Goal: Task Accomplishment & Management: Complete application form

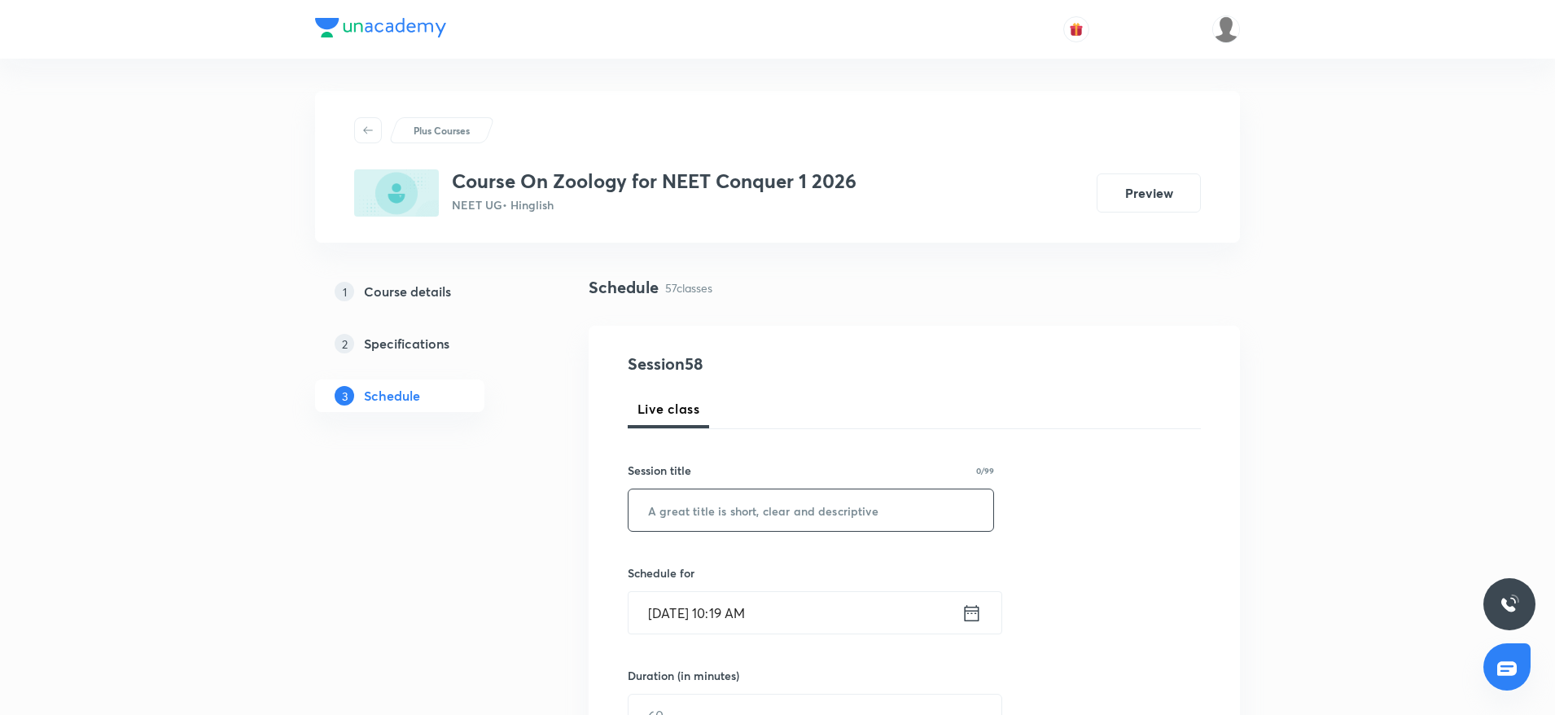
click at [704, 510] on input "text" at bounding box center [811, 510] width 365 height 42
paste input "Neural Control & Coordination"
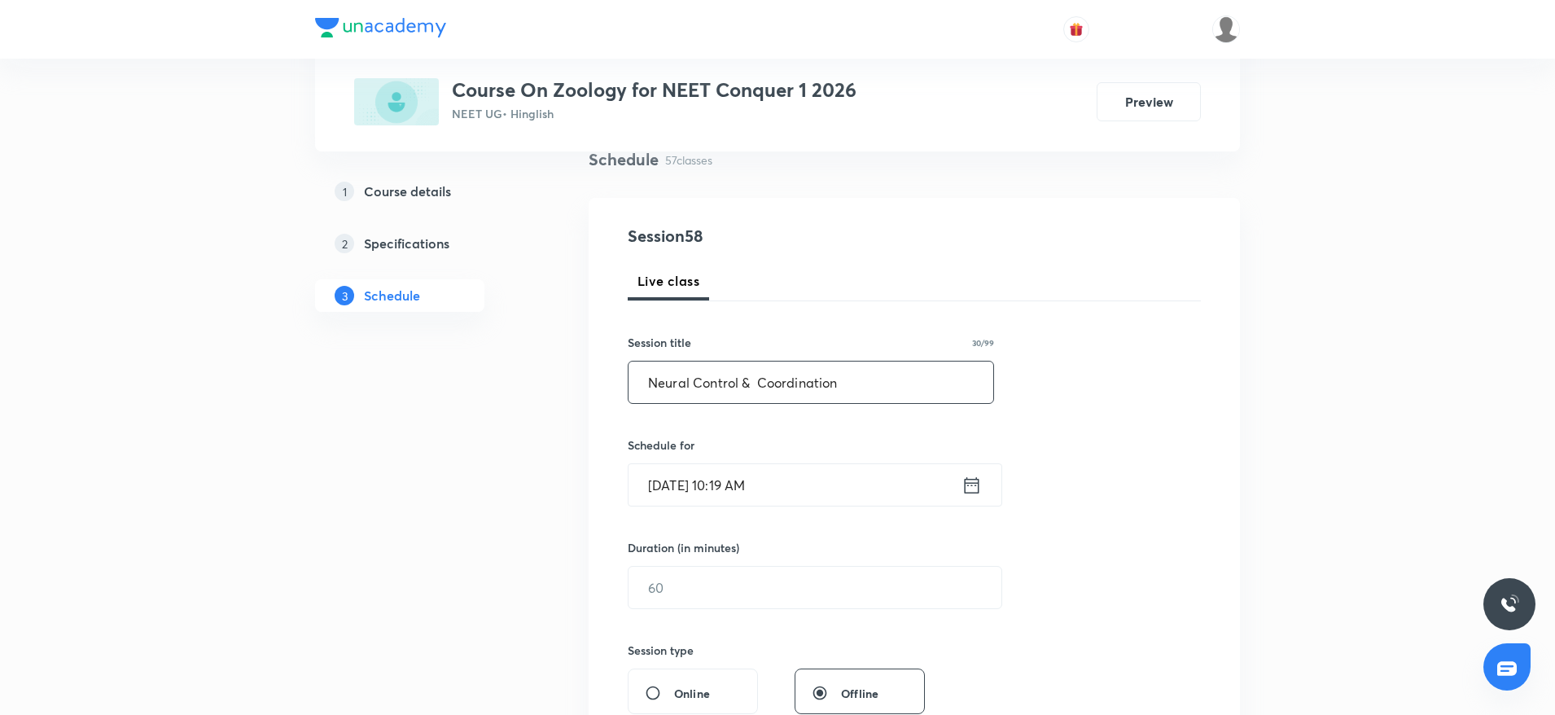
scroll to position [244, 0]
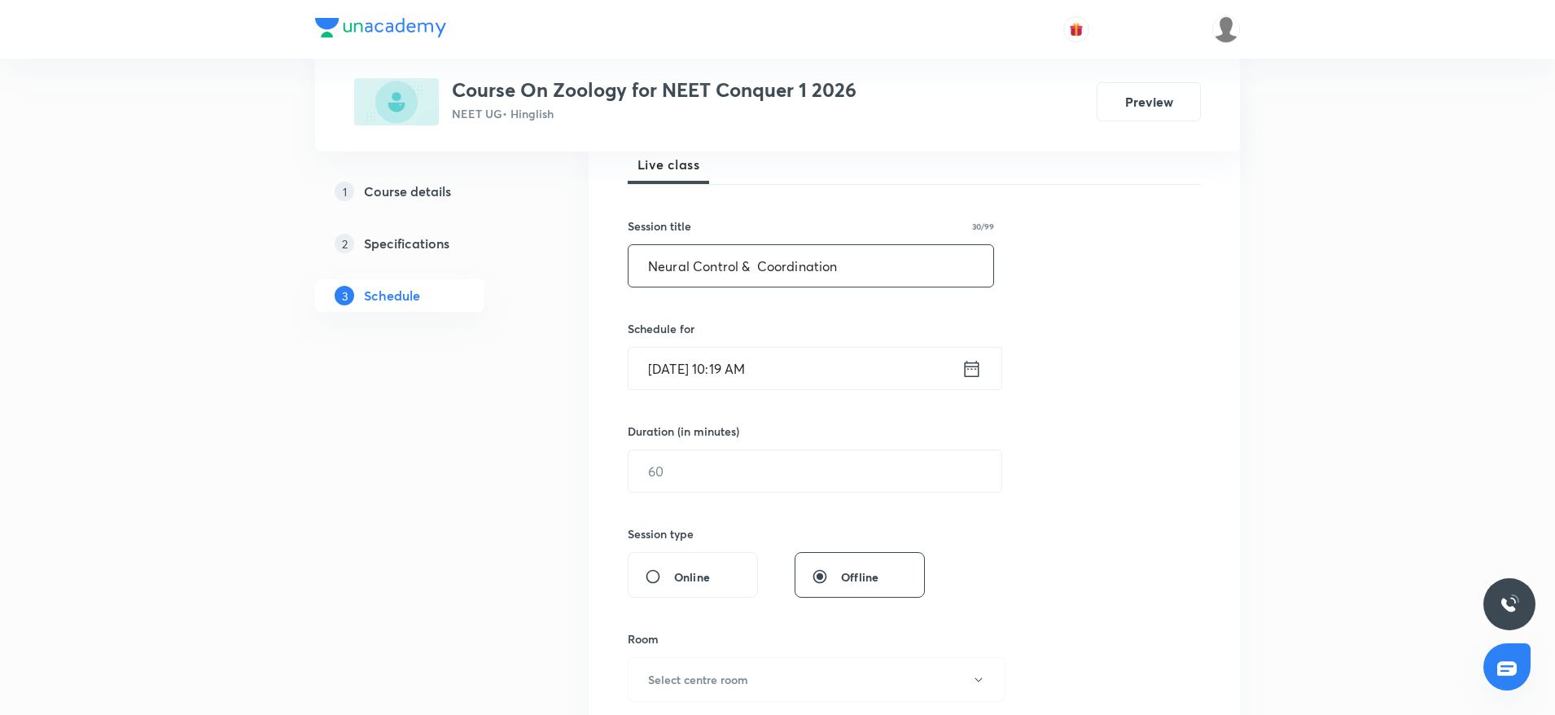
type input "Neural Control & Coordination"
click at [746, 372] on input "Oct 7, 2025, 10:19 AM" at bounding box center [795, 369] width 333 height 42
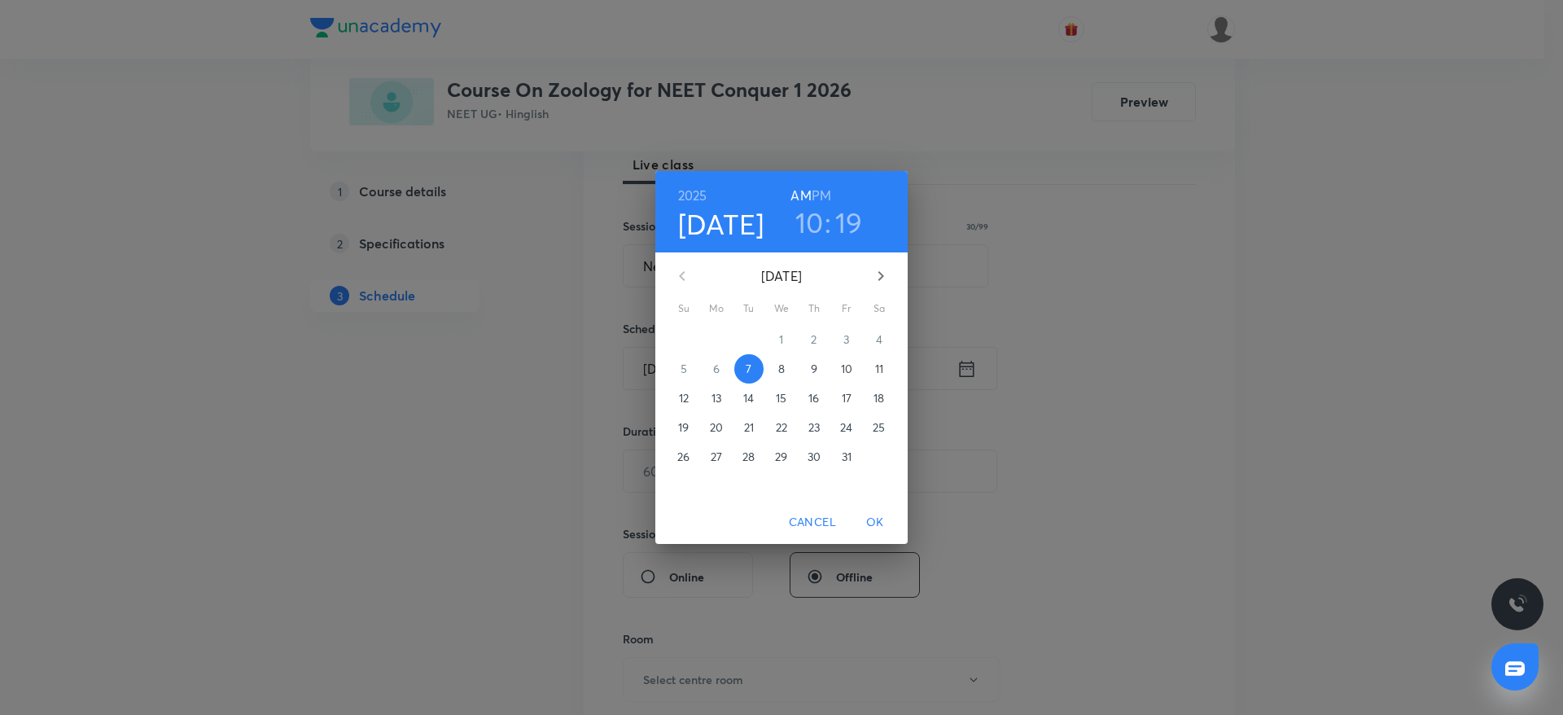
drag, startPoint x: 847, startPoint y: 220, endPoint x: 835, endPoint y: 243, distance: 25.5
click at [846, 221] on h3 "19" at bounding box center [849, 222] width 28 height 34
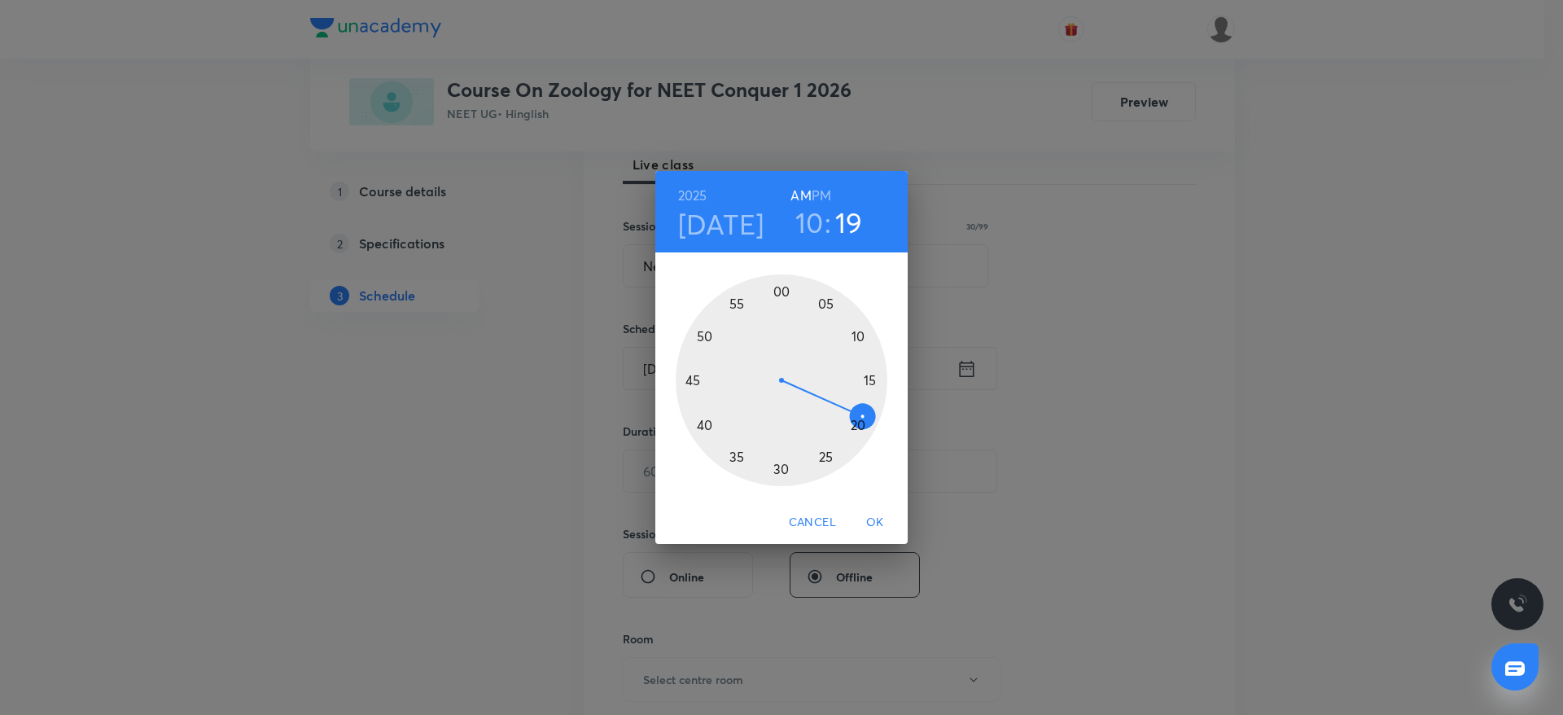
click at [778, 478] on div at bounding box center [782, 380] width 212 height 212
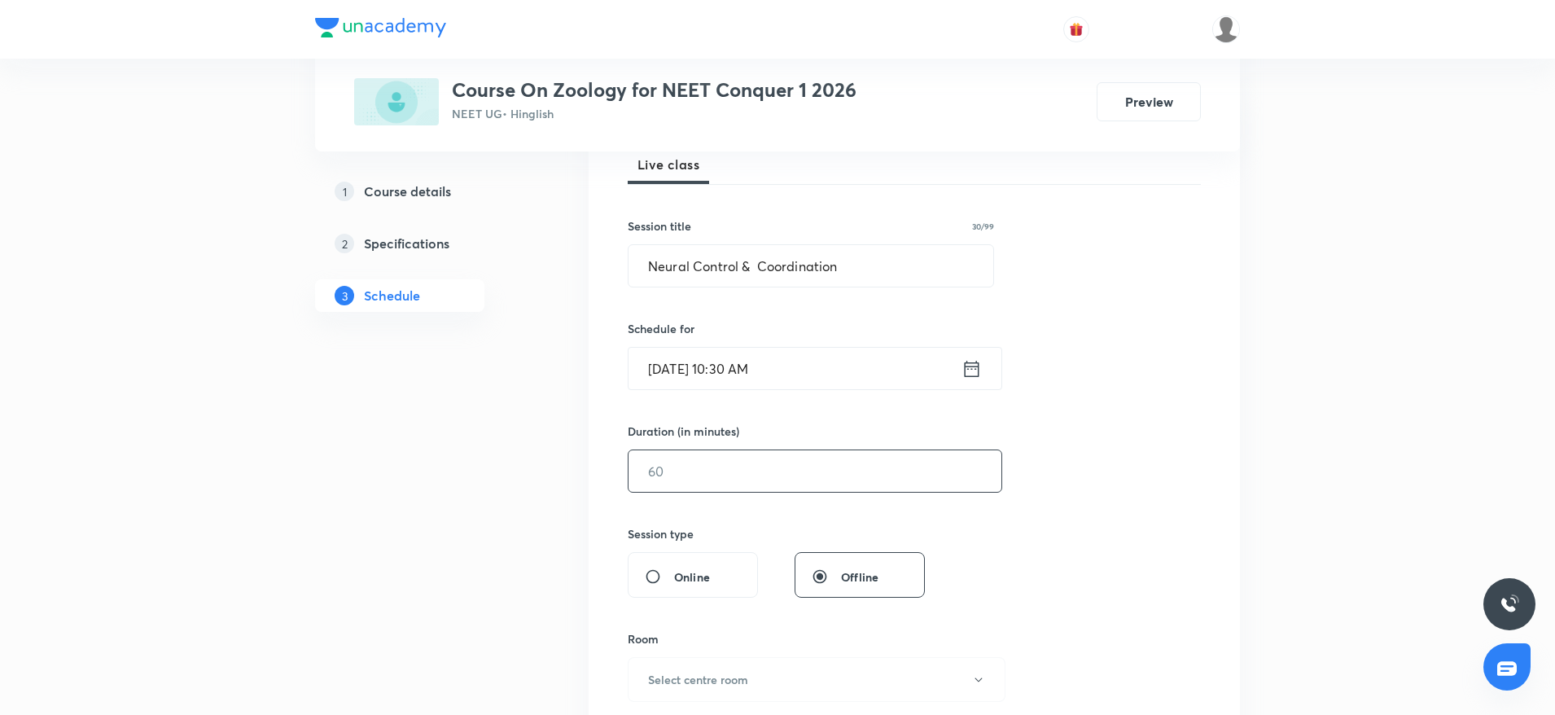
click at [738, 481] on input "text" at bounding box center [815, 471] width 373 height 42
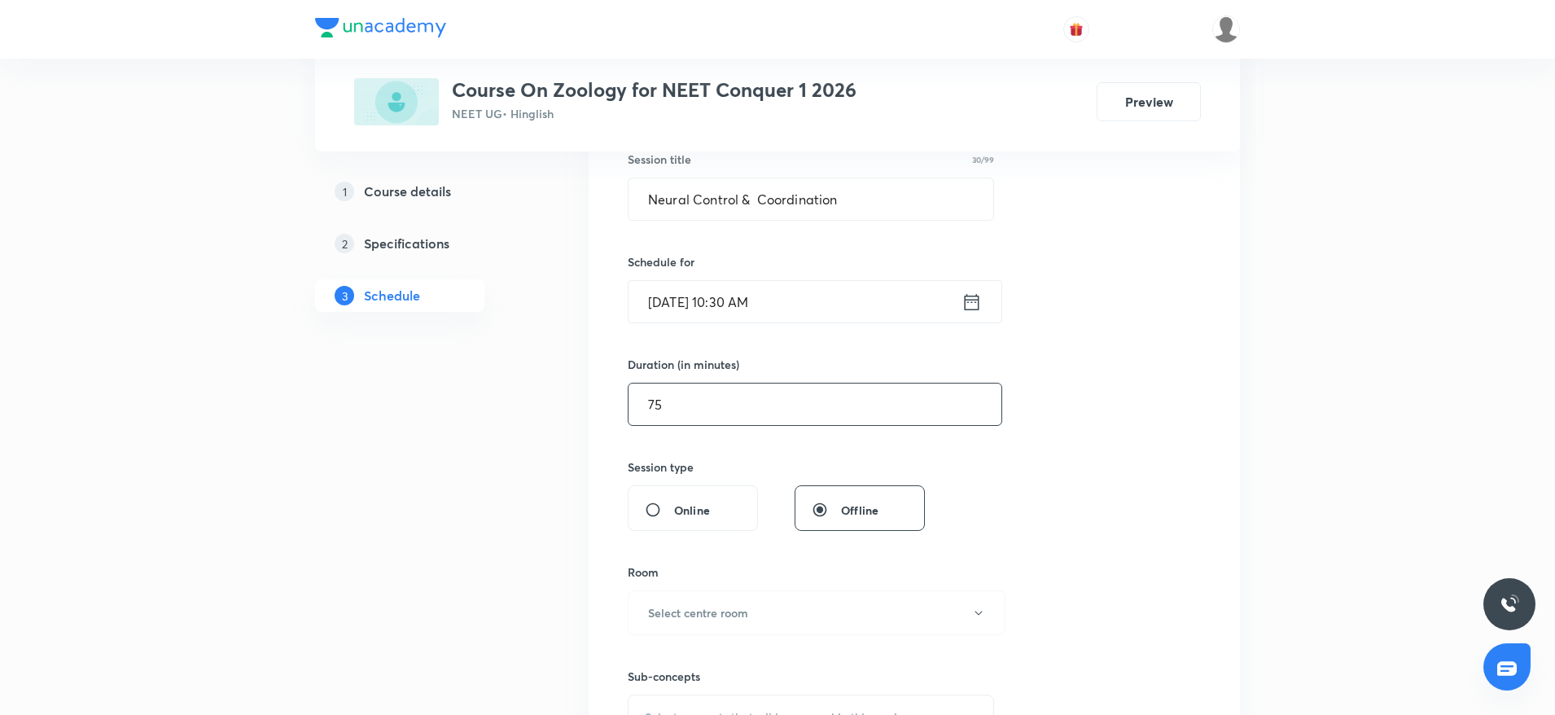
scroll to position [366, 0]
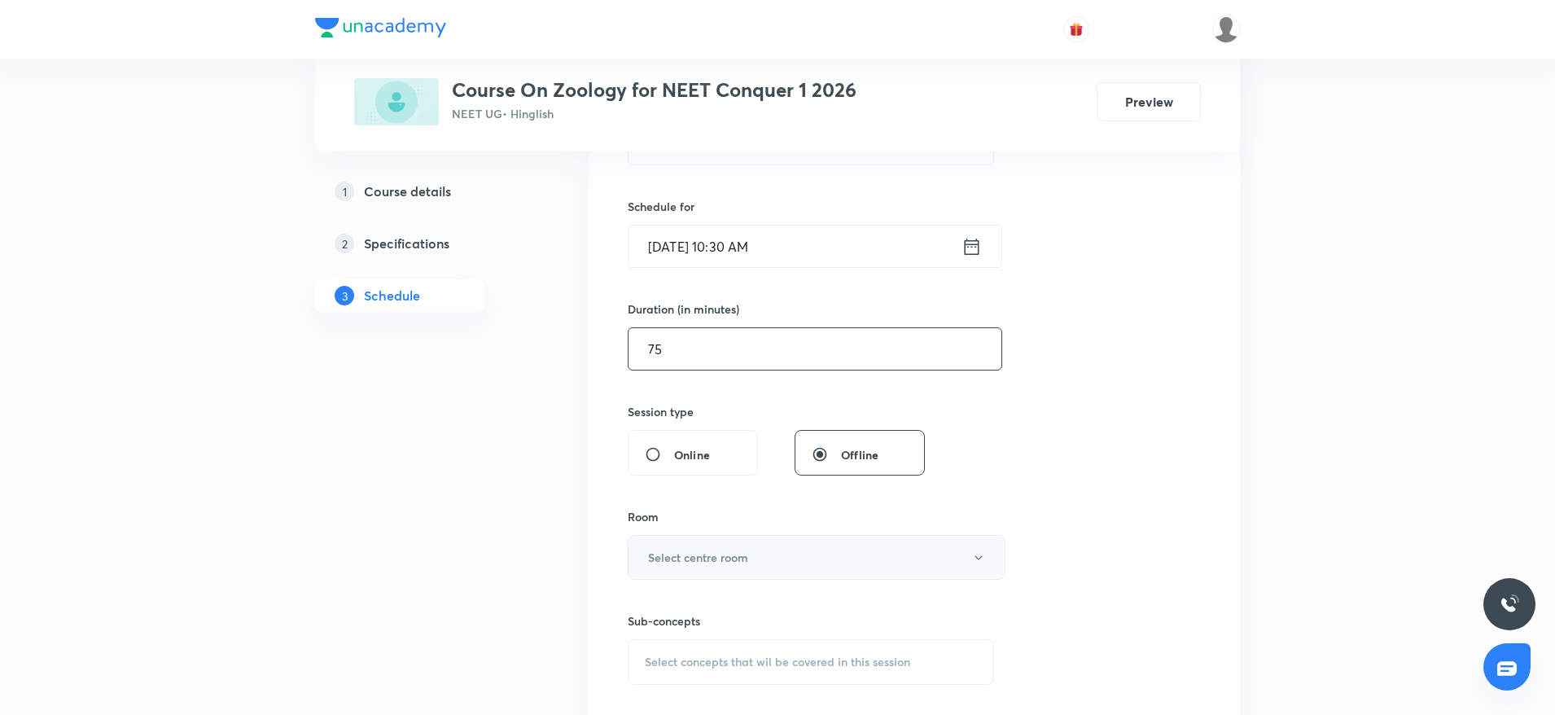
type input "75"
click at [721, 557] on h6 "Select centre room" at bounding box center [698, 557] width 100 height 17
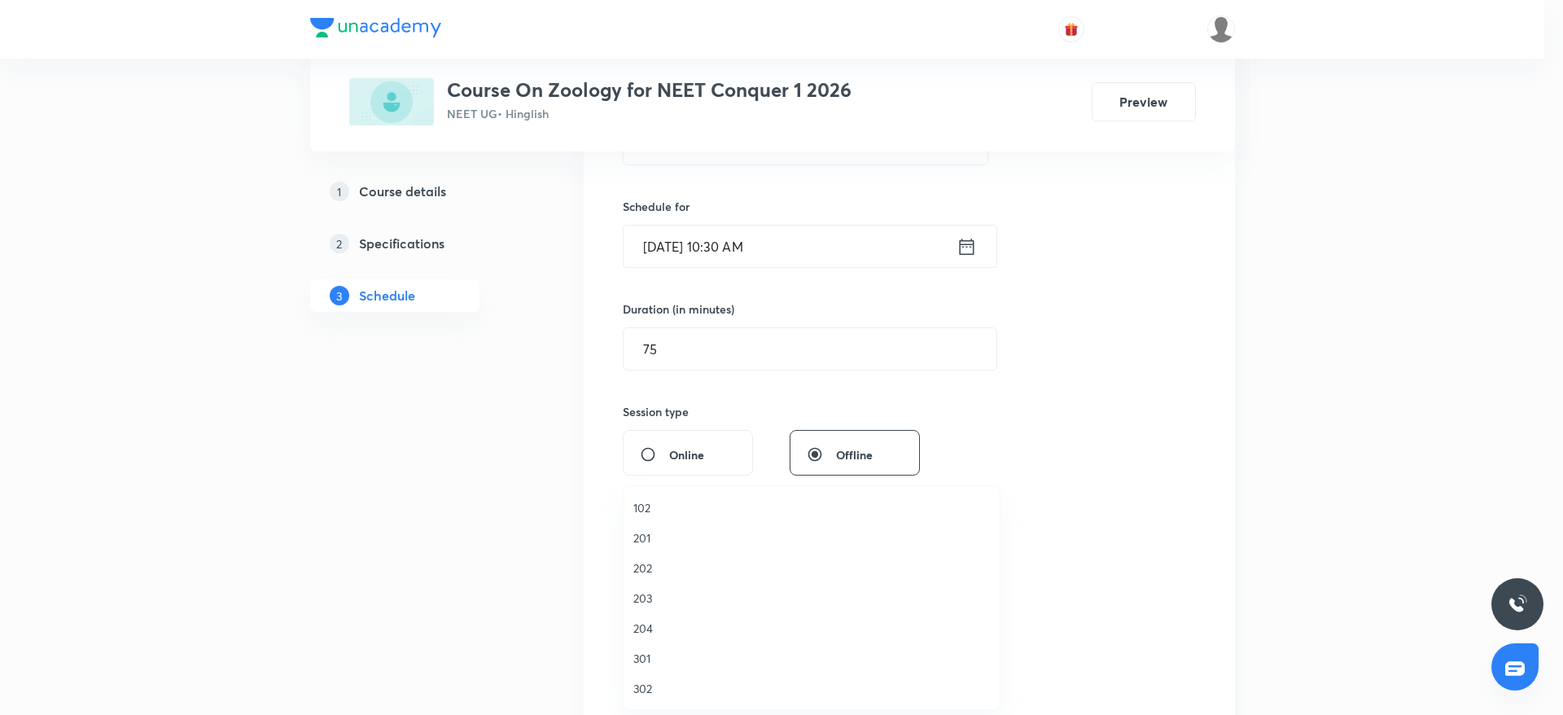
click at [675, 598] on span "203" at bounding box center [811, 597] width 357 height 17
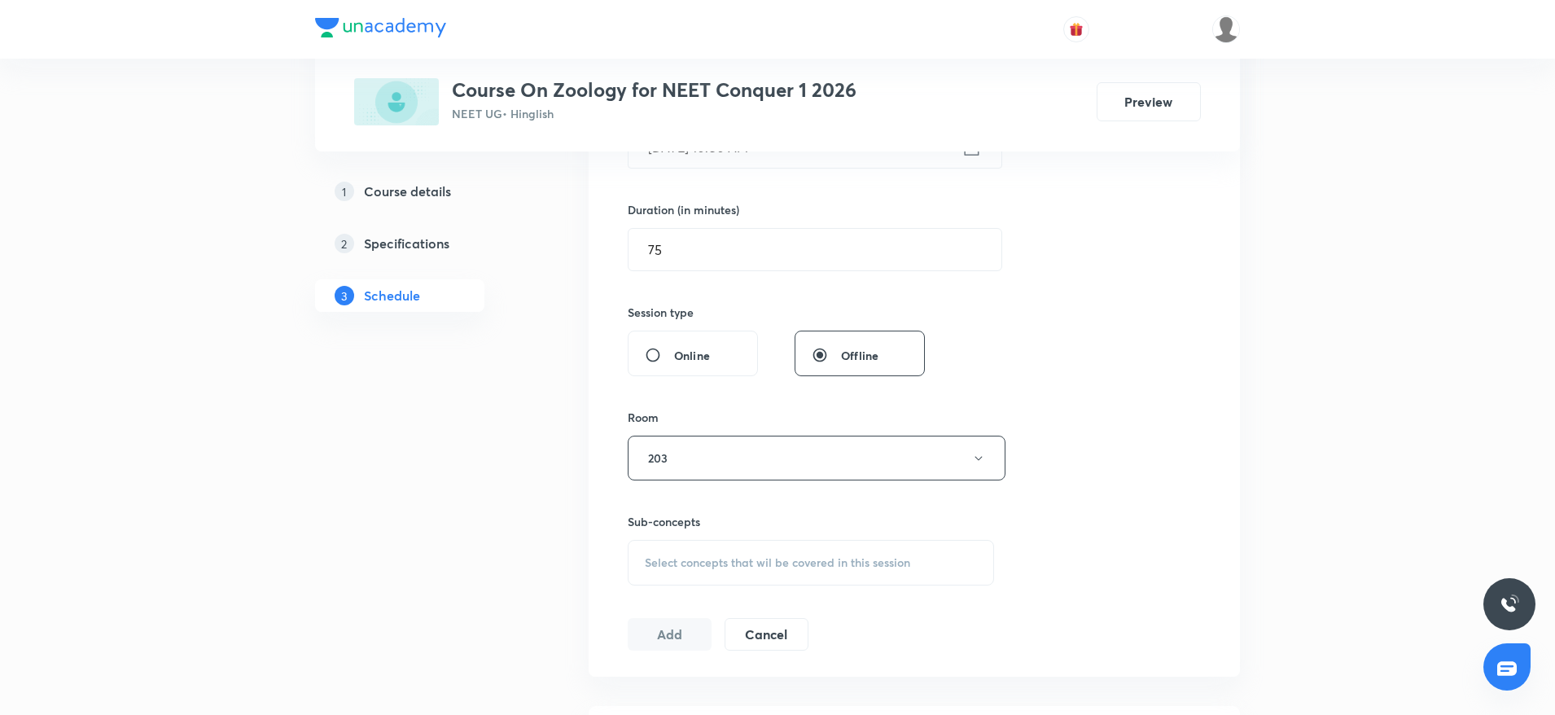
scroll to position [489, 0]
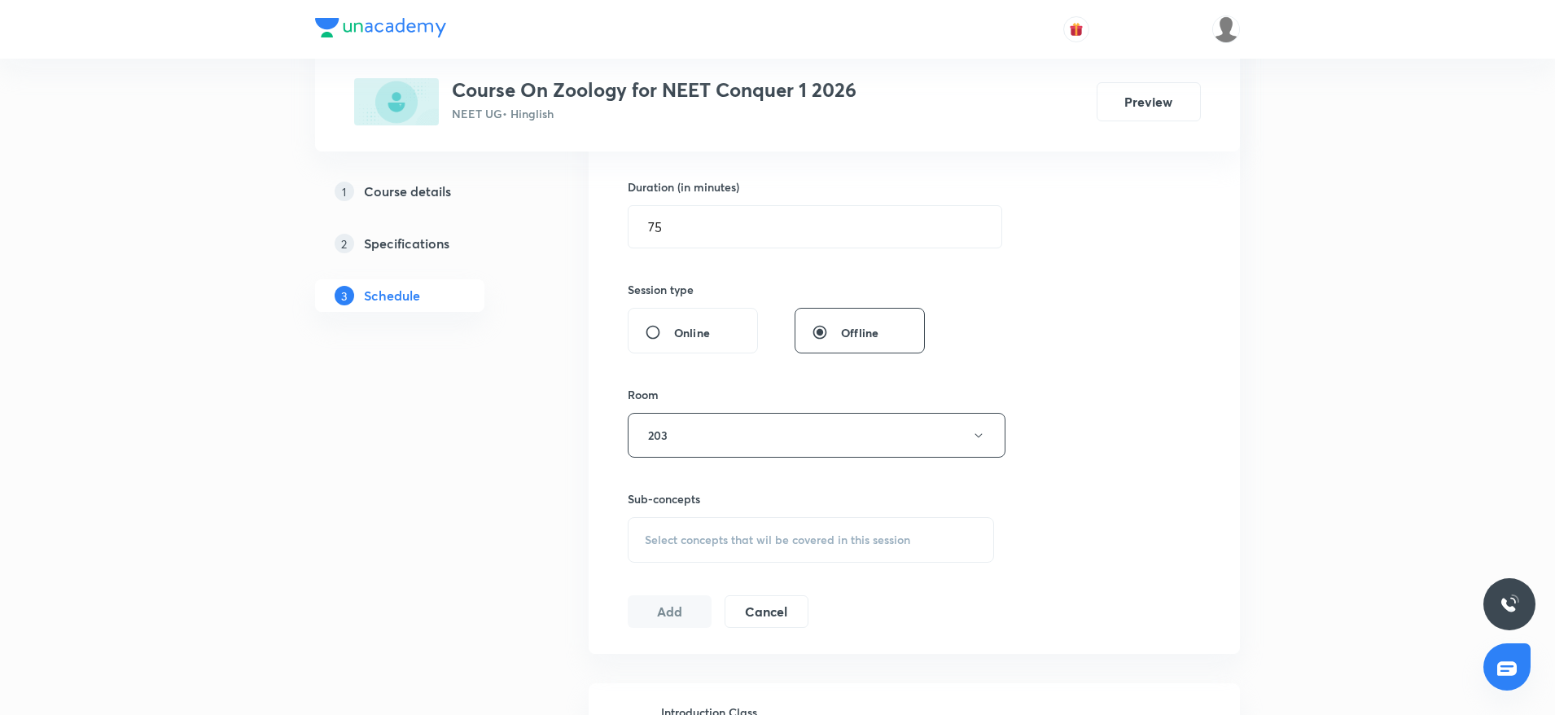
click at [921, 517] on div "Select concepts that wil be covered in this session" at bounding box center [811, 540] width 366 height 46
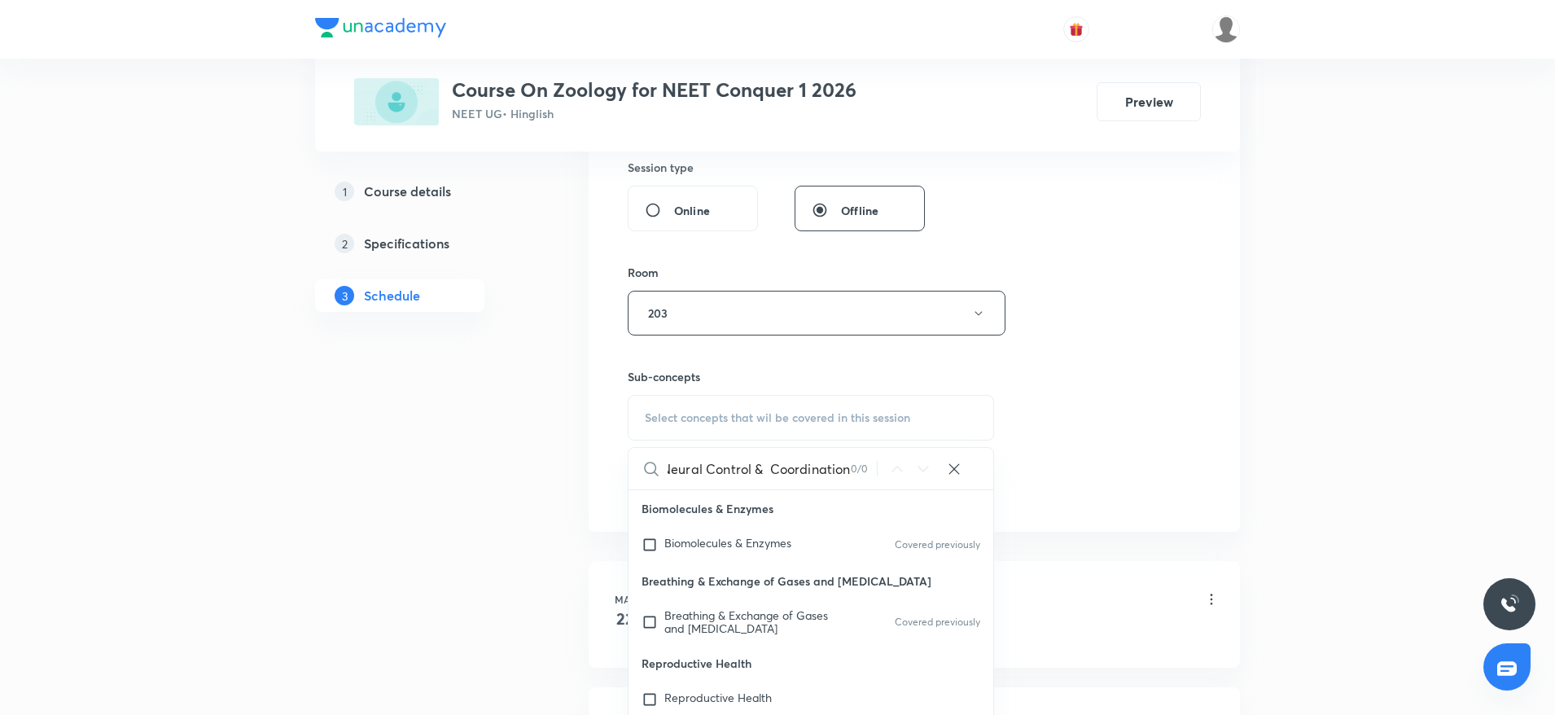
scroll to position [733, 0]
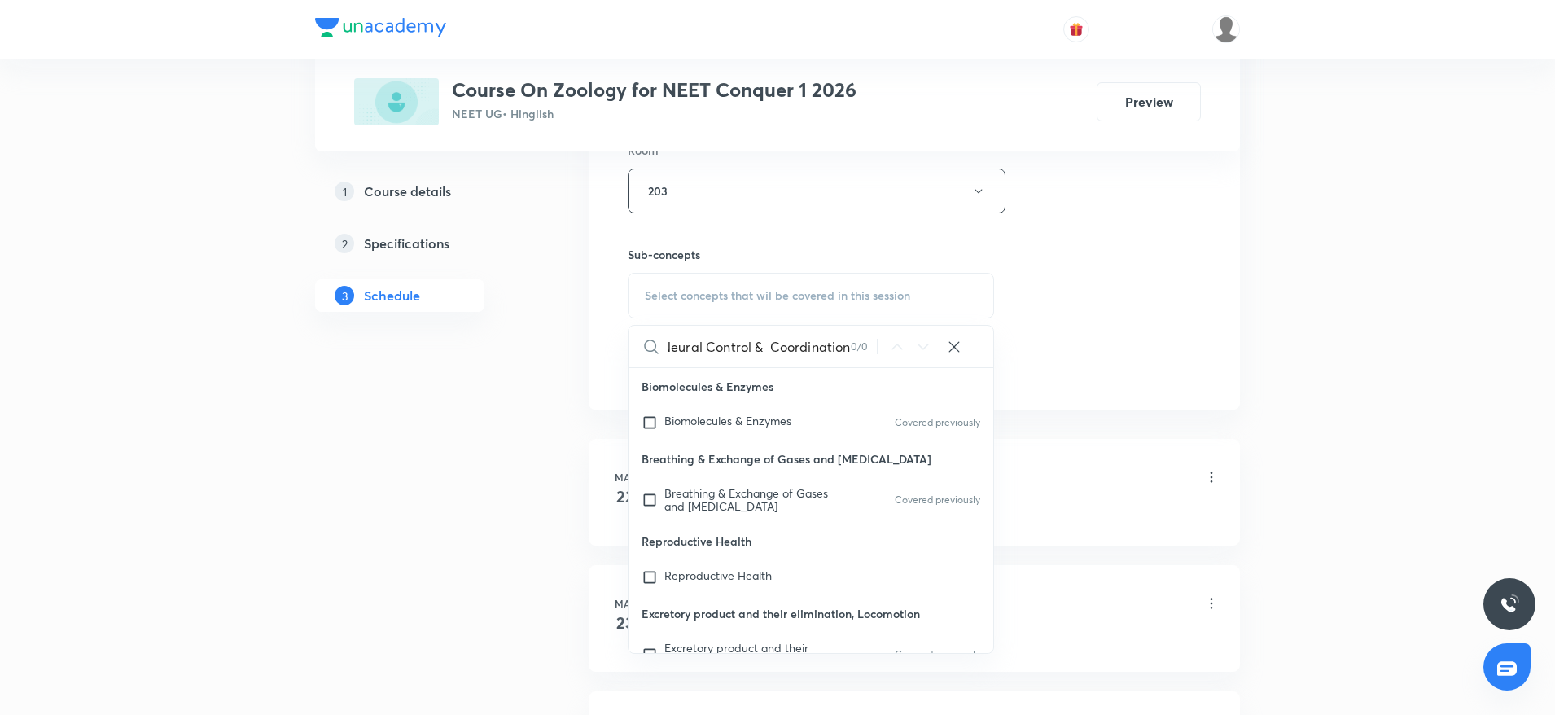
drag, startPoint x: 748, startPoint y: 345, endPoint x: 966, endPoint y: 337, distance: 218.4
click at [966, 337] on div "Neural Control & Coordination 0 / 0 ​" at bounding box center [811, 347] width 365 height 42
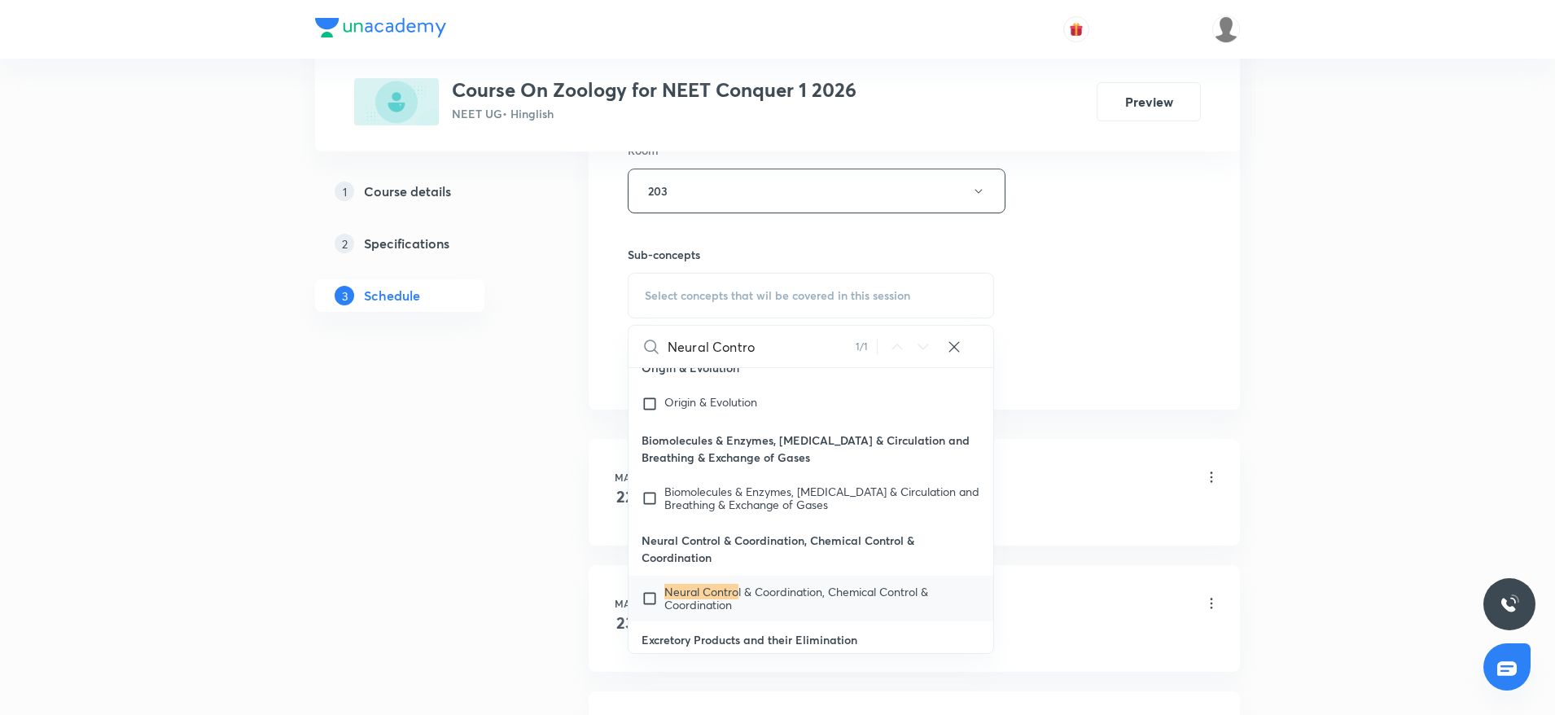
scroll to position [344, 0]
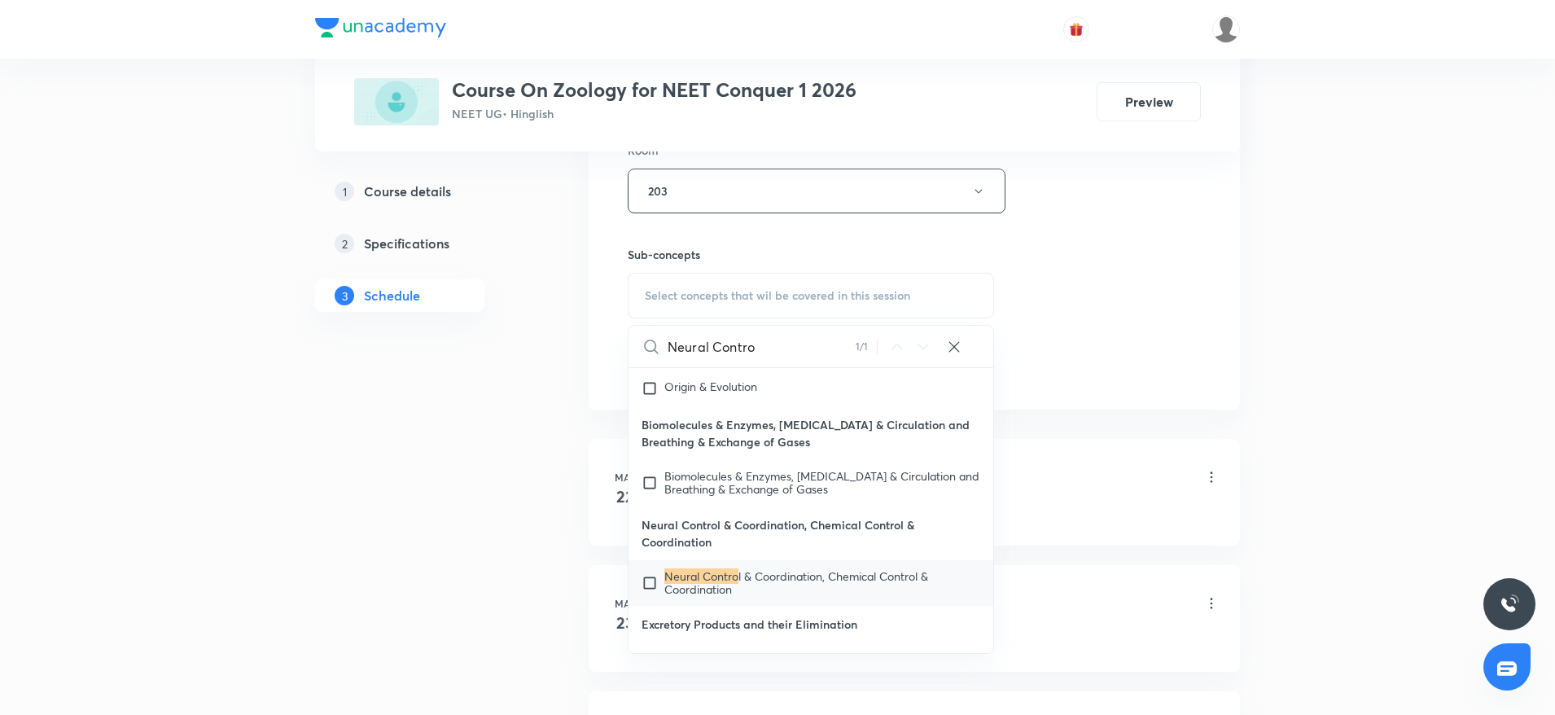
type input "Neural Contro"
click at [833, 582] on span "l & Coordination, Chemical Control & Coordination" at bounding box center [796, 582] width 264 height 28
checkbox input "true"
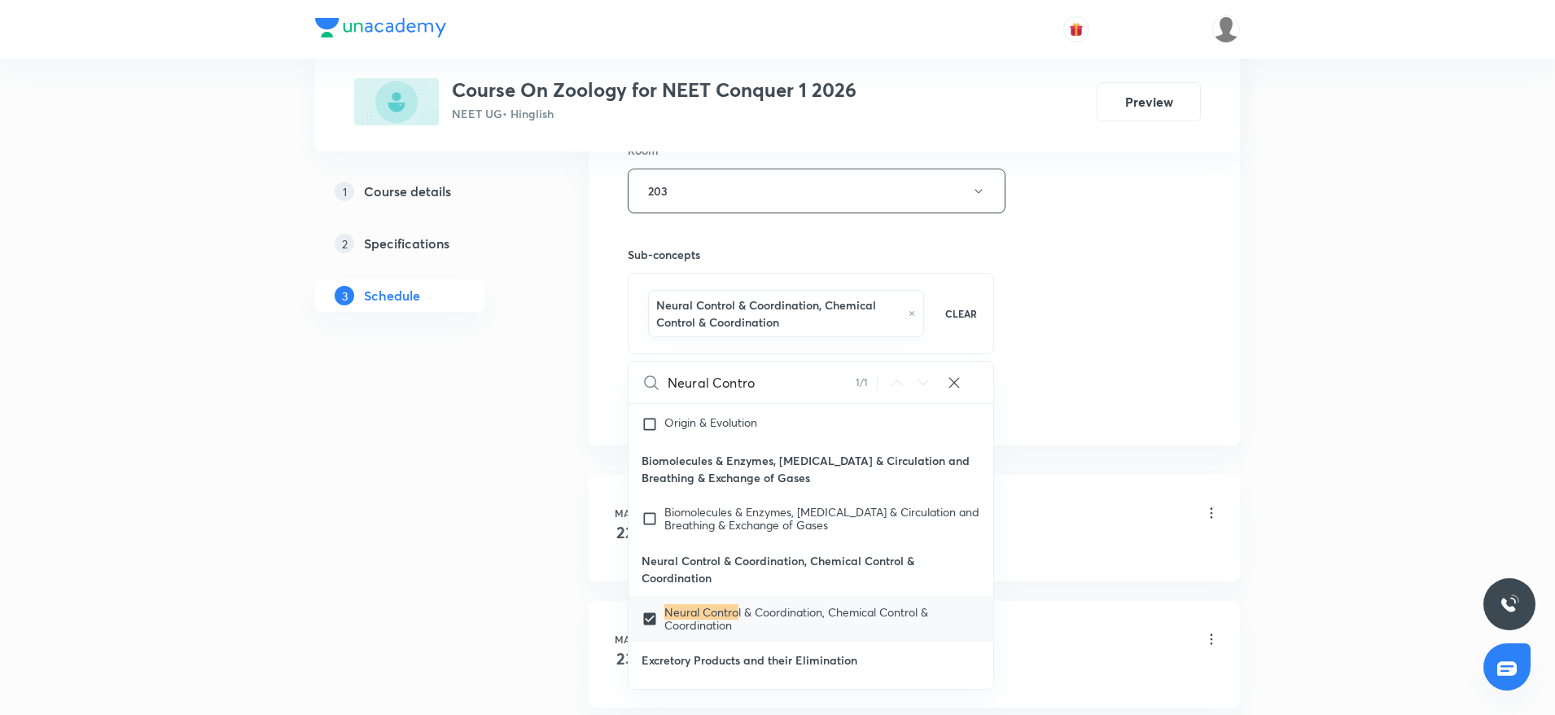
click at [1124, 274] on div "Session 58 Live class Session title 30/99 Neural Control & Coordination ​ Sched…" at bounding box center [914, 19] width 573 height 800
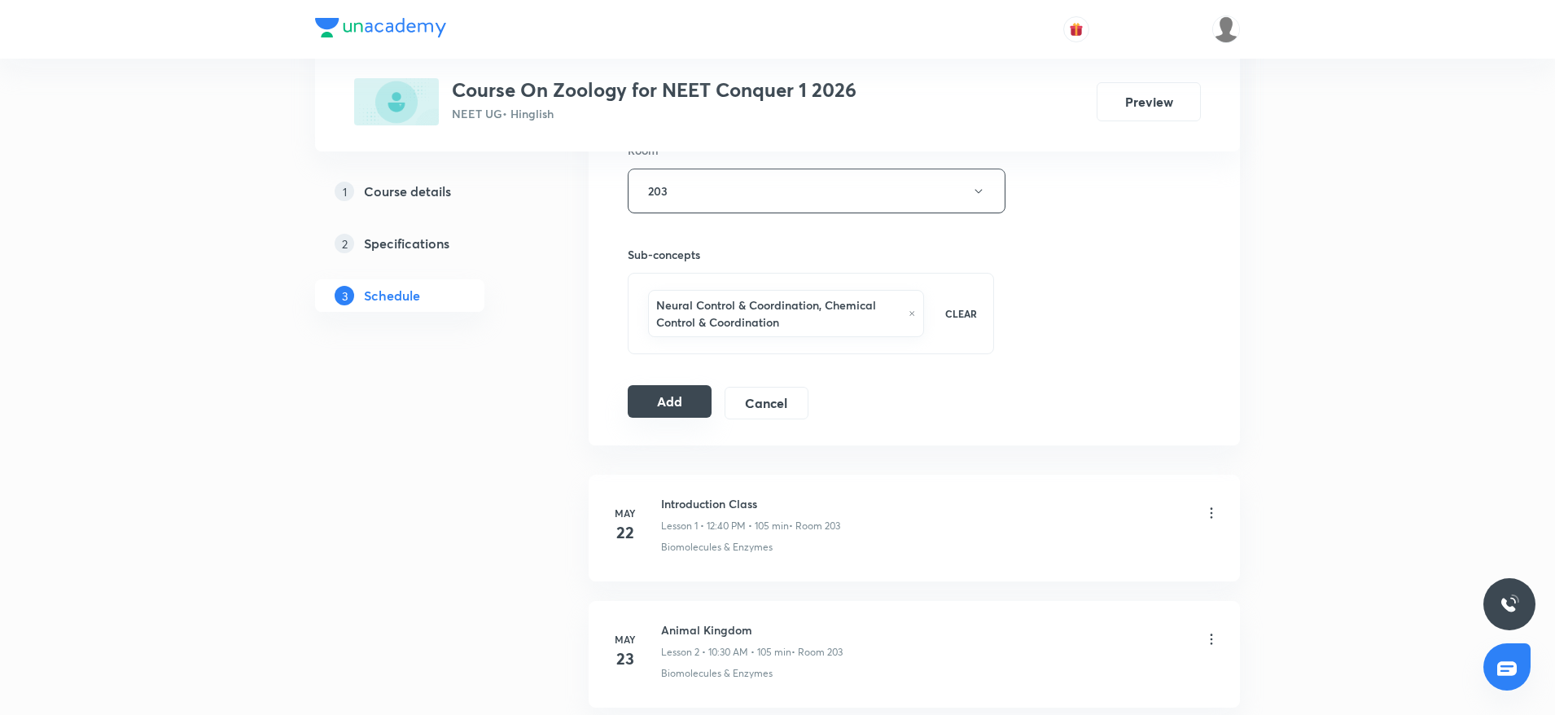
click at [667, 406] on button "Add" at bounding box center [670, 401] width 84 height 33
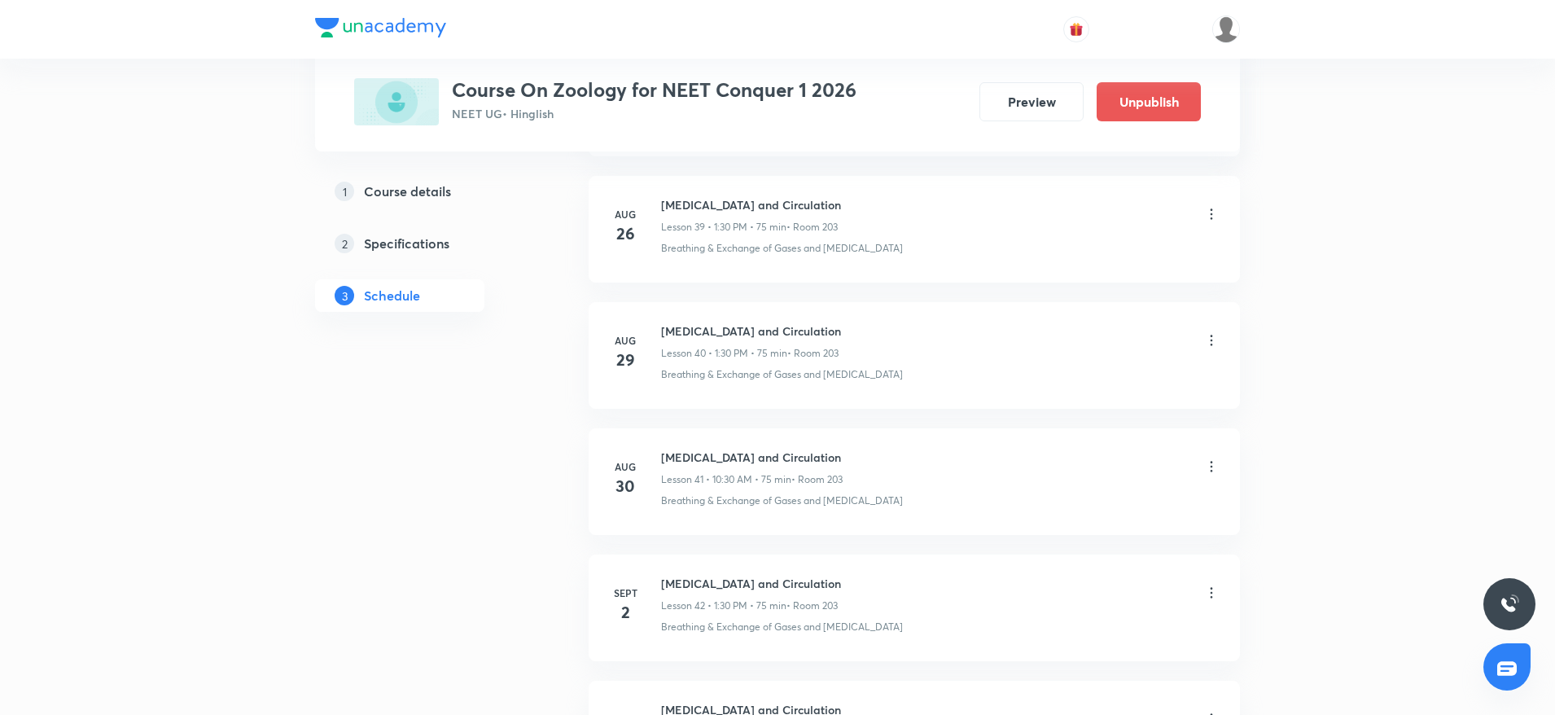
scroll to position [7162, 0]
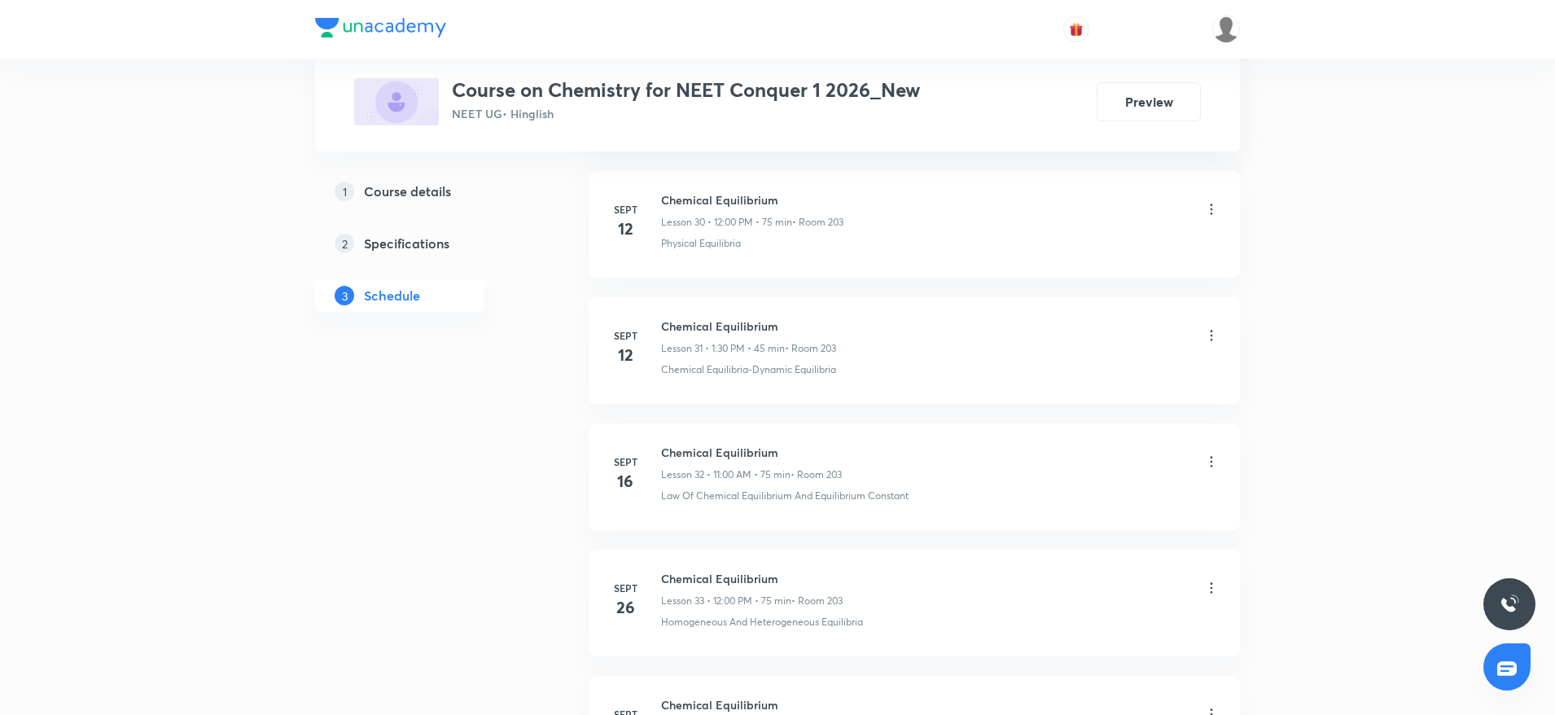
scroll to position [5260, 0]
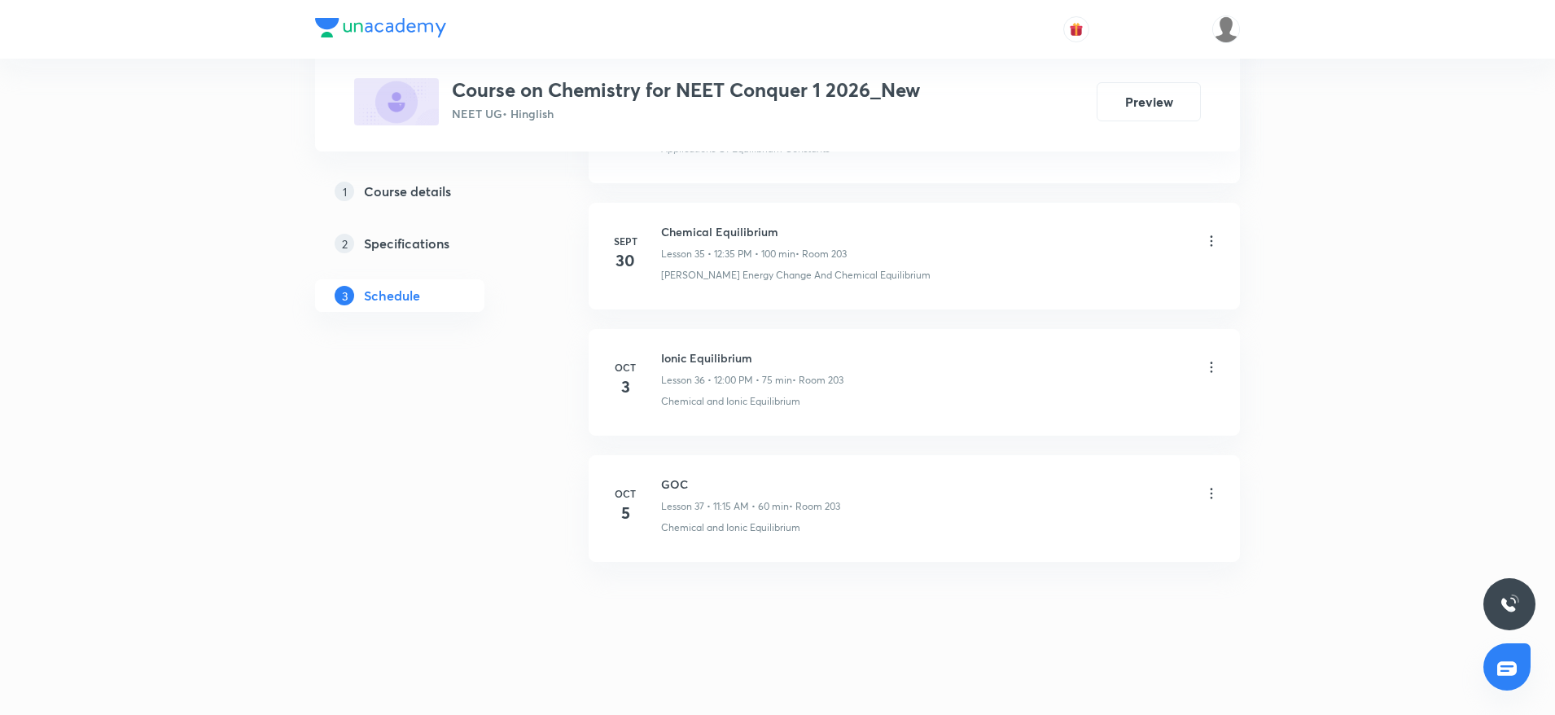
click at [668, 474] on li "Oct 5 GOC Lesson 37 • 11:15 AM • 60 min • Room 203 Chemical and Ionic Equilibri…" at bounding box center [914, 508] width 651 height 107
click at [669, 475] on h6 "GOC" at bounding box center [750, 483] width 179 height 17
copy h6 "GOC"
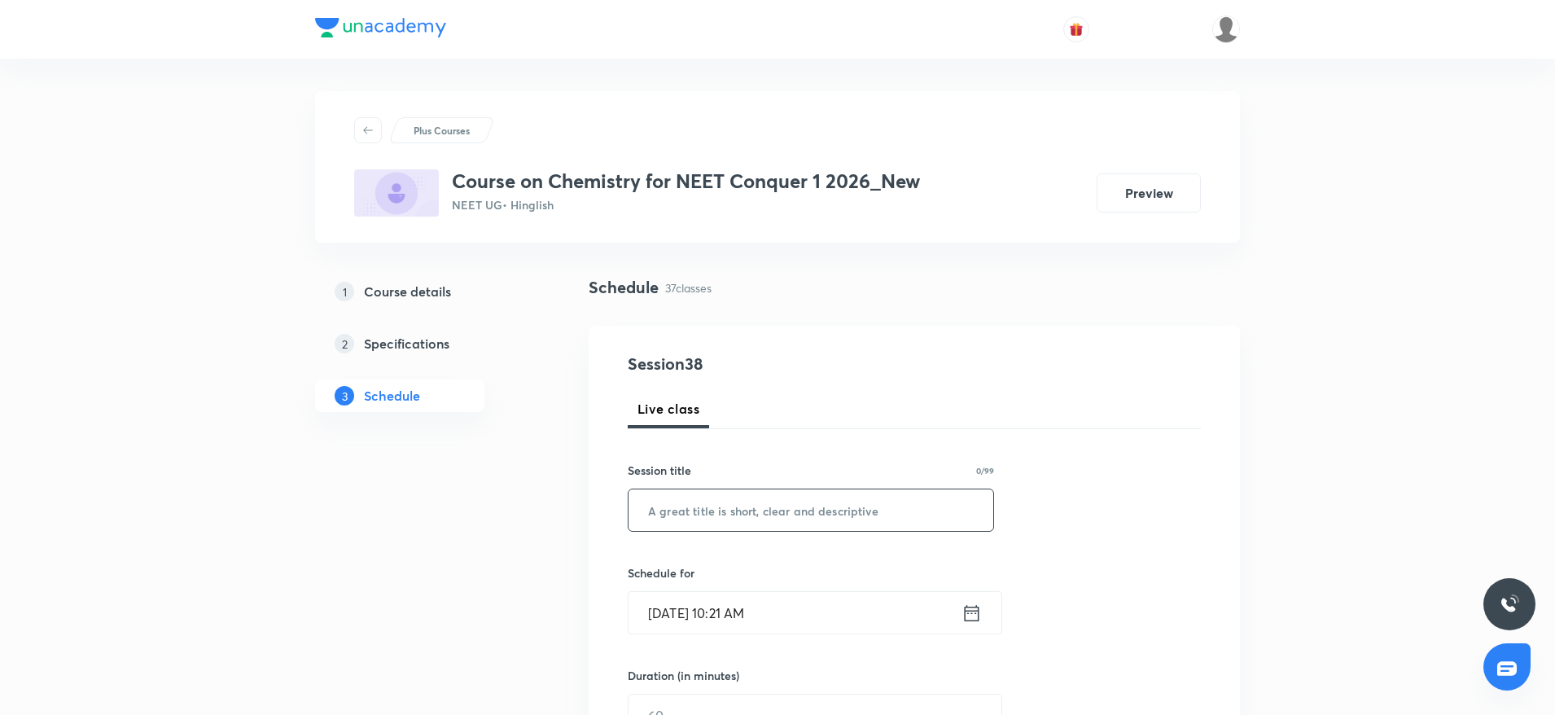
click at [792, 505] on input "text" at bounding box center [811, 510] width 365 height 42
paste input "GOC"
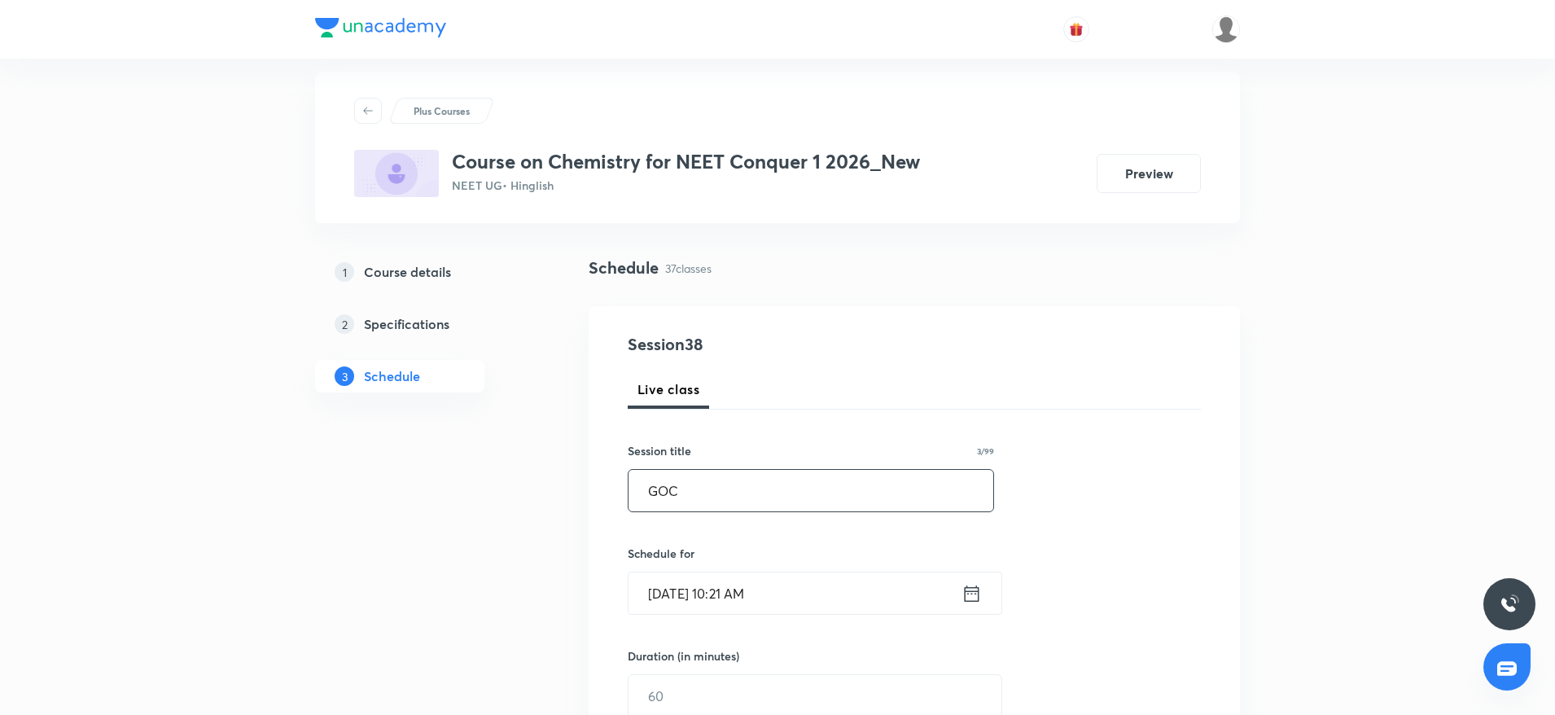
scroll to position [122, 0]
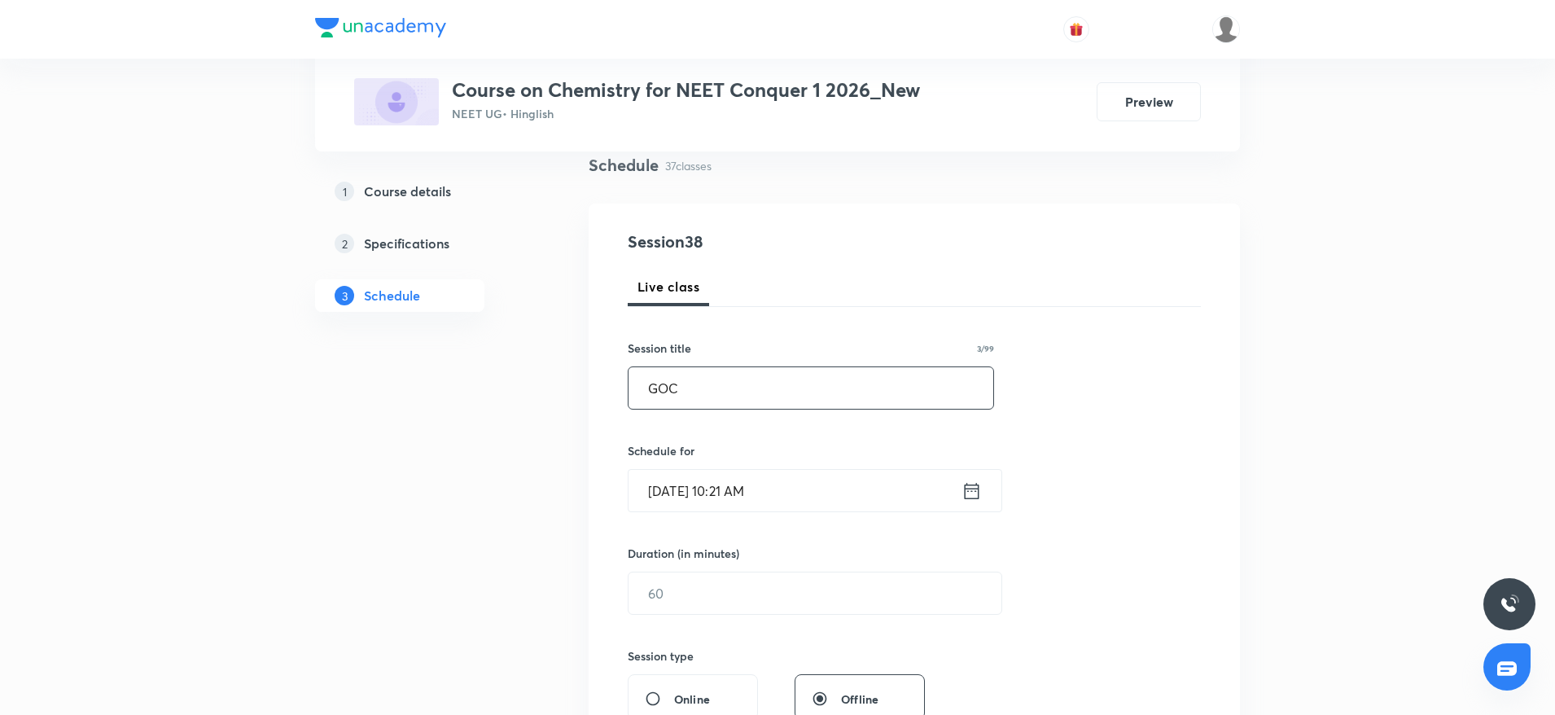
type input "GOC"
click at [756, 484] on input "Oct 7, 2025, 10:21 AM" at bounding box center [795, 491] width 333 height 42
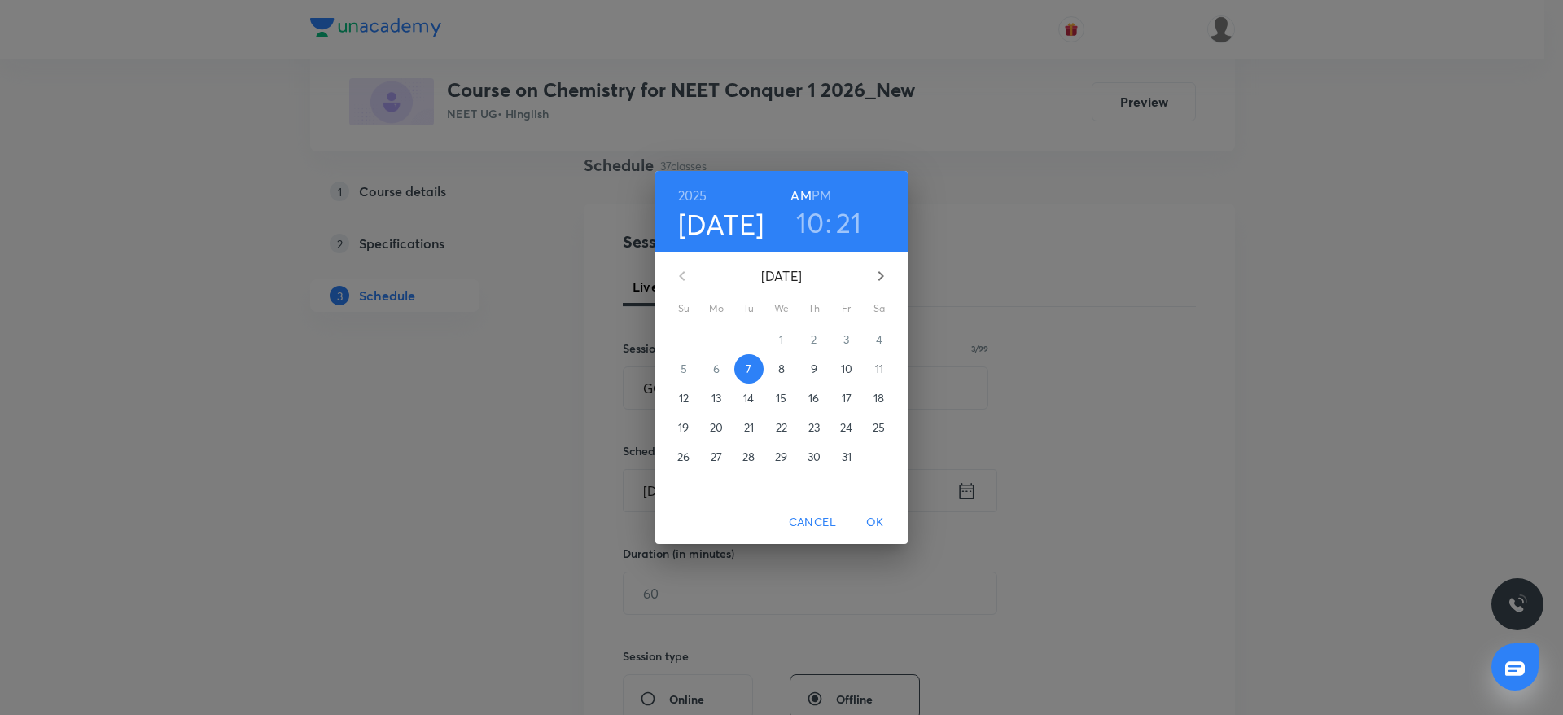
click at [826, 191] on h6 "PM" at bounding box center [822, 195] width 20 height 23
drag, startPoint x: 804, startPoint y: 243, endPoint x: 809, endPoint y: 225, distance: 18.6
click at [804, 243] on div "2025 Oct 7 10 : 21 AM PM" at bounding box center [781, 211] width 252 height 81
click at [811, 220] on h3 "10" at bounding box center [810, 222] width 28 height 34
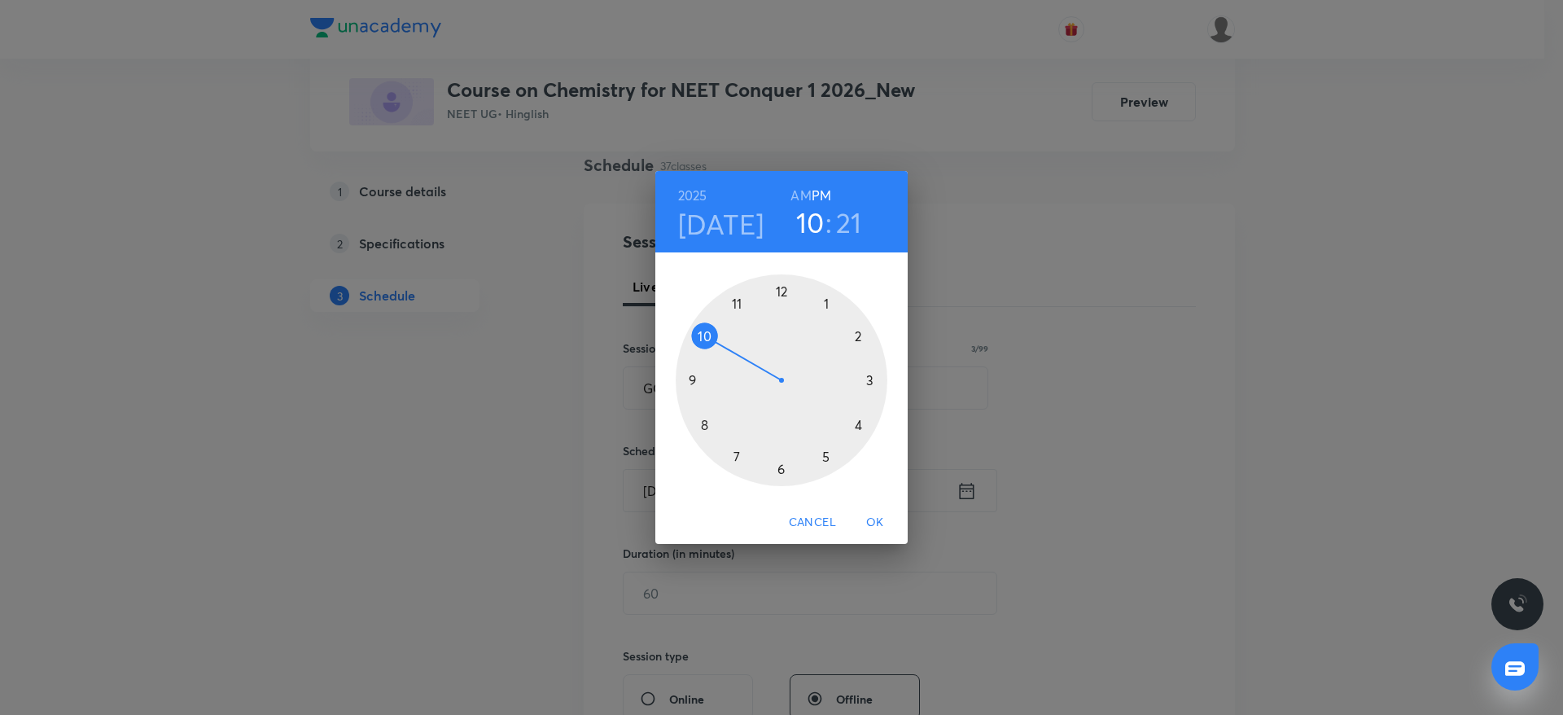
click at [783, 283] on div at bounding box center [782, 380] width 212 height 212
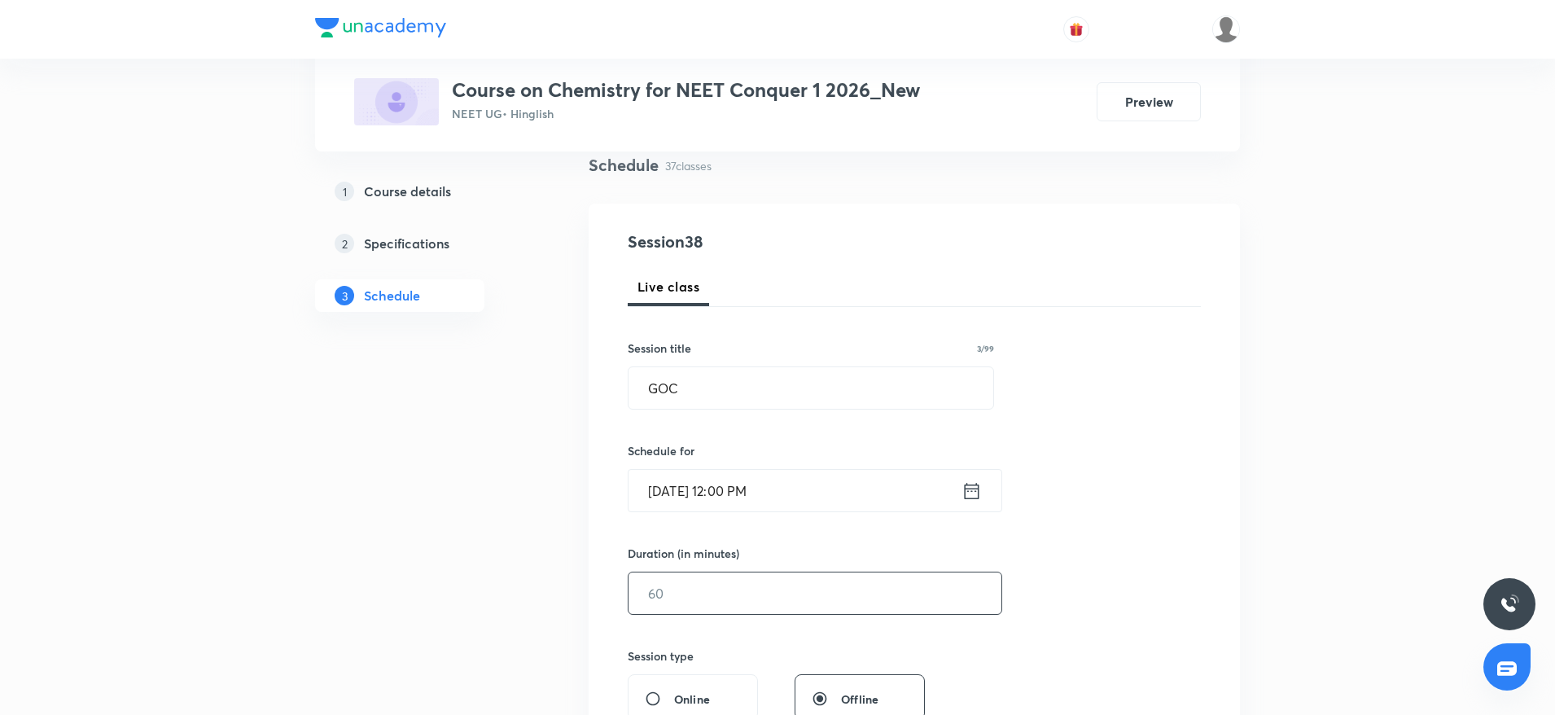
click at [706, 597] on input "text" at bounding box center [815, 593] width 373 height 42
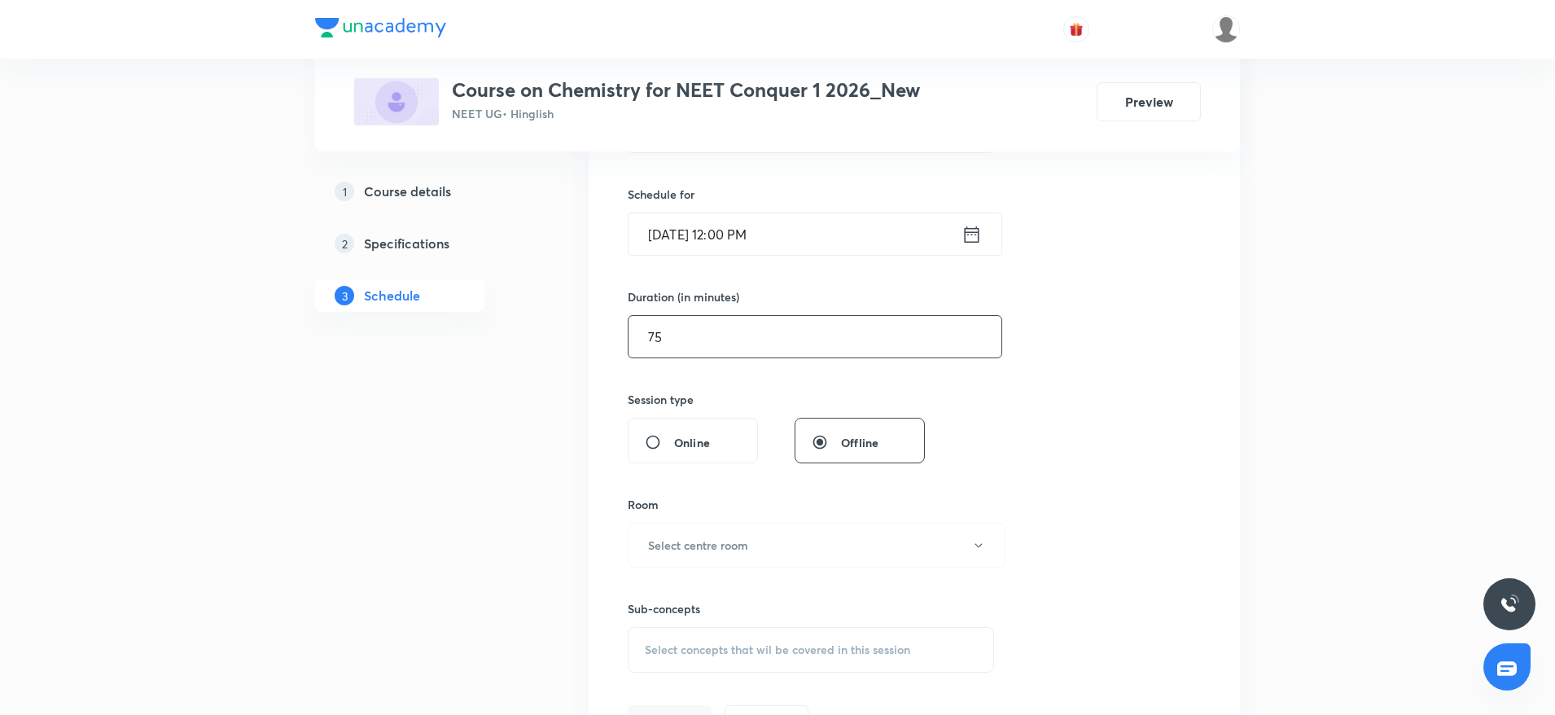
scroll to position [489, 0]
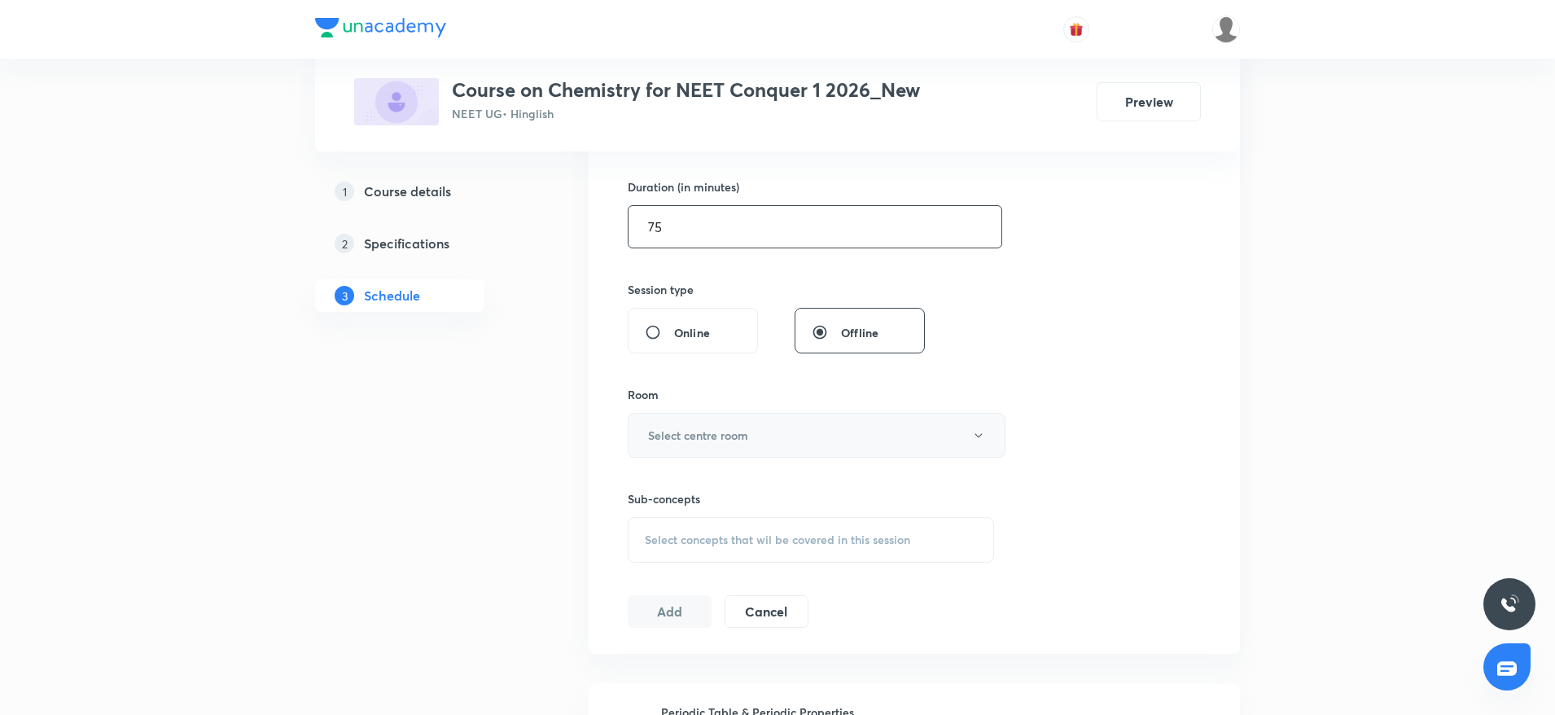
type input "75"
click at [762, 426] on button "Select centre room" at bounding box center [817, 435] width 378 height 45
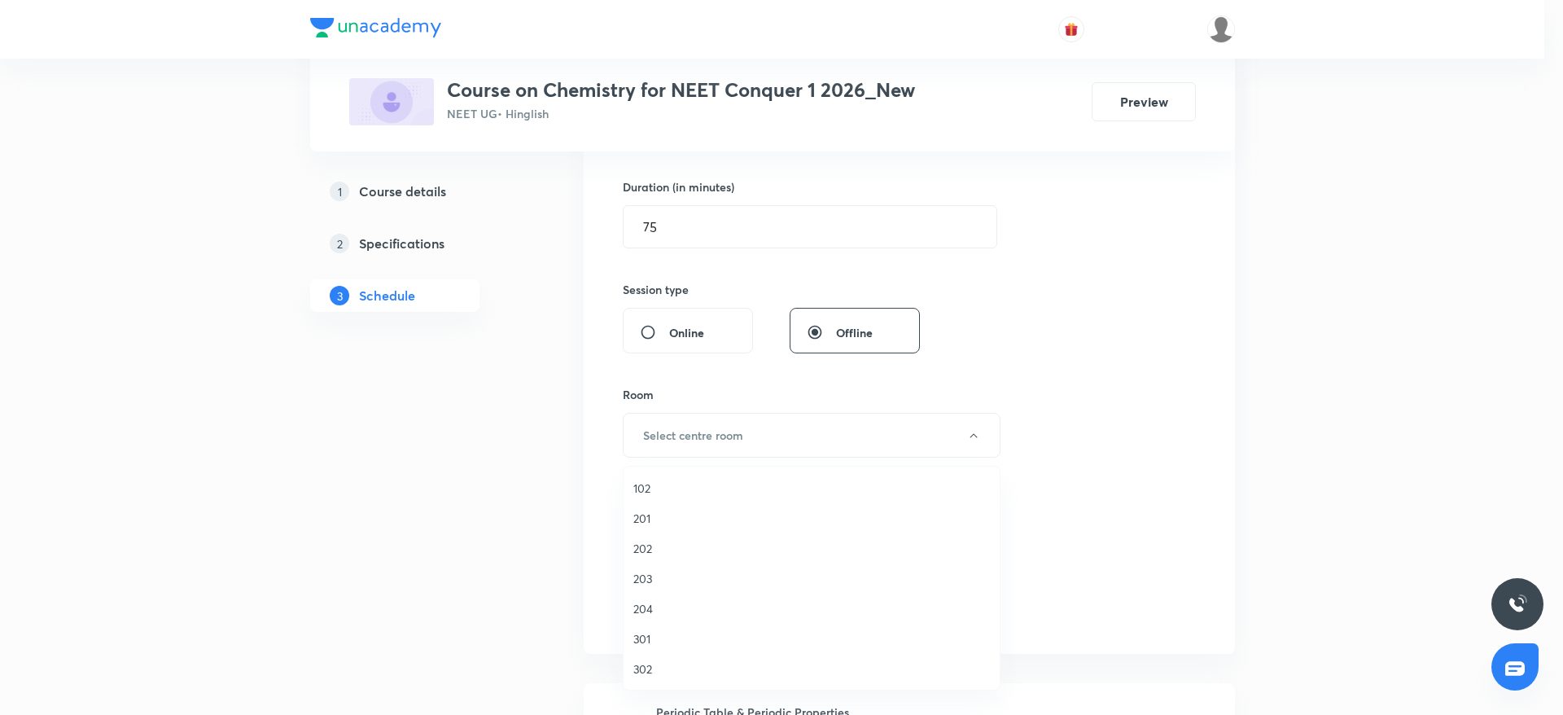
click at [648, 577] on span "203" at bounding box center [811, 578] width 357 height 17
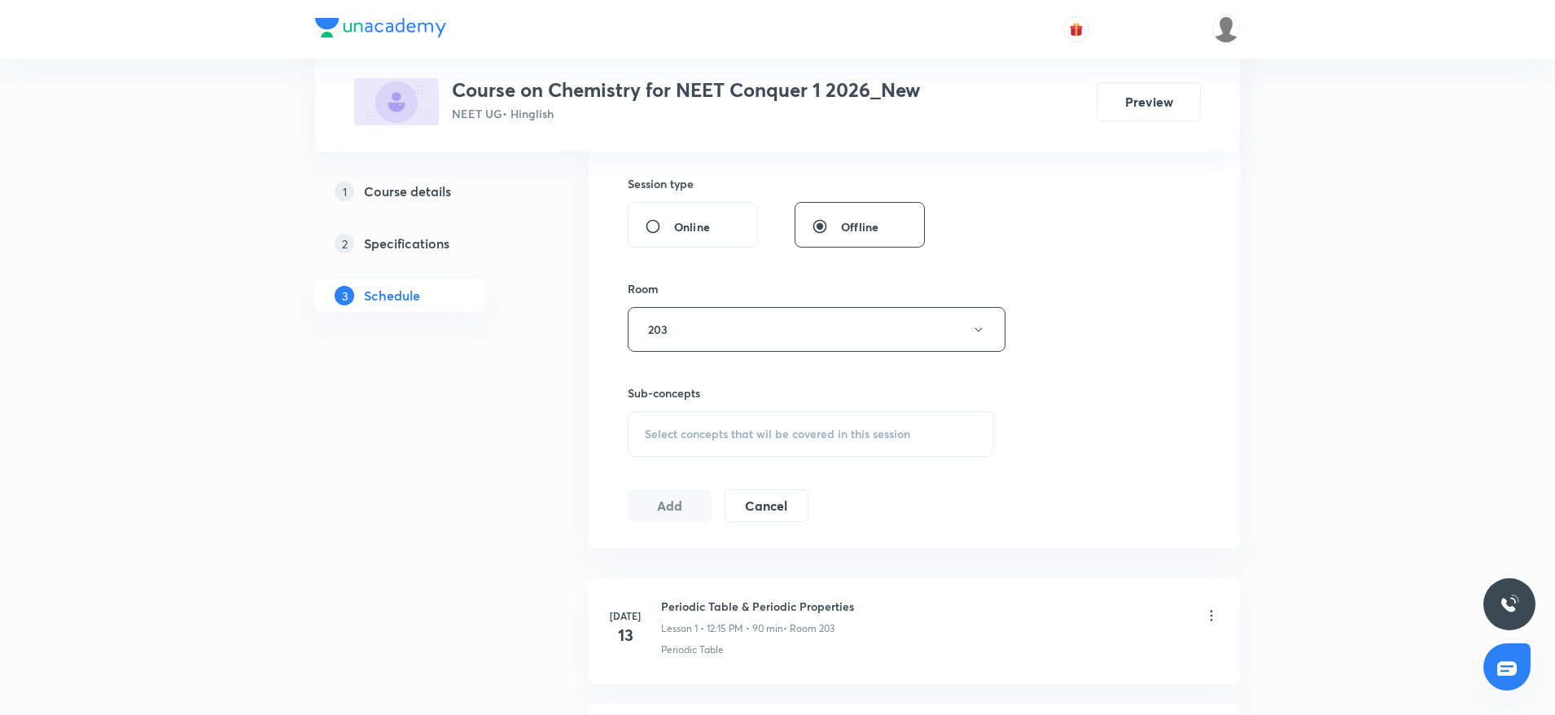
scroll to position [733, 0]
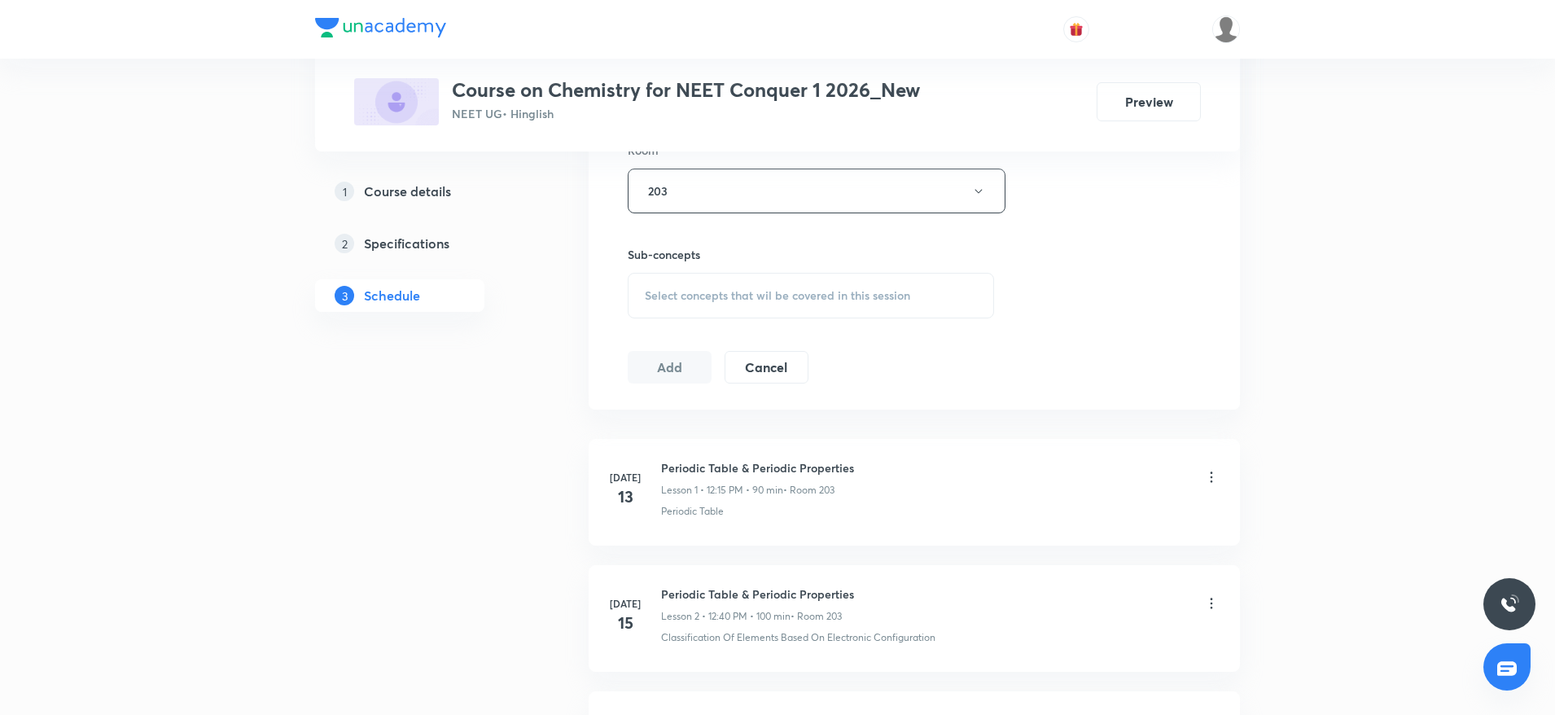
click at [911, 298] on div "Select concepts that wil be covered in this session" at bounding box center [811, 296] width 366 height 46
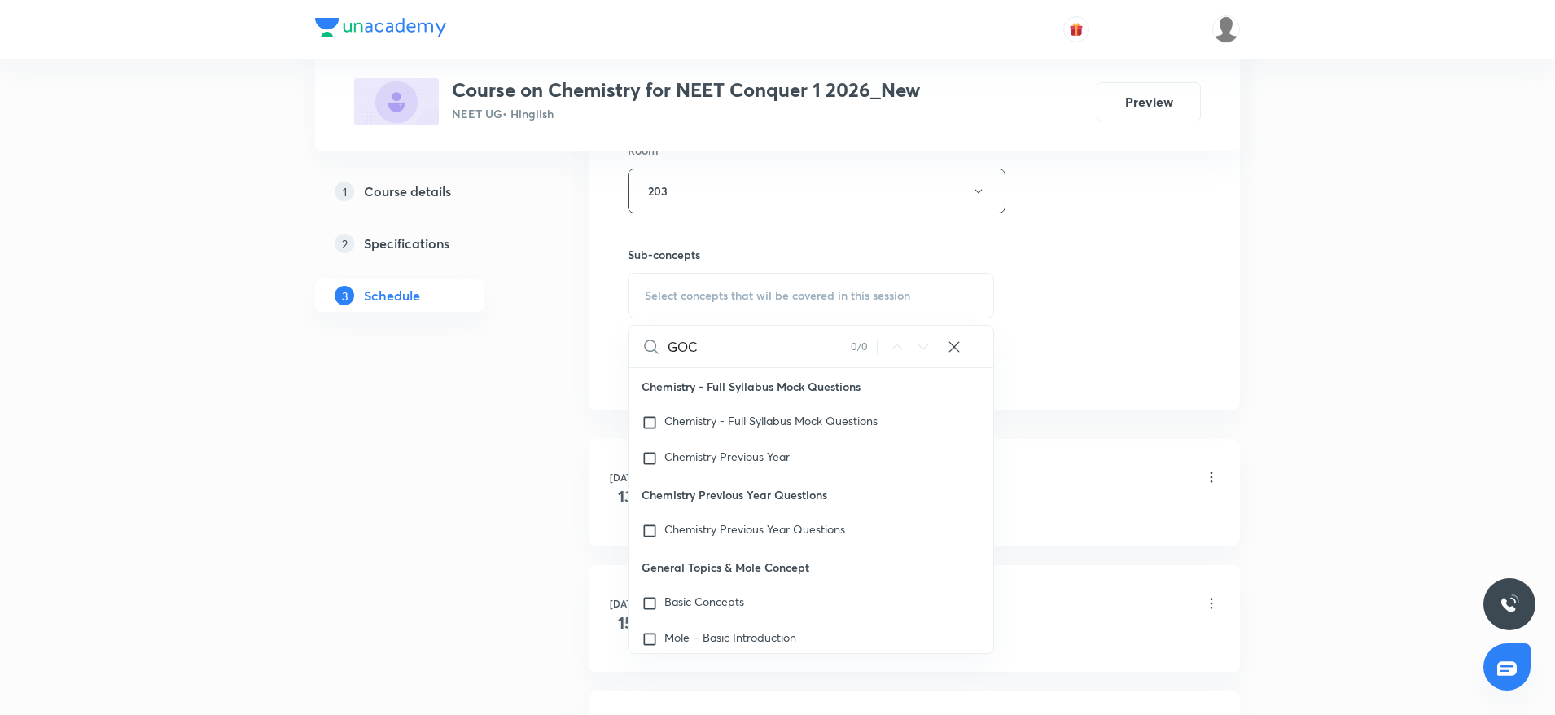
scroll to position [855, 0]
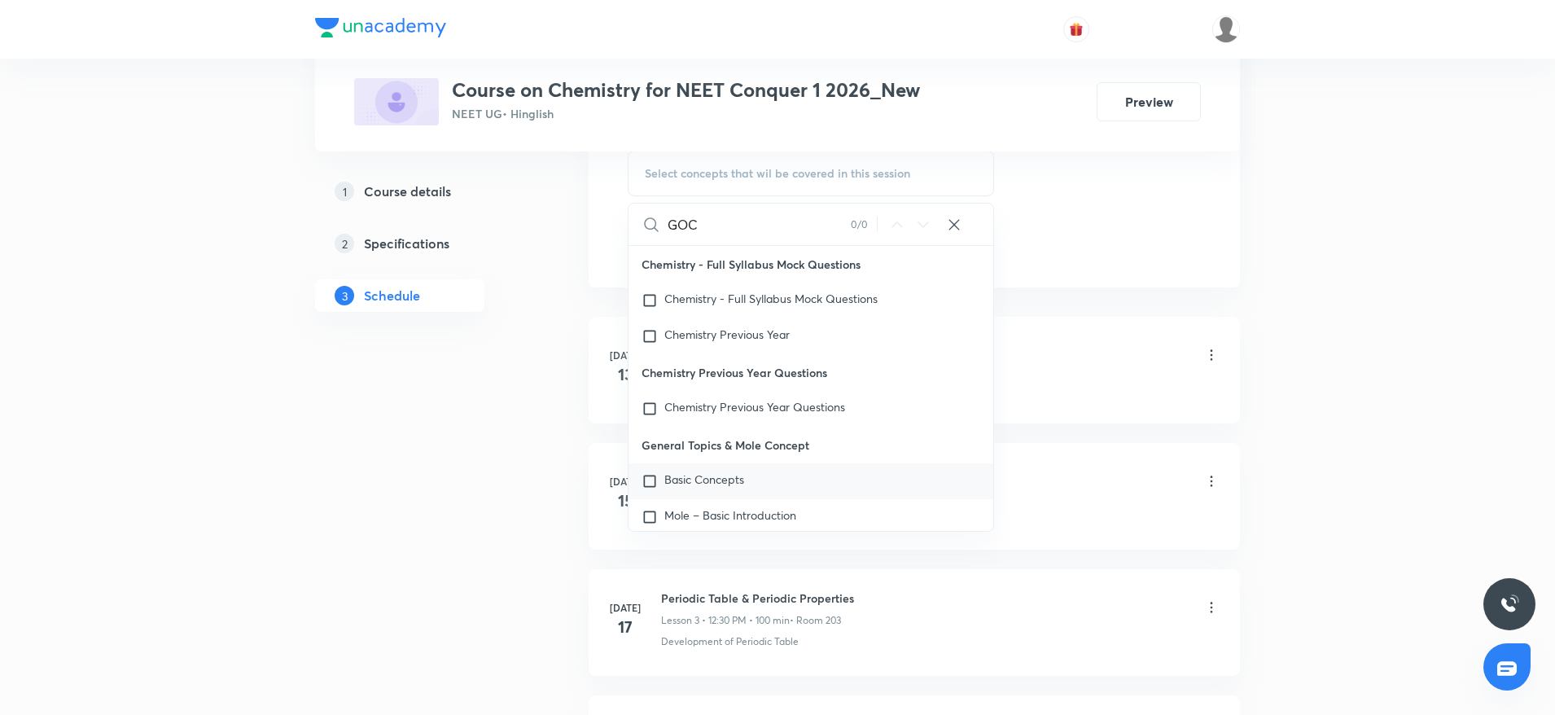
type input "GOC"
click at [724, 466] on div "Basic Concepts" at bounding box center [811, 481] width 365 height 36
checkbox input "true"
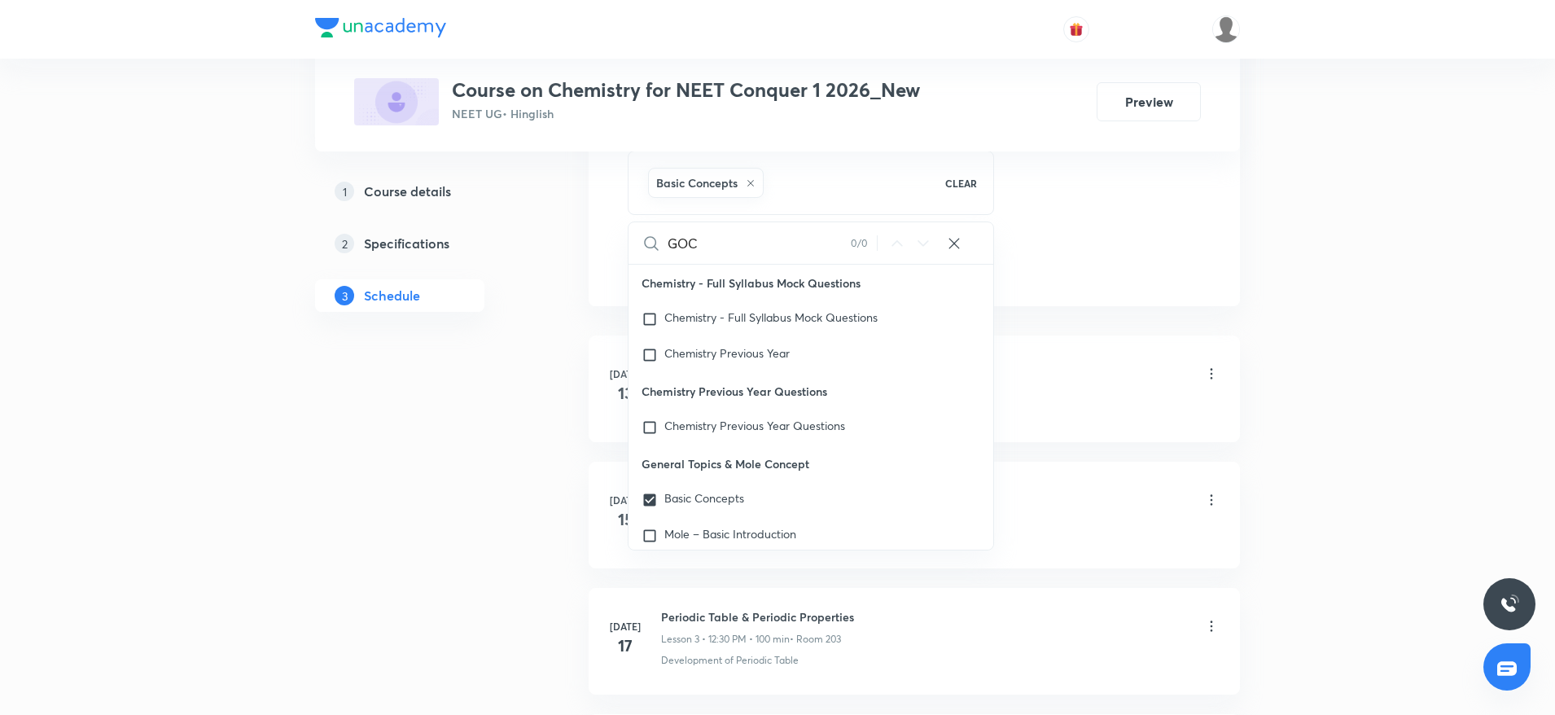
drag, startPoint x: 1216, startPoint y: 127, endPoint x: 707, endPoint y: 235, distance: 521.1
click at [1215, 127] on div "Plus Courses Course on Chemistry for NEET Conquer 1 2026_New NEET UG • Hinglish…" at bounding box center [777, 75] width 925 height 151
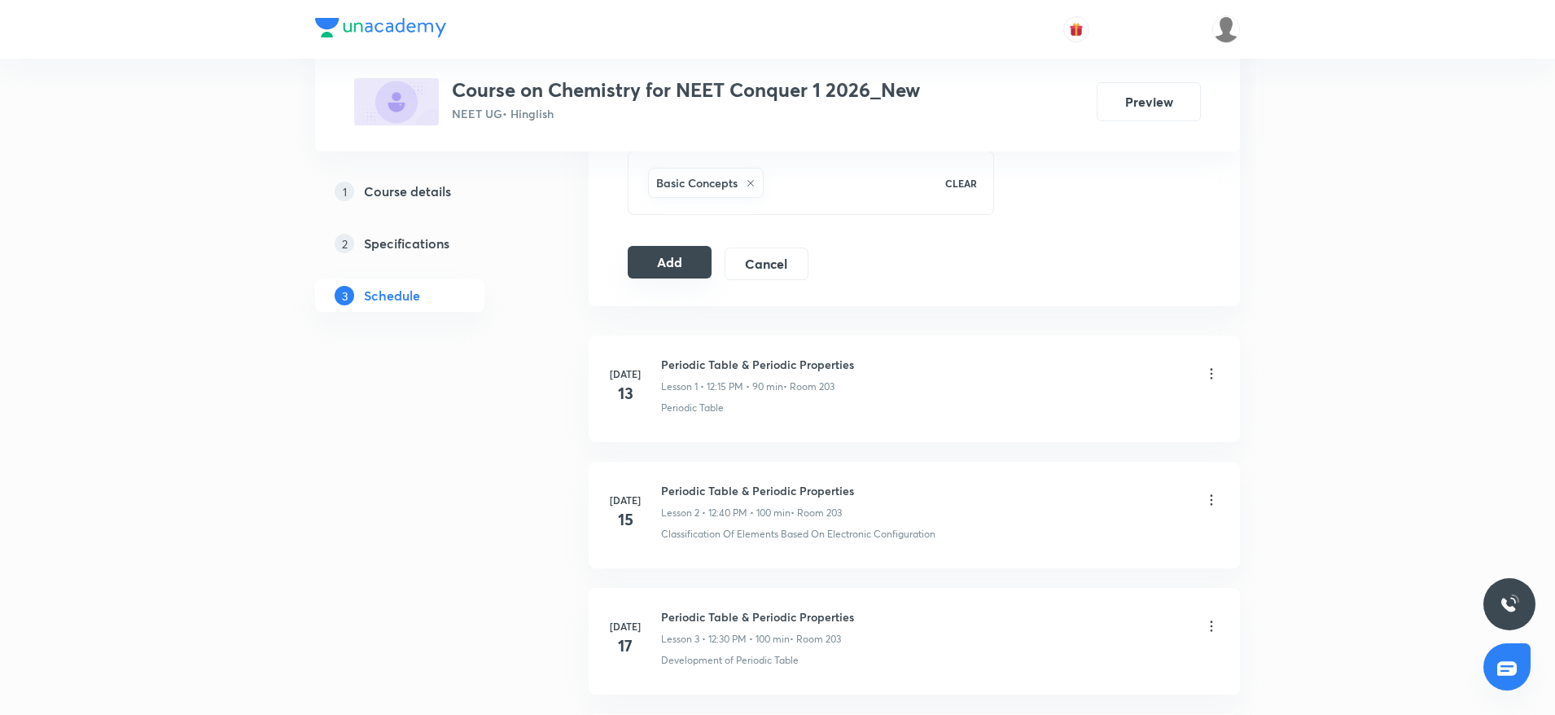
click at [670, 269] on button "Add" at bounding box center [670, 262] width 84 height 33
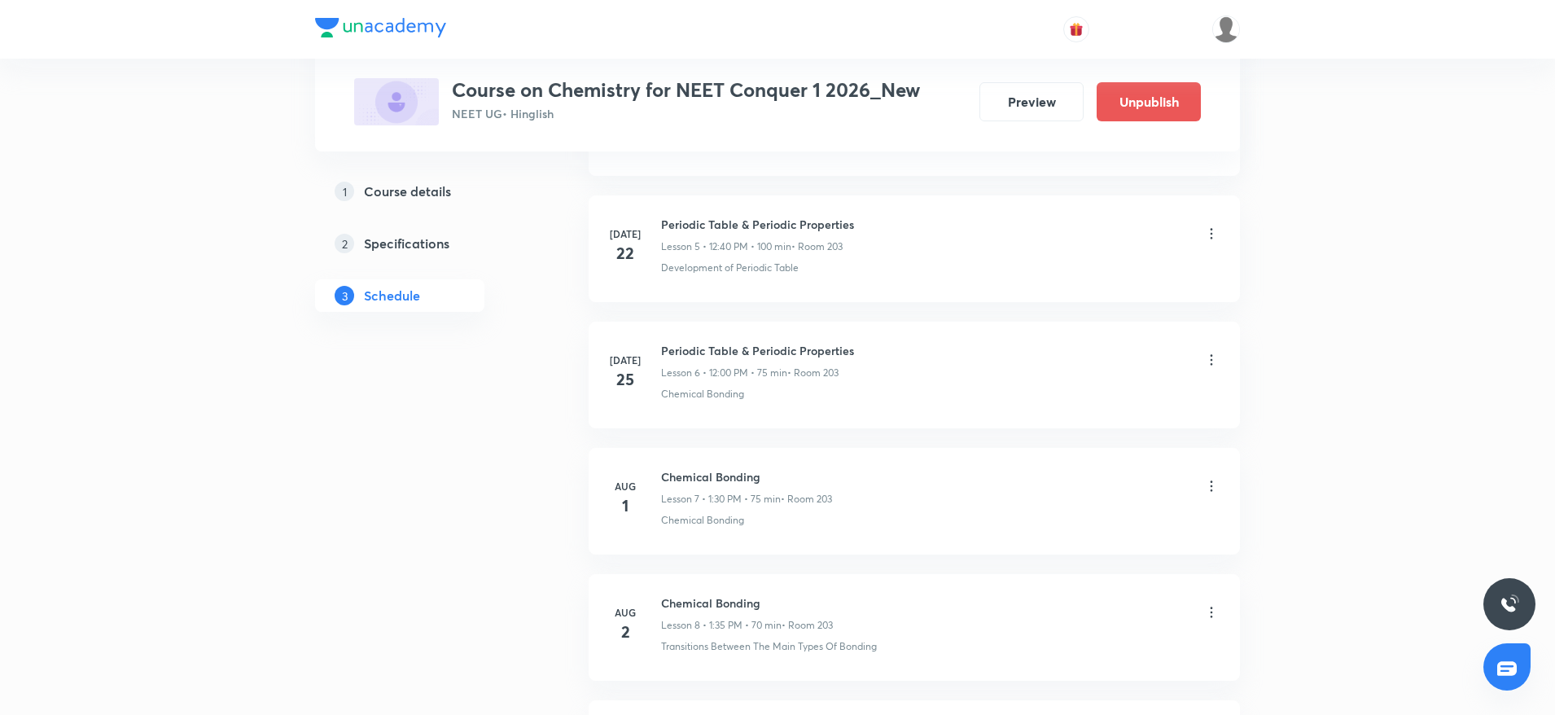
scroll to position [4638, 0]
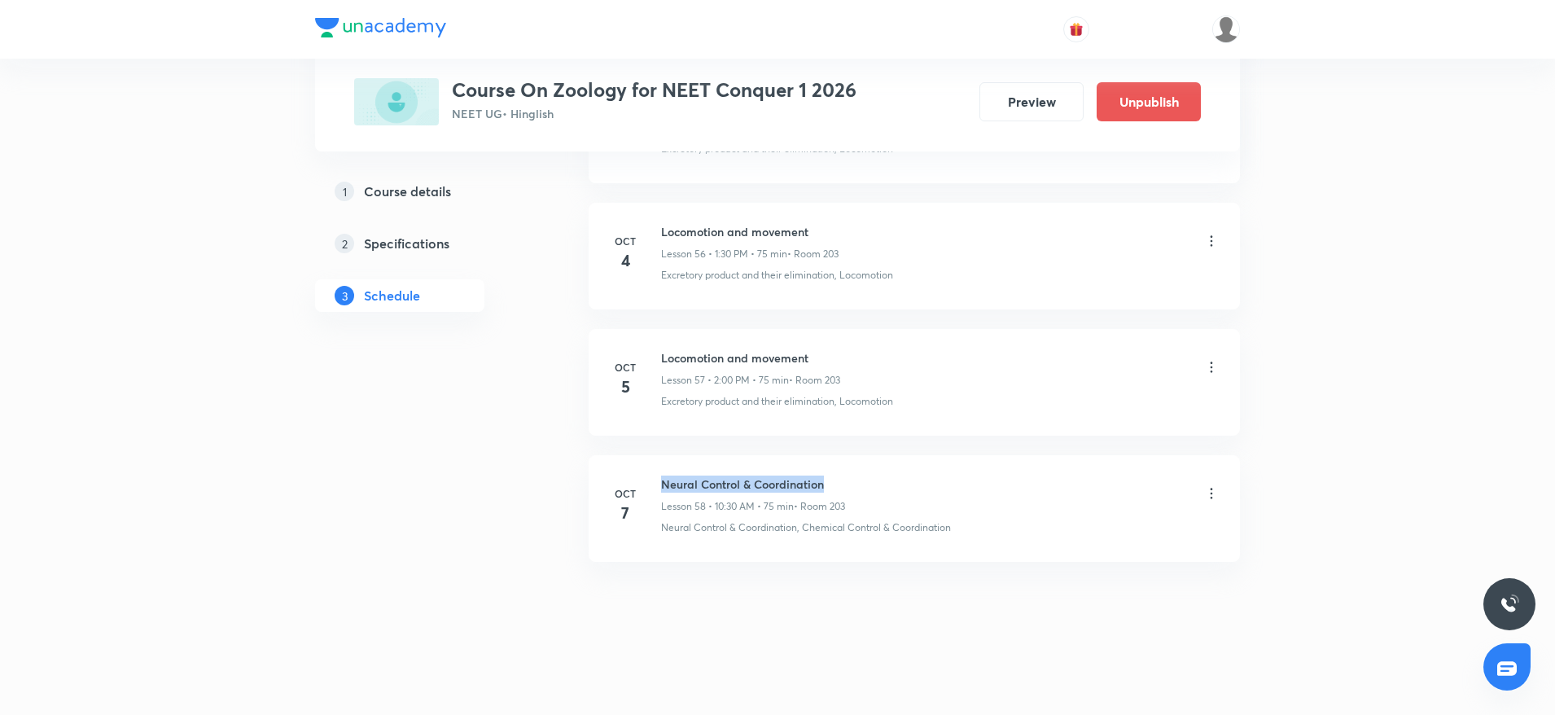
drag, startPoint x: 658, startPoint y: 474, endPoint x: 923, endPoint y: 474, distance: 265.4
click at [923, 474] on li "Oct 7 Neural Control & Coordination Lesson 58 • 10:30 AM • 75 min • Room 203 Ne…" at bounding box center [914, 508] width 651 height 107
drag, startPoint x: 834, startPoint y: 482, endPoint x: 804, endPoint y: 482, distance: 29.3
copy h6 "Neural Control & Coordination"
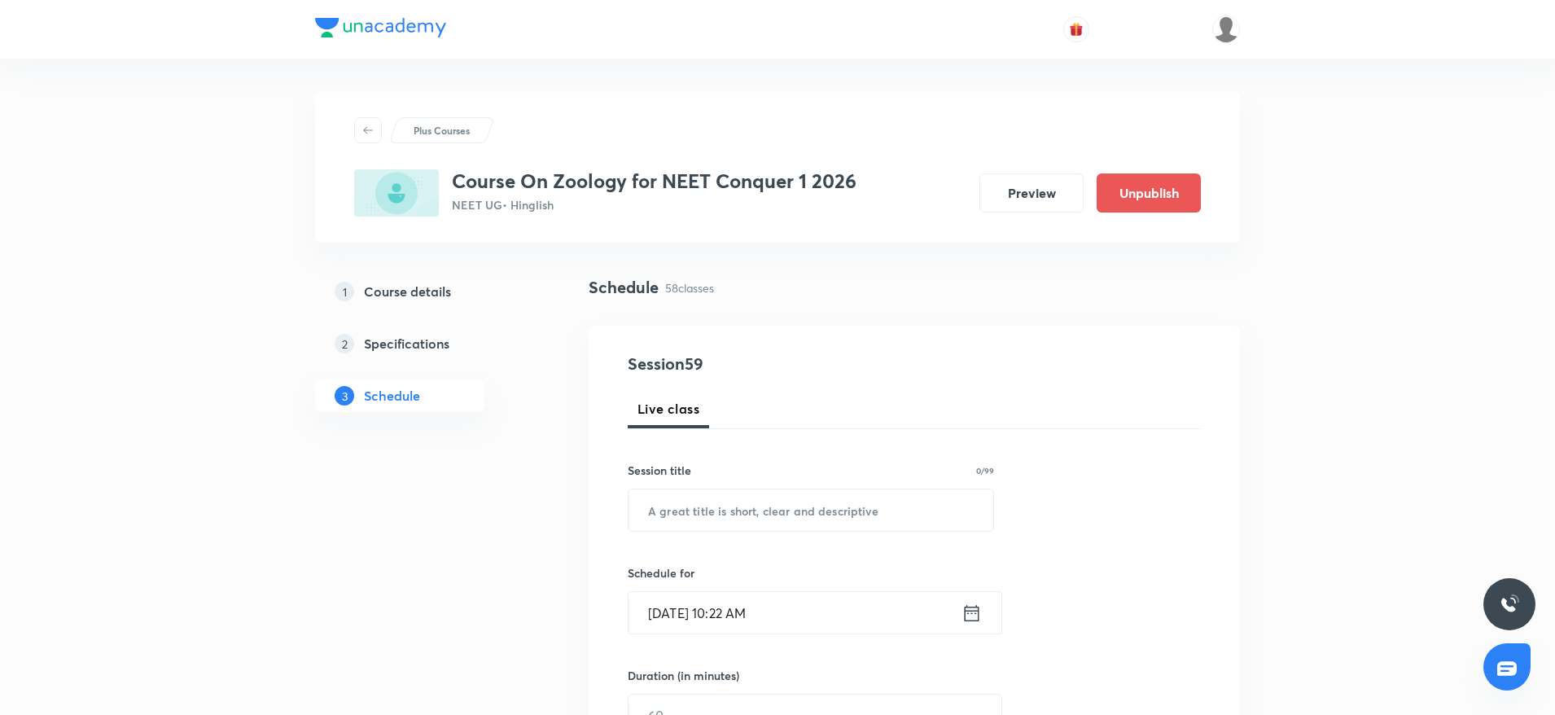
click at [810, 510] on input "text" at bounding box center [811, 510] width 365 height 42
paste input "Neural Control & Coordination"
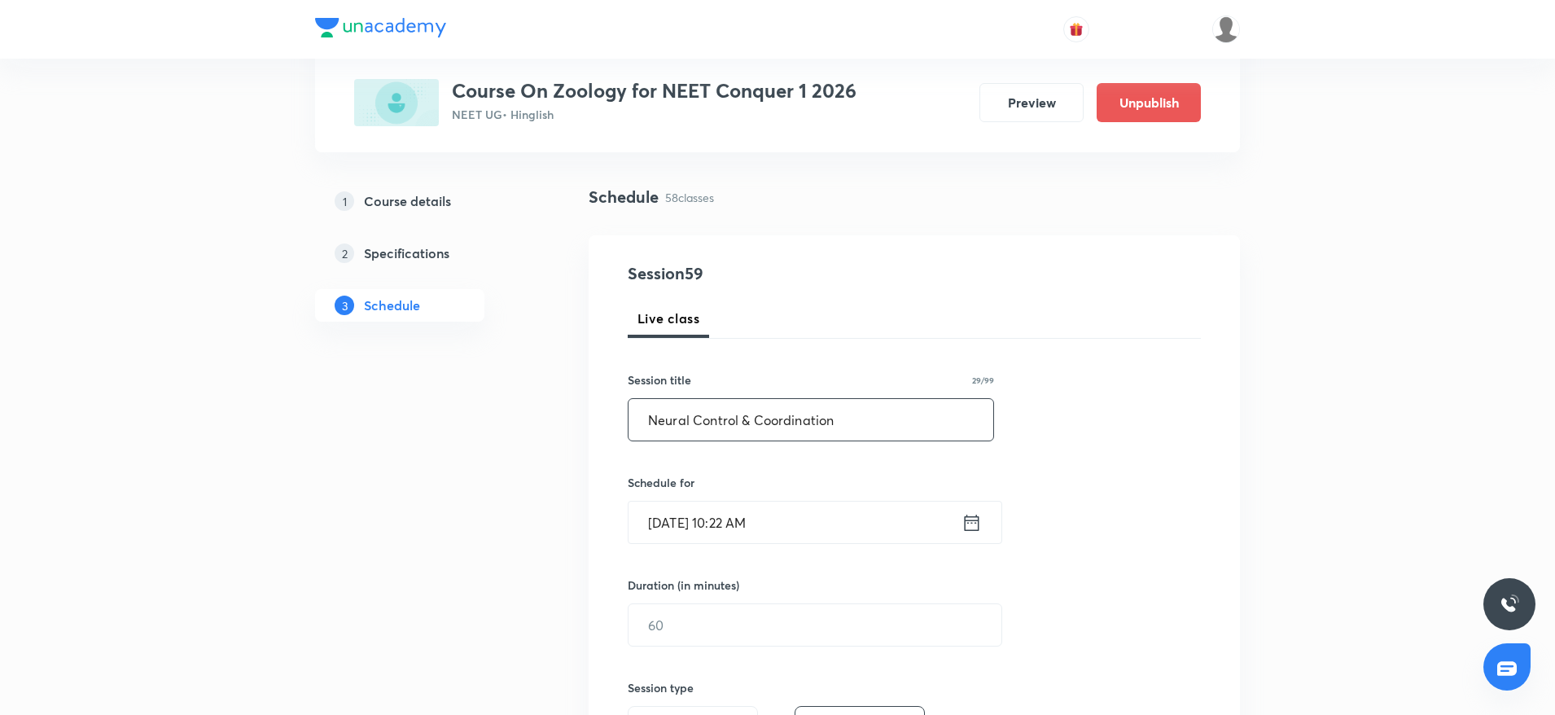
scroll to position [244, 0]
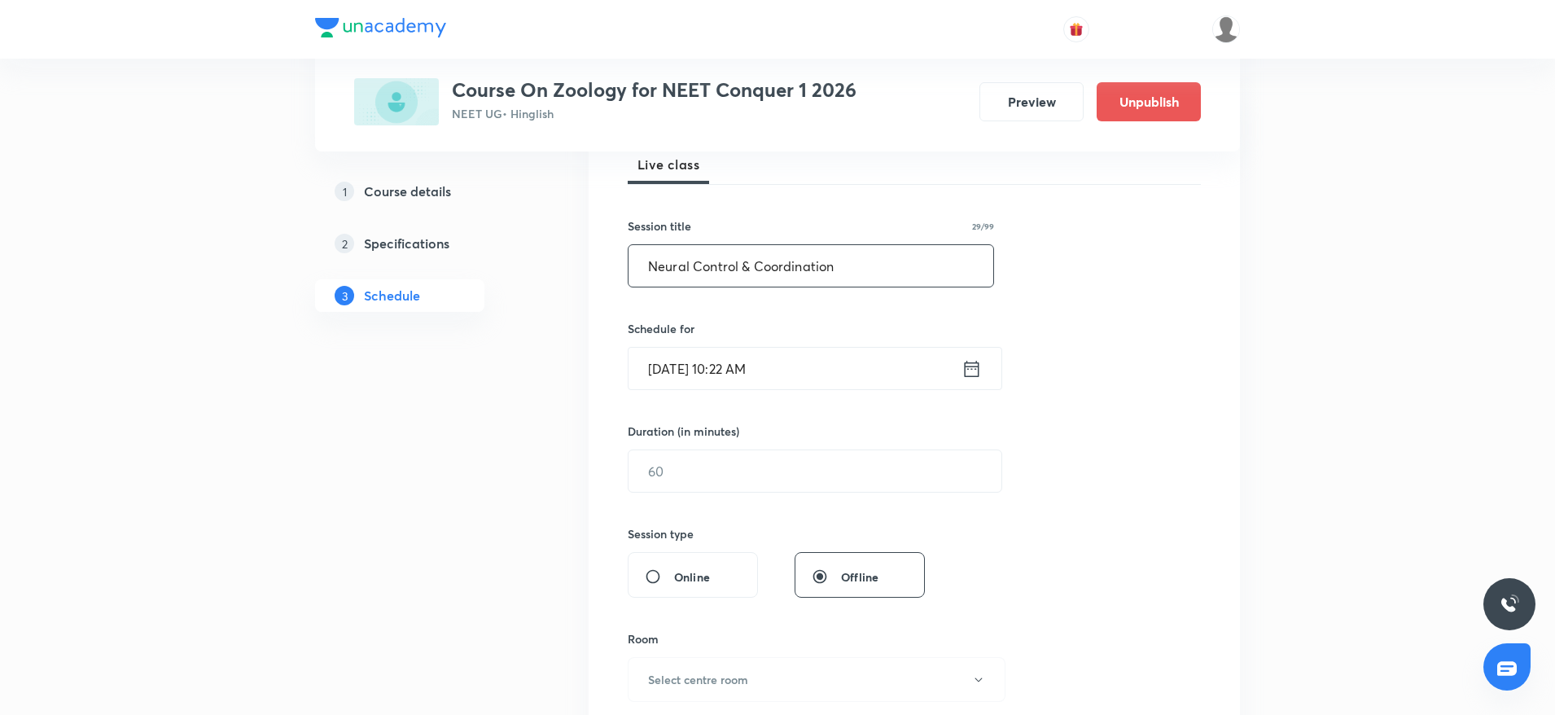
type input "Neural Control & Coordination"
click at [762, 363] on input "Oct 7, 2025, 10:22 AM" at bounding box center [795, 369] width 333 height 42
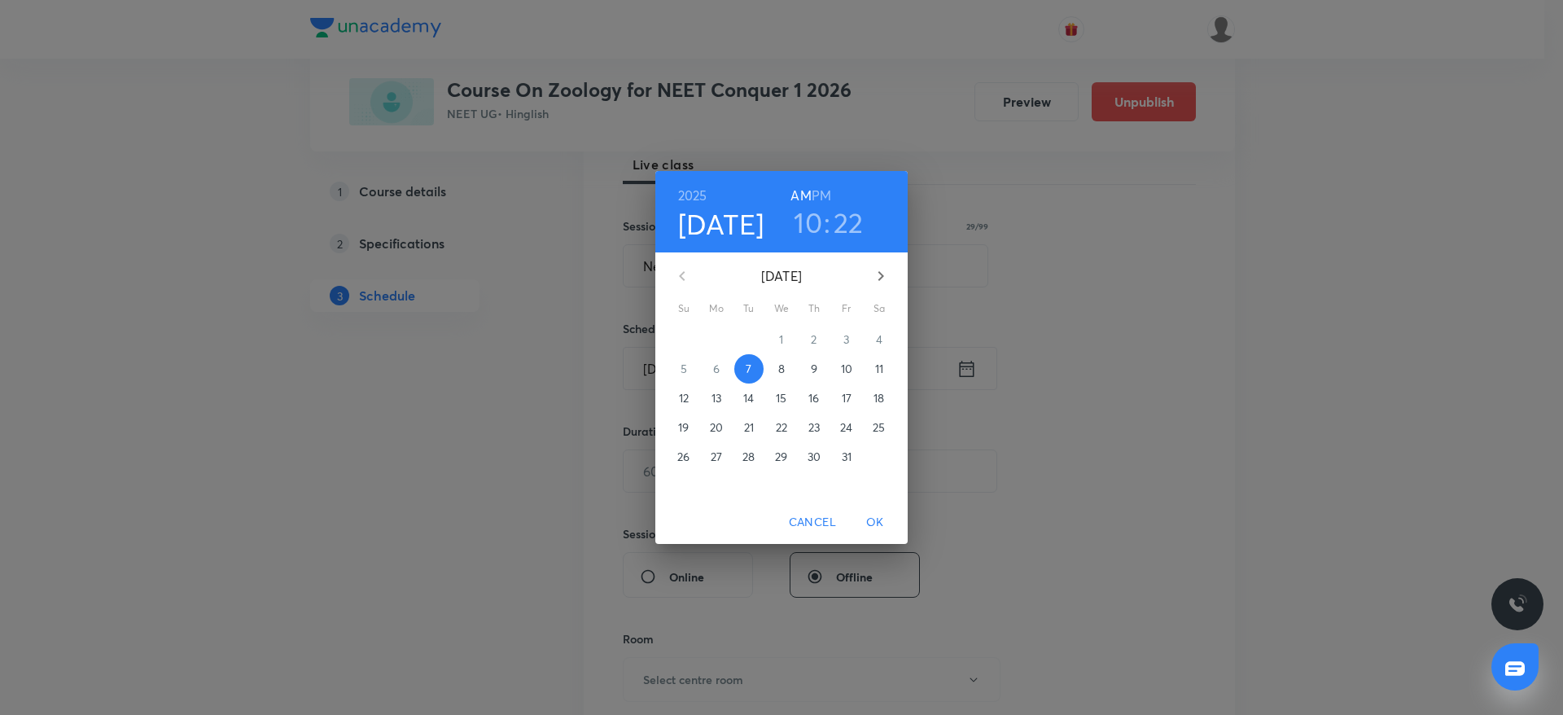
click at [827, 189] on h6 "PM" at bounding box center [822, 195] width 20 height 23
click at [800, 220] on h3 "10" at bounding box center [808, 222] width 28 height 34
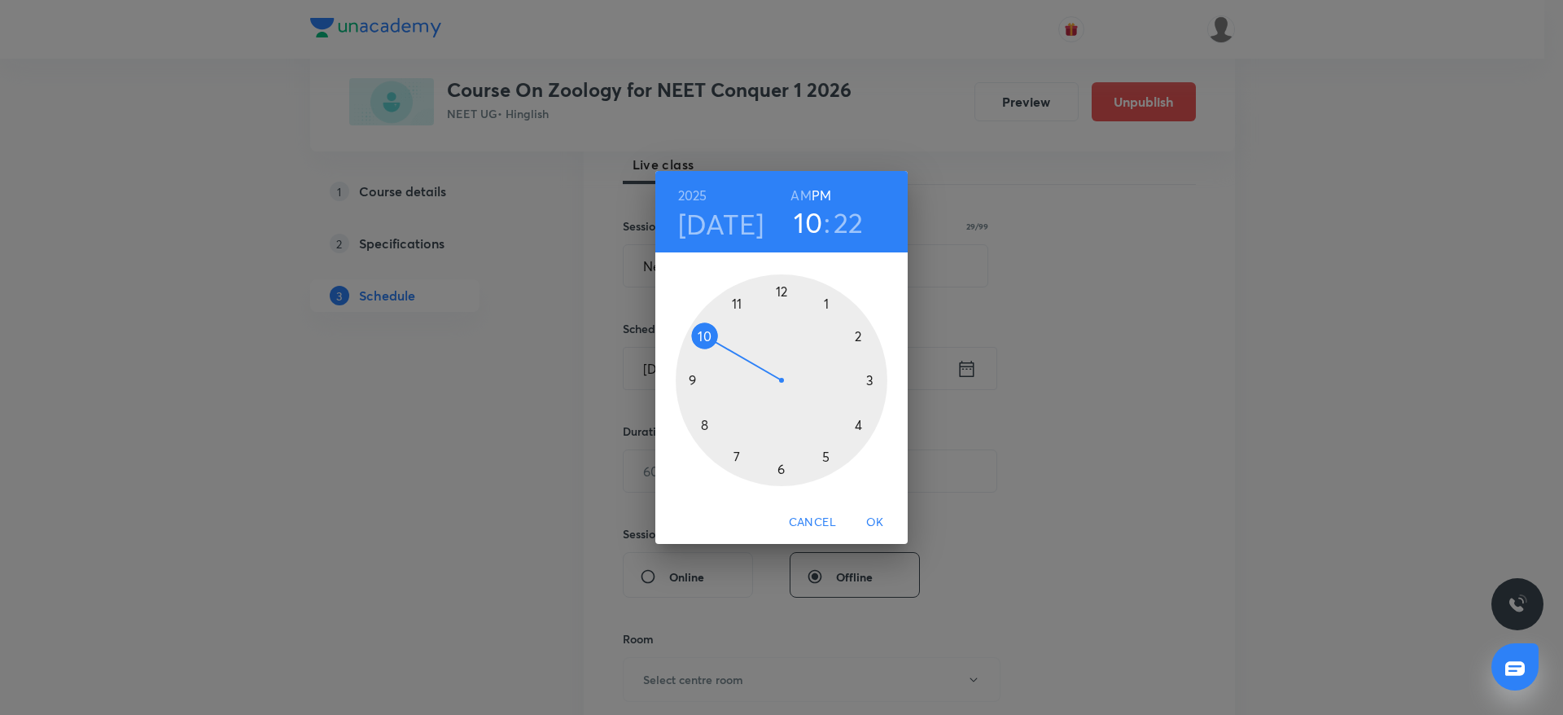
click at [836, 295] on div at bounding box center [782, 380] width 212 height 212
click at [783, 472] on div at bounding box center [782, 380] width 212 height 212
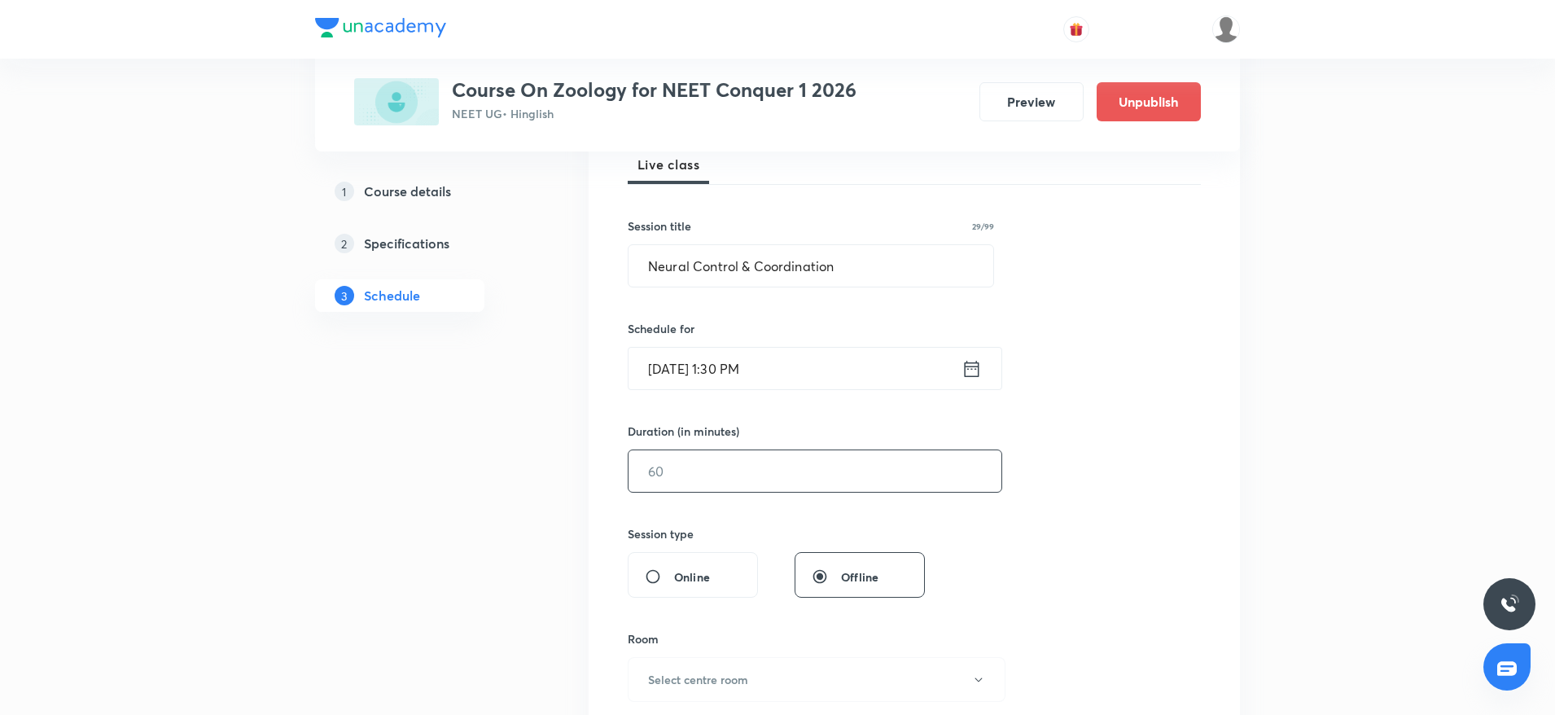
click at [766, 475] on input "text" at bounding box center [815, 471] width 373 height 42
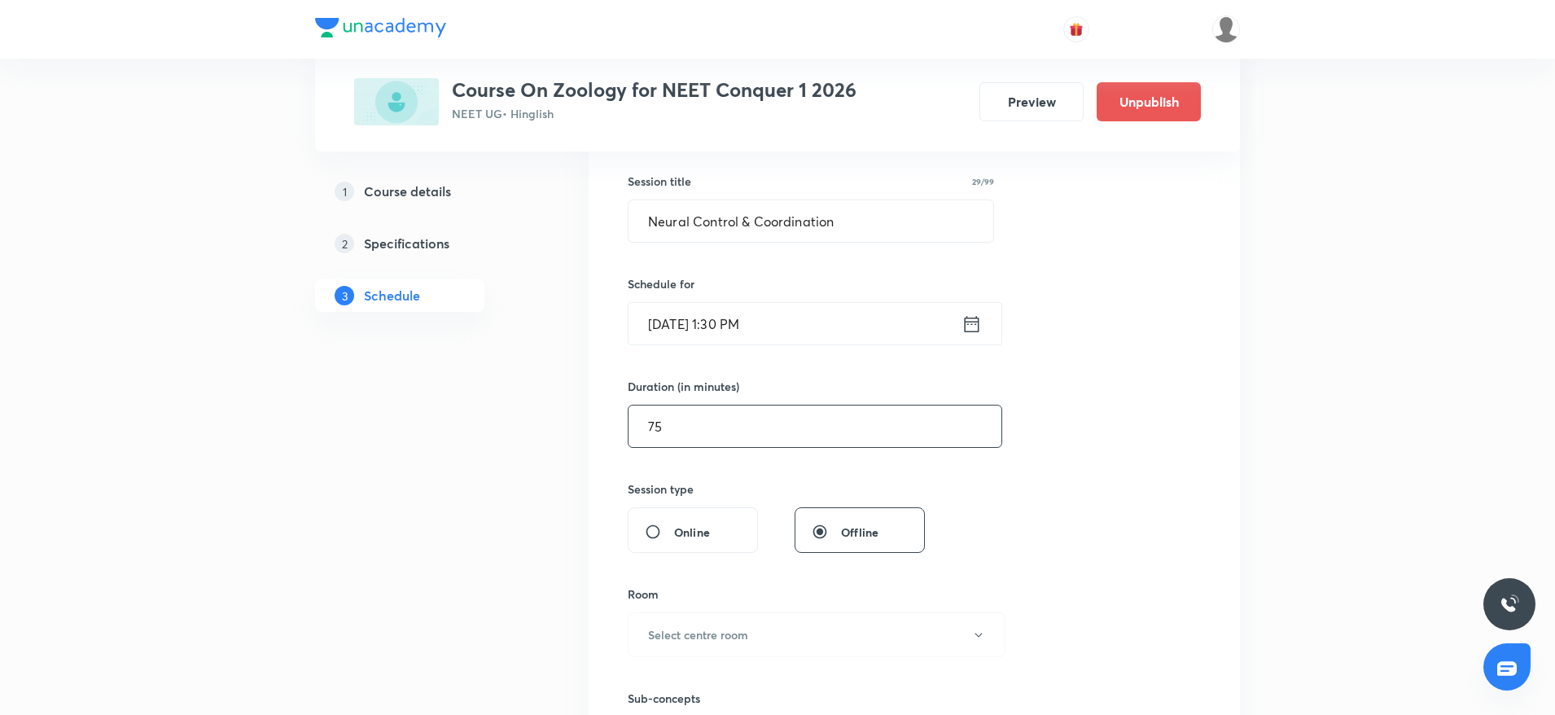
scroll to position [611, 0]
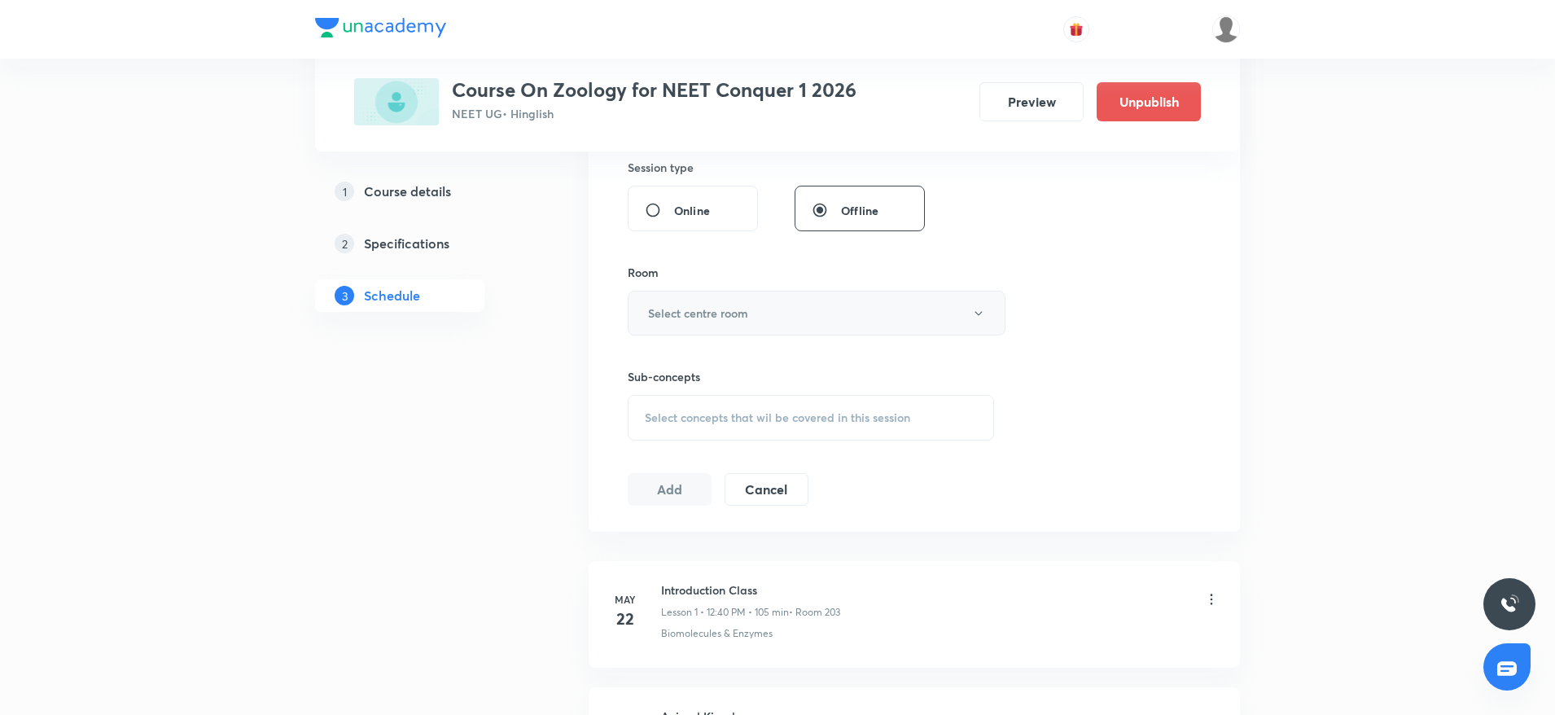
type input "75"
click at [795, 318] on button "Select centre room" at bounding box center [817, 313] width 378 height 45
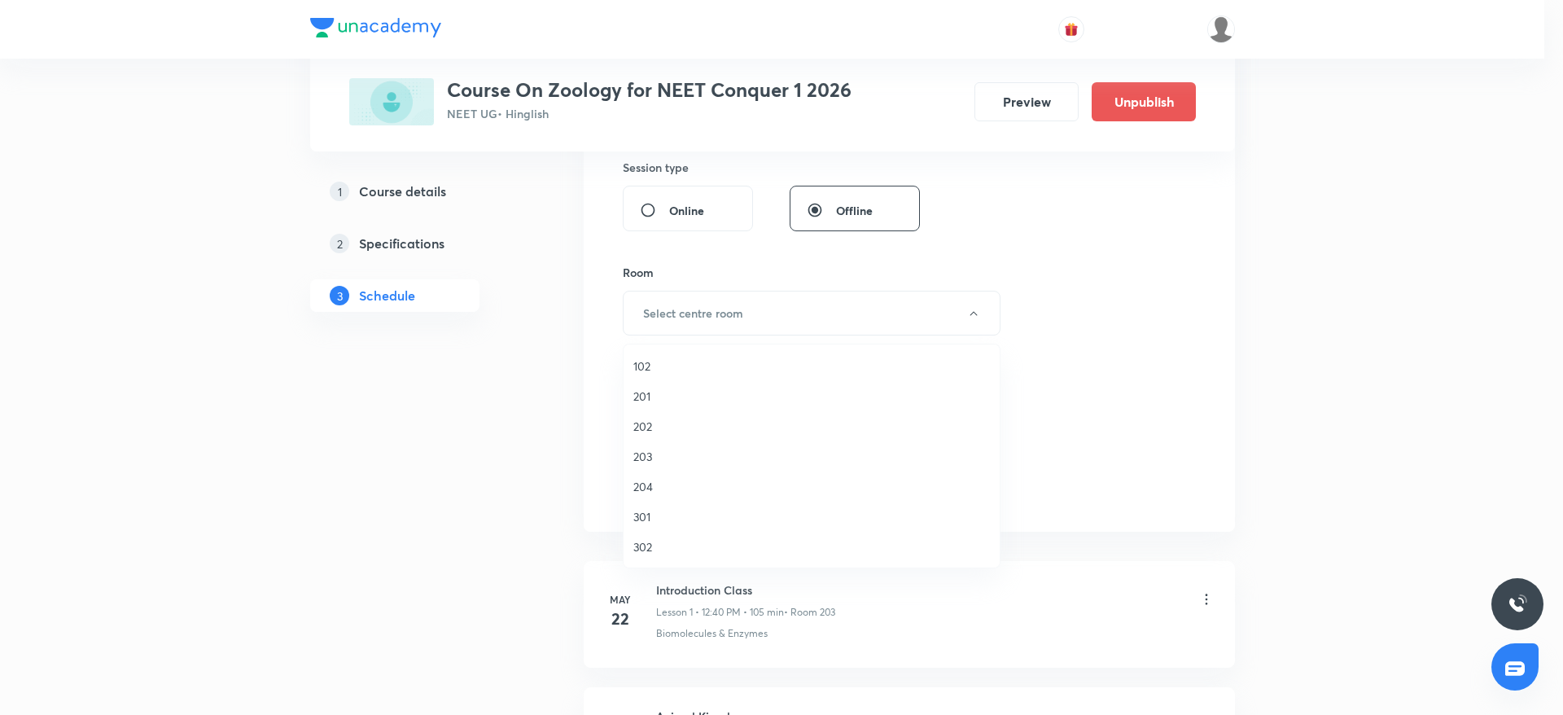
click at [652, 459] on span "203" at bounding box center [811, 456] width 357 height 17
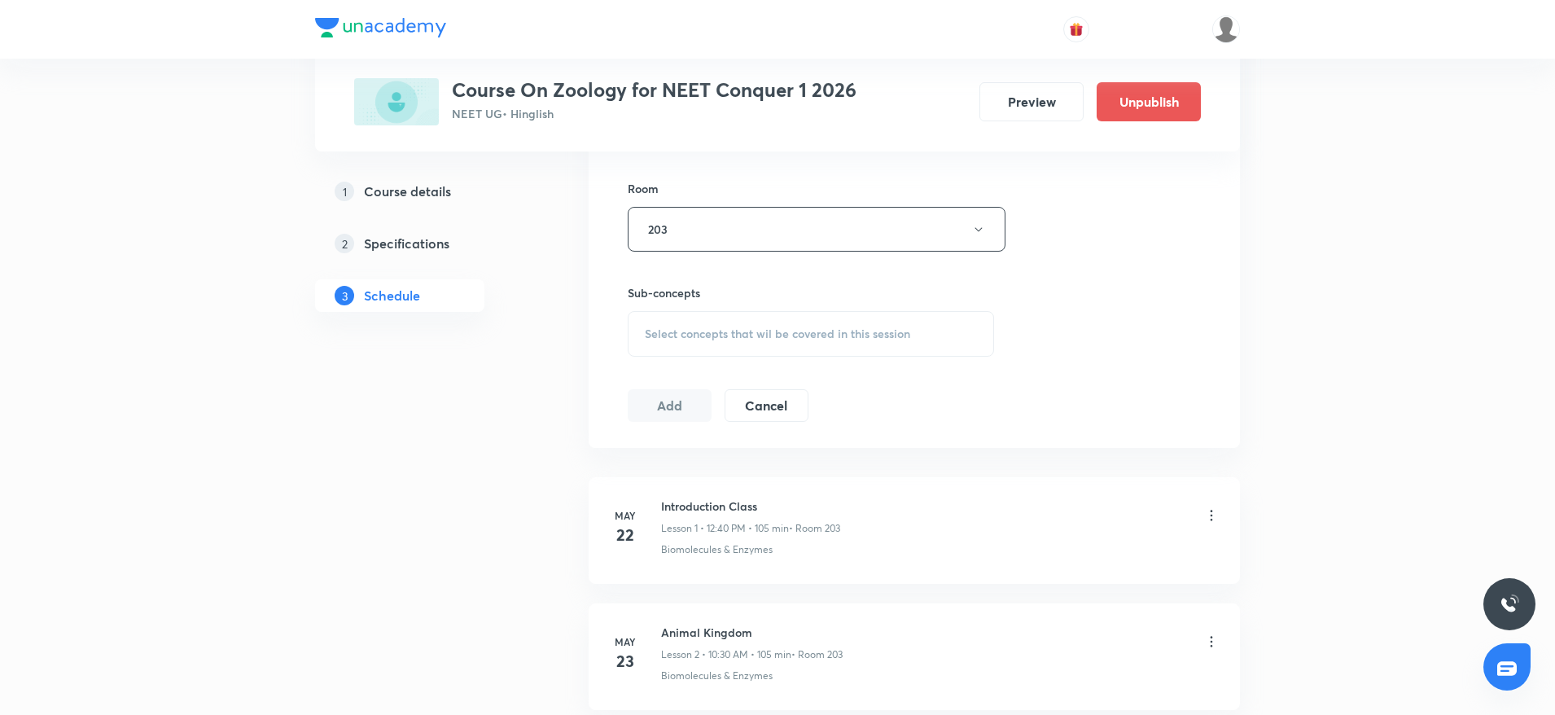
scroll to position [733, 0]
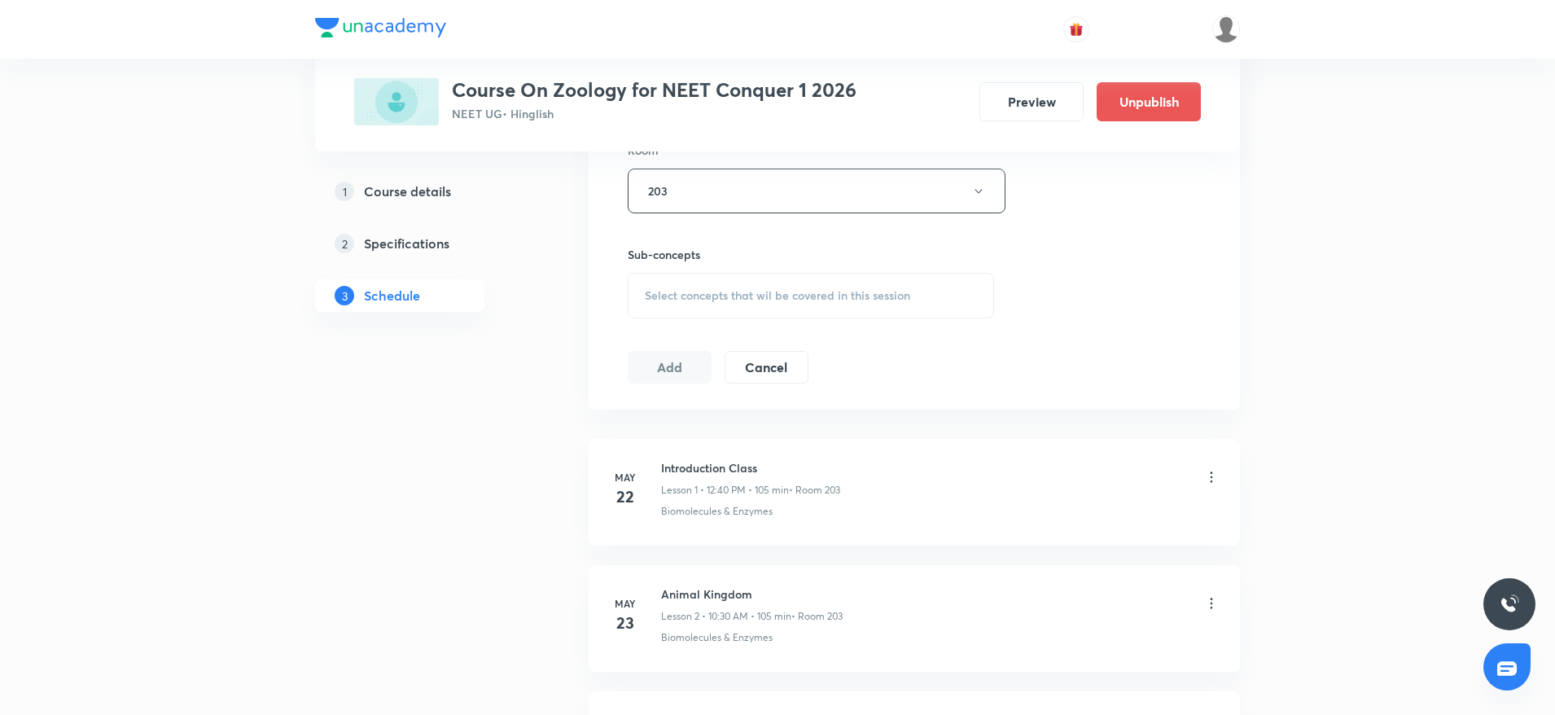
click at [857, 261] on h6 "Sub-concepts" at bounding box center [811, 254] width 366 height 17
click at [847, 304] on div "Select concepts that wil be covered in this session" at bounding box center [811, 296] width 366 height 46
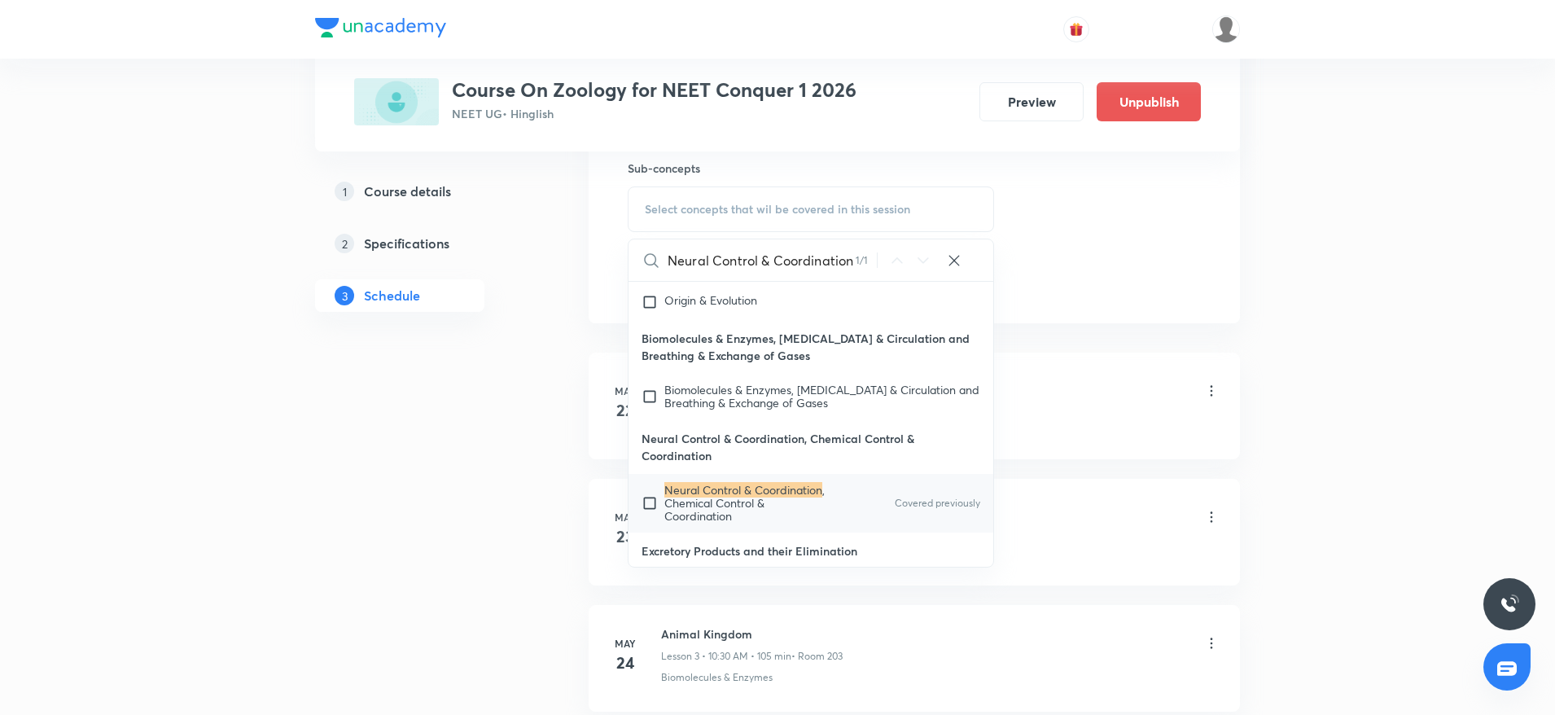
scroll to position [855, 0]
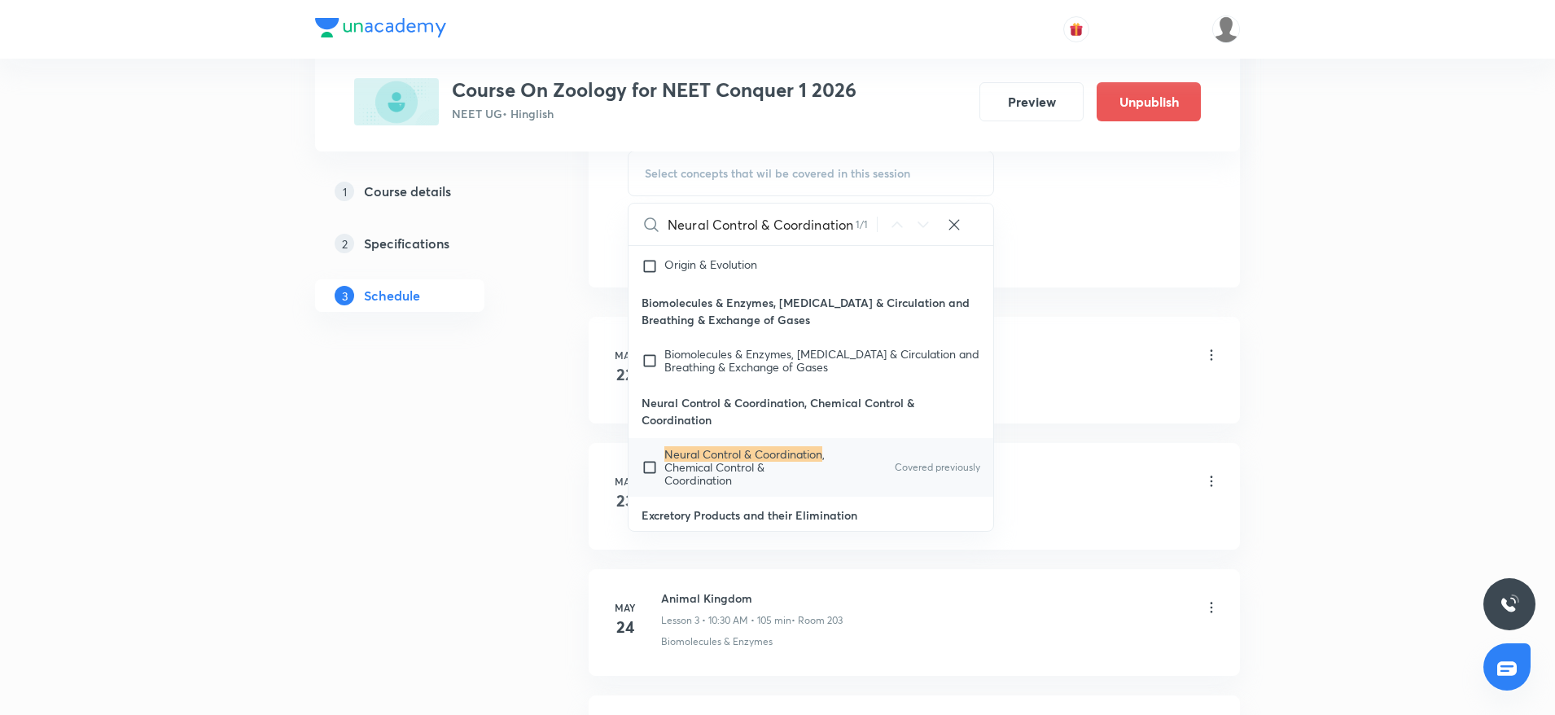
type input "Neural Control & Coordination"
click at [748, 449] on mark "Neural Control & Coordination" at bounding box center [743, 453] width 158 height 15
checkbox input "true"
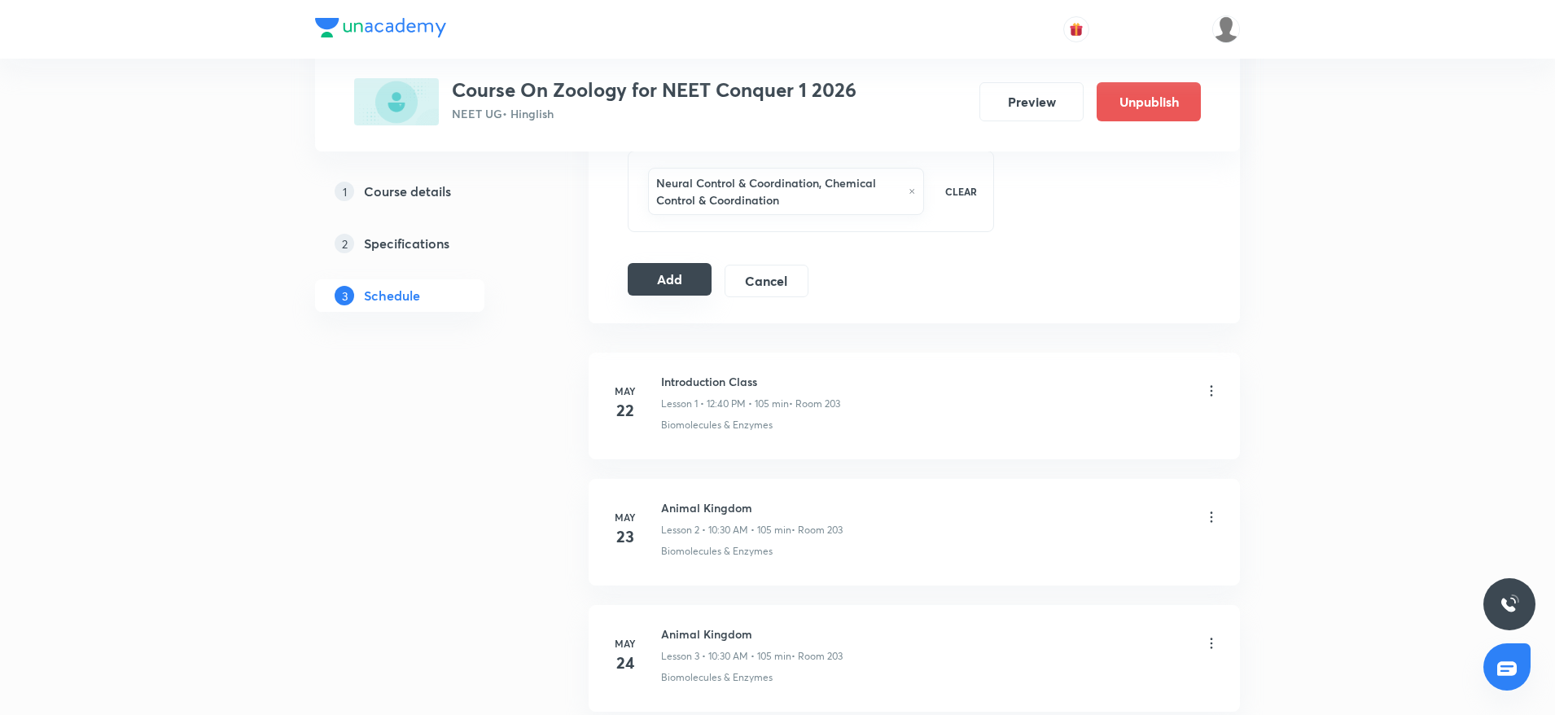
click at [695, 282] on button "Add" at bounding box center [670, 279] width 84 height 33
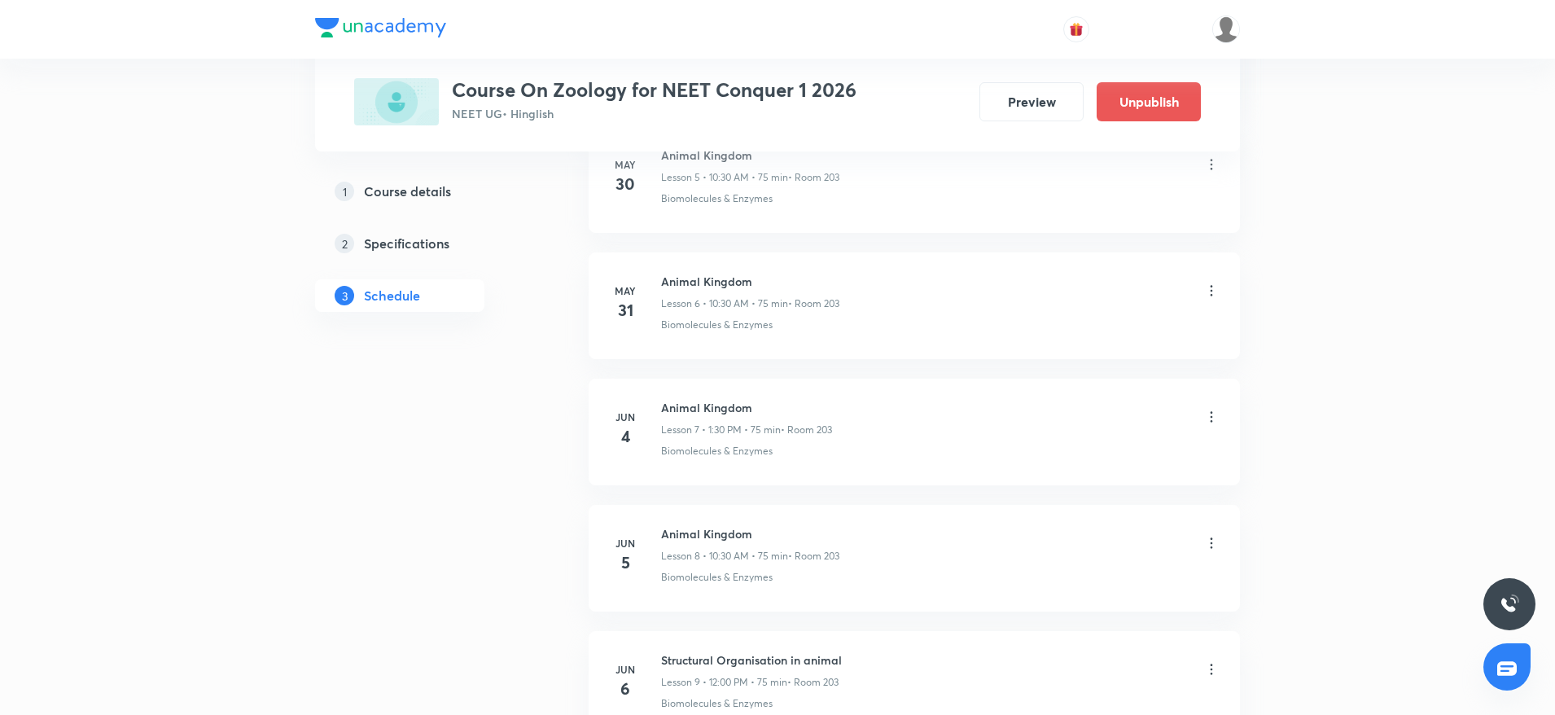
scroll to position [7288, 0]
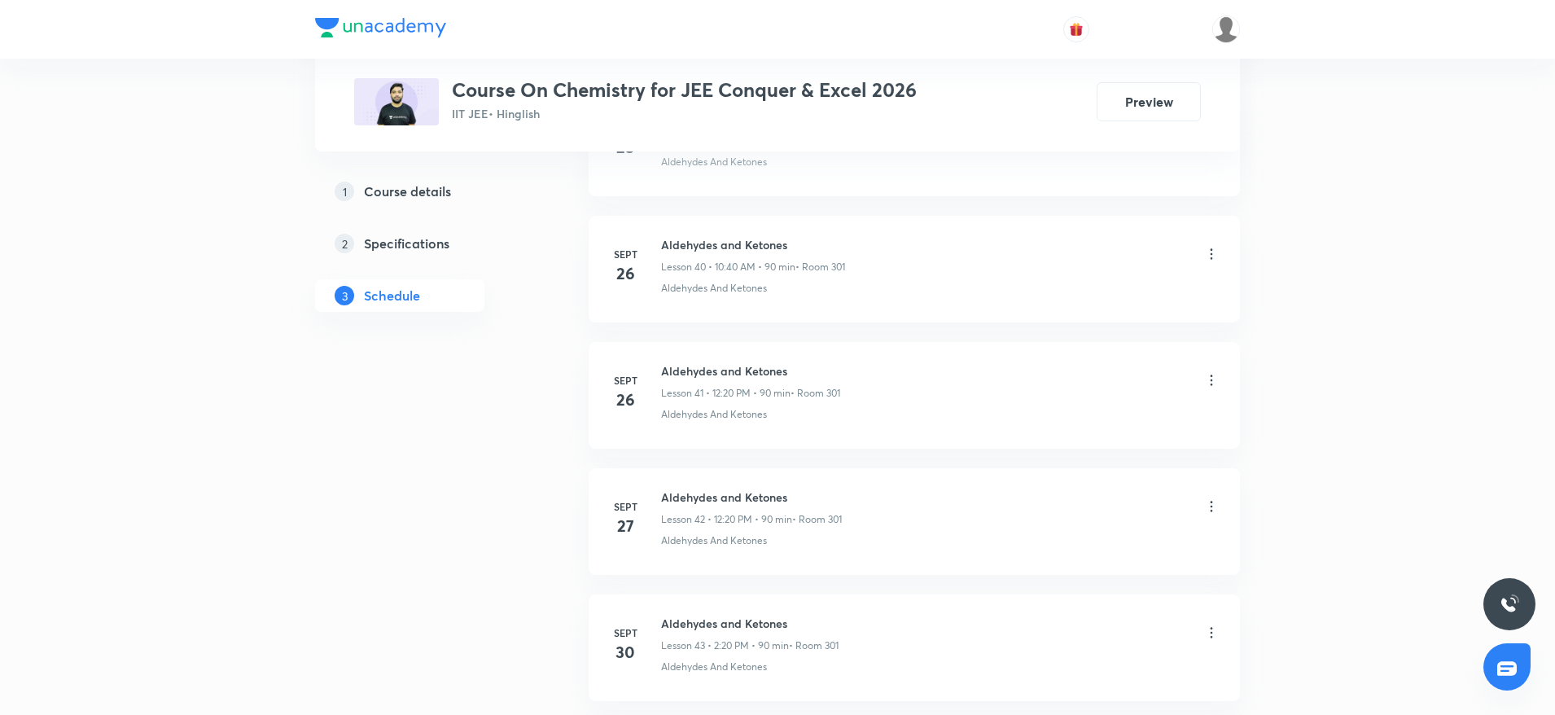
scroll to position [6395, 0]
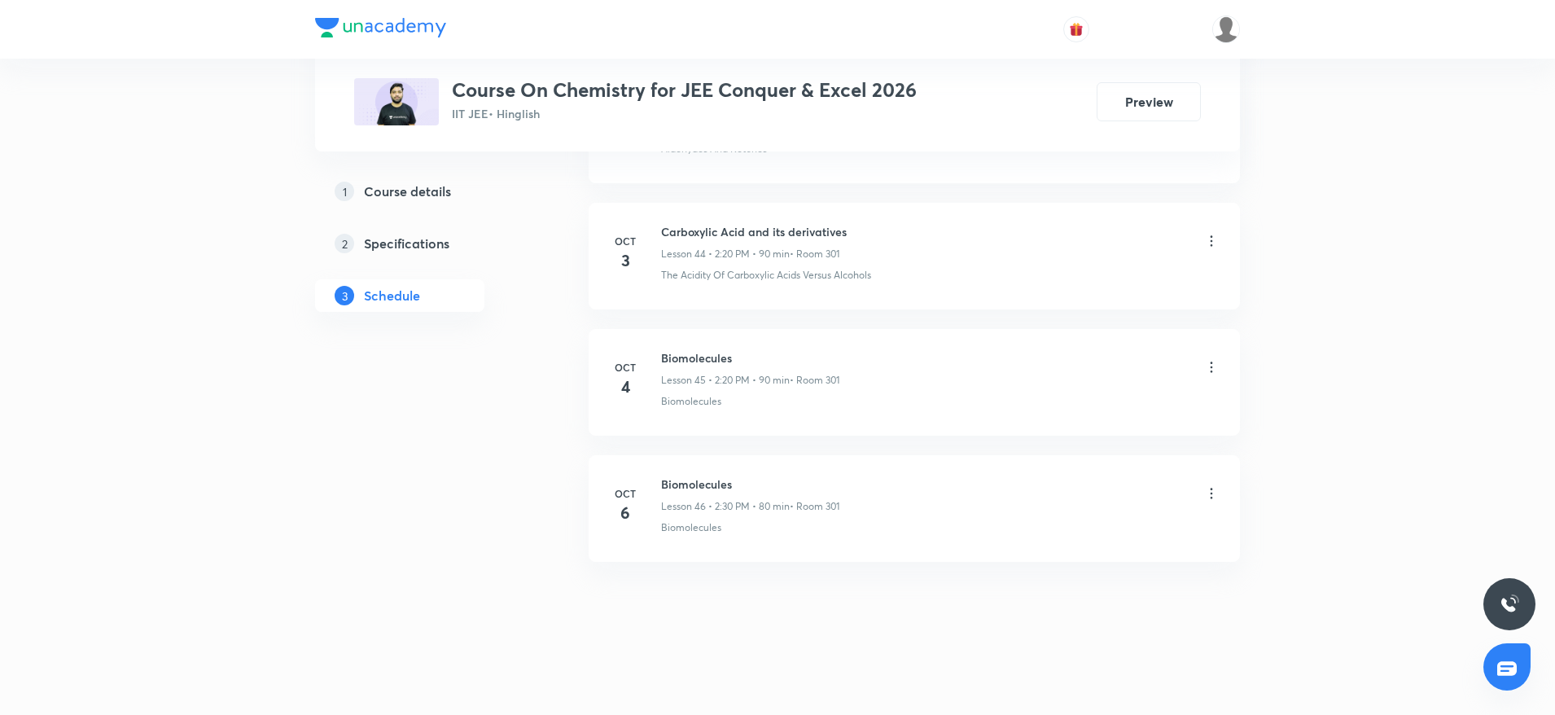
click at [716, 490] on h6 "Biomolecules" at bounding box center [750, 483] width 178 height 17
click at [715, 489] on h6 "Biomolecules" at bounding box center [750, 483] width 178 height 17
copy h6 "Biomolecules"
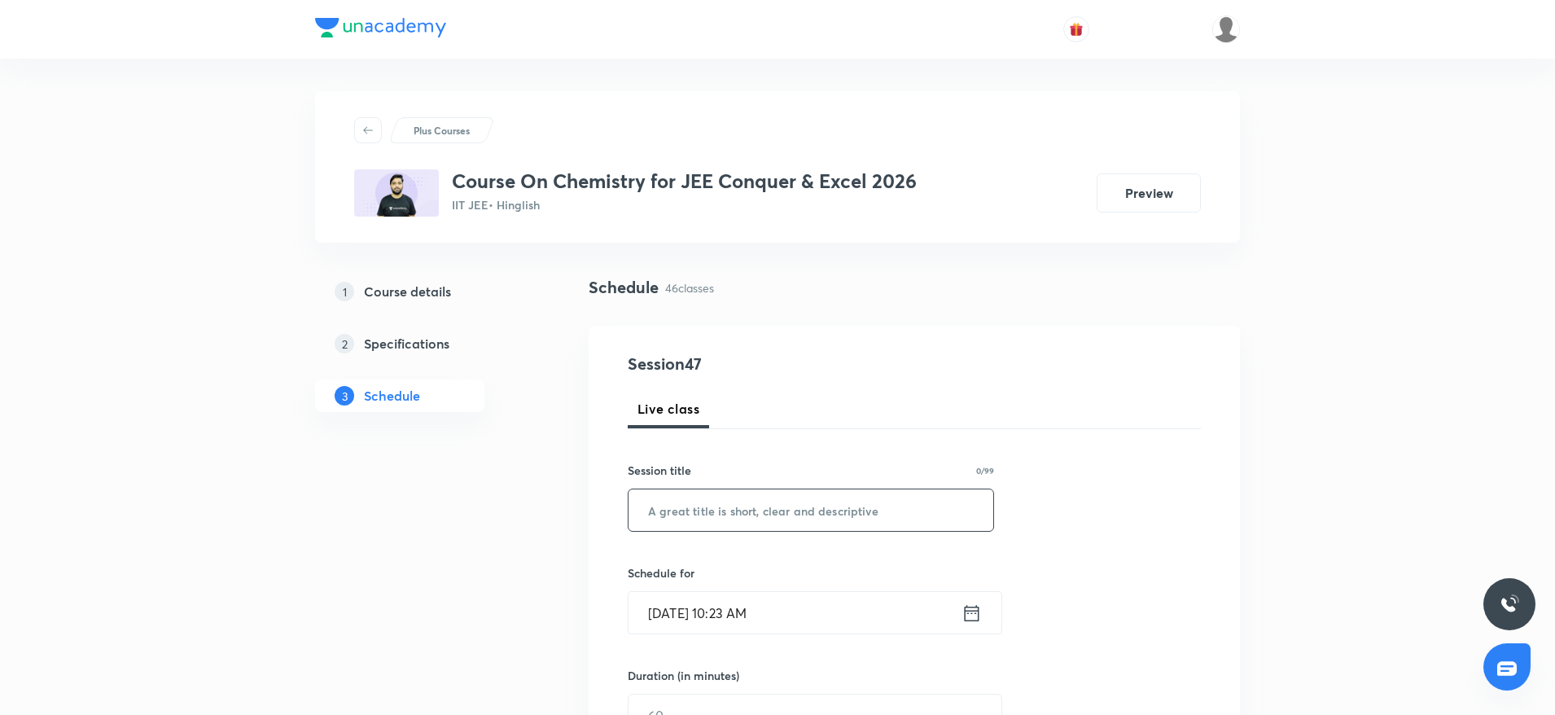
click at [754, 511] on input "text" at bounding box center [811, 510] width 365 height 42
paste input "Biomolecules"
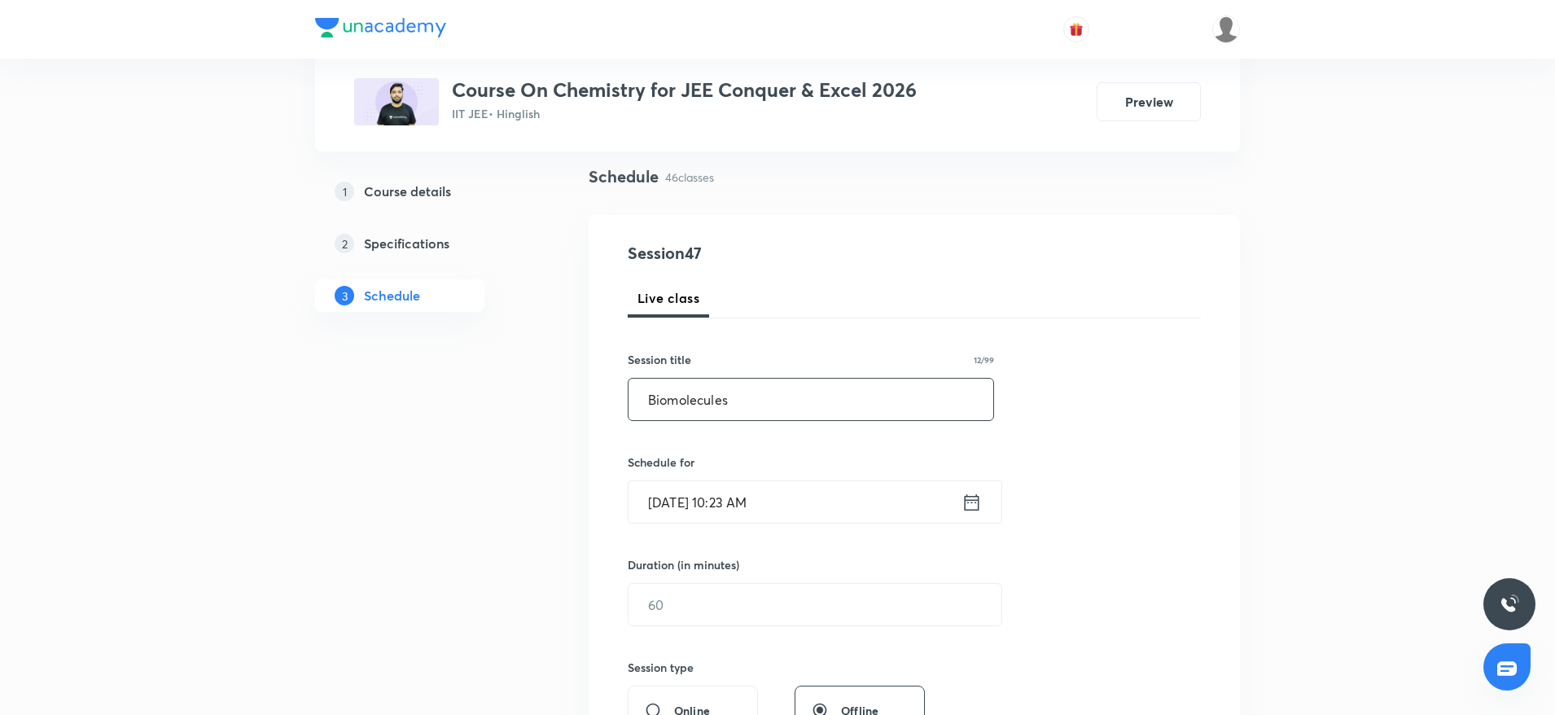
scroll to position [244, 0]
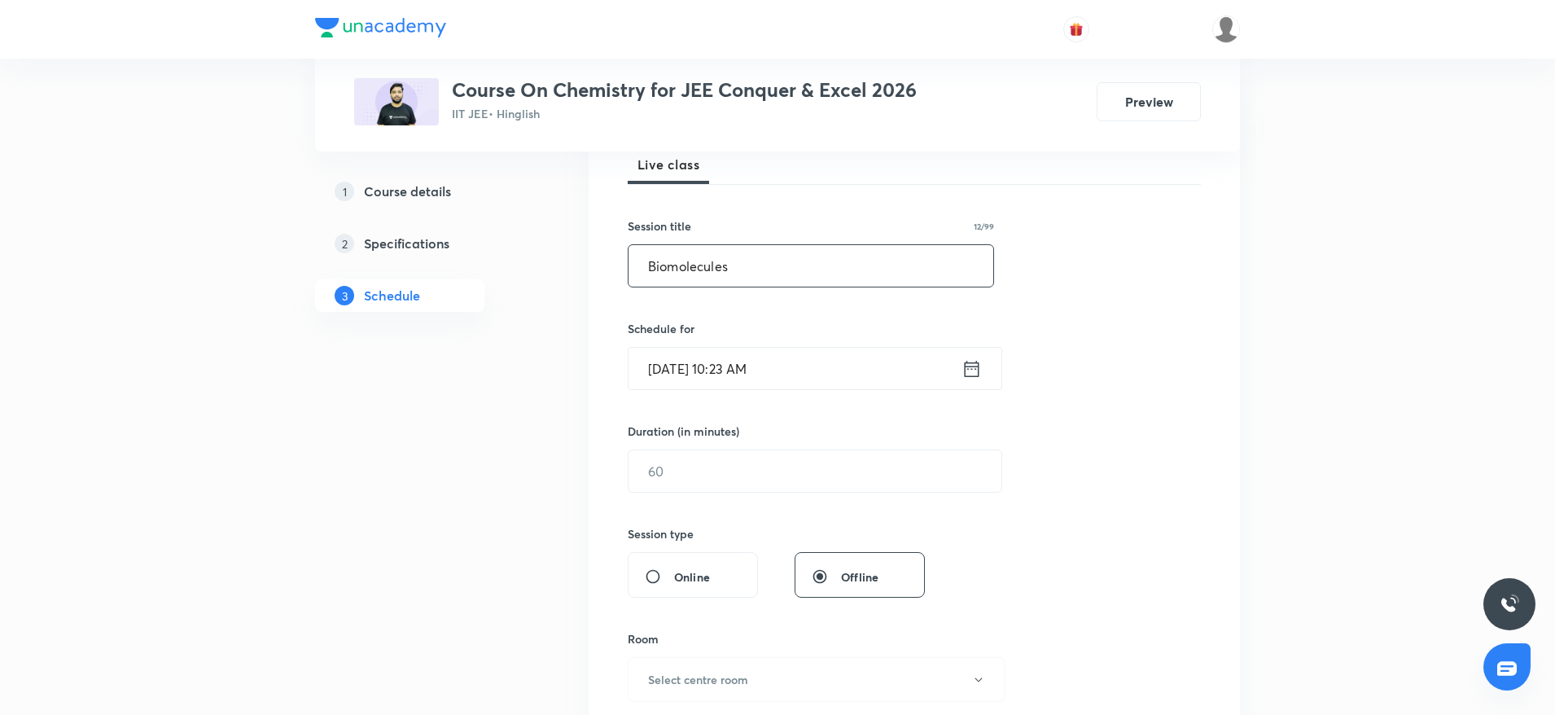
type input "Biomolecules"
click at [744, 362] on input "[DATE] 10:23 AM" at bounding box center [795, 369] width 333 height 42
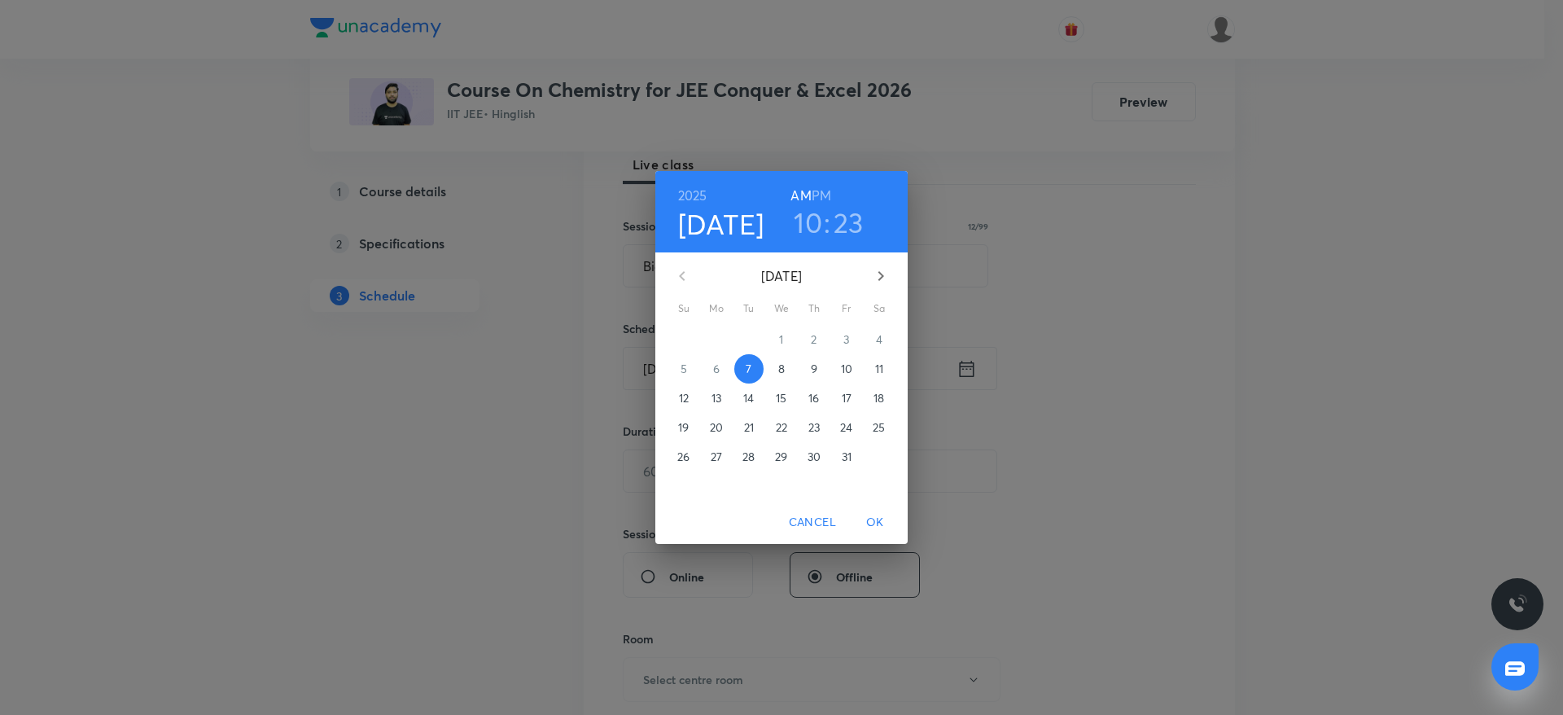
click at [849, 216] on h3 "23" at bounding box center [849, 222] width 30 height 34
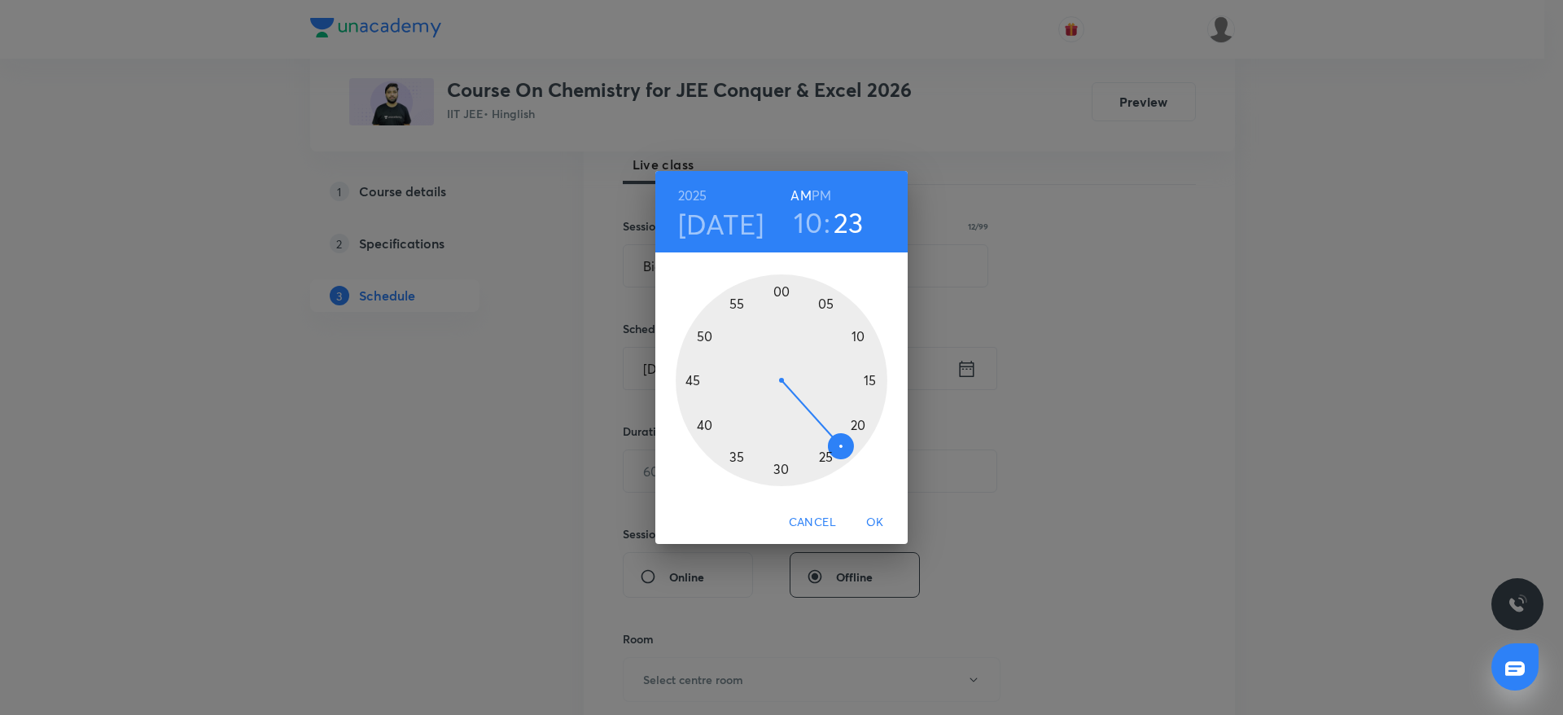
click at [698, 432] on div at bounding box center [782, 380] width 212 height 212
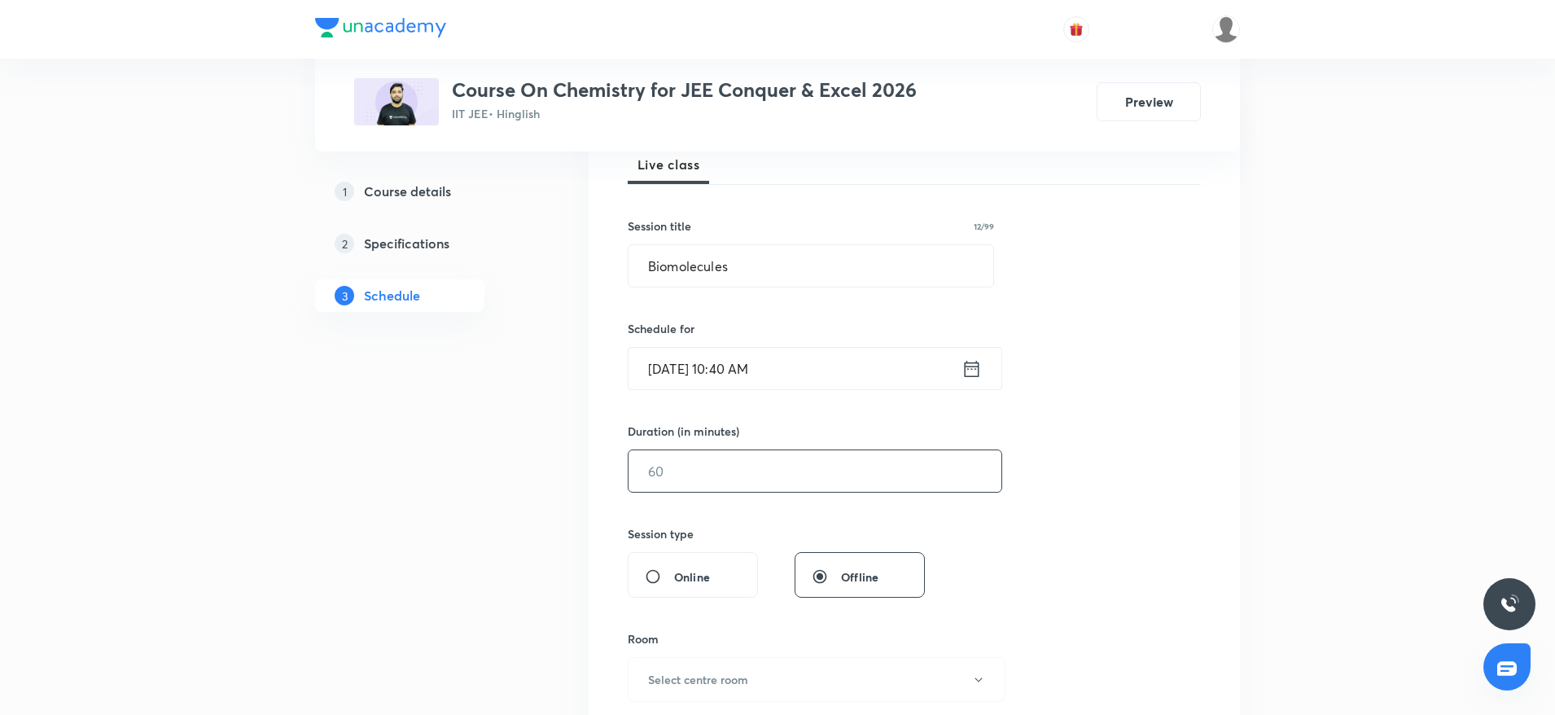
click at [686, 474] on input "text" at bounding box center [815, 471] width 373 height 42
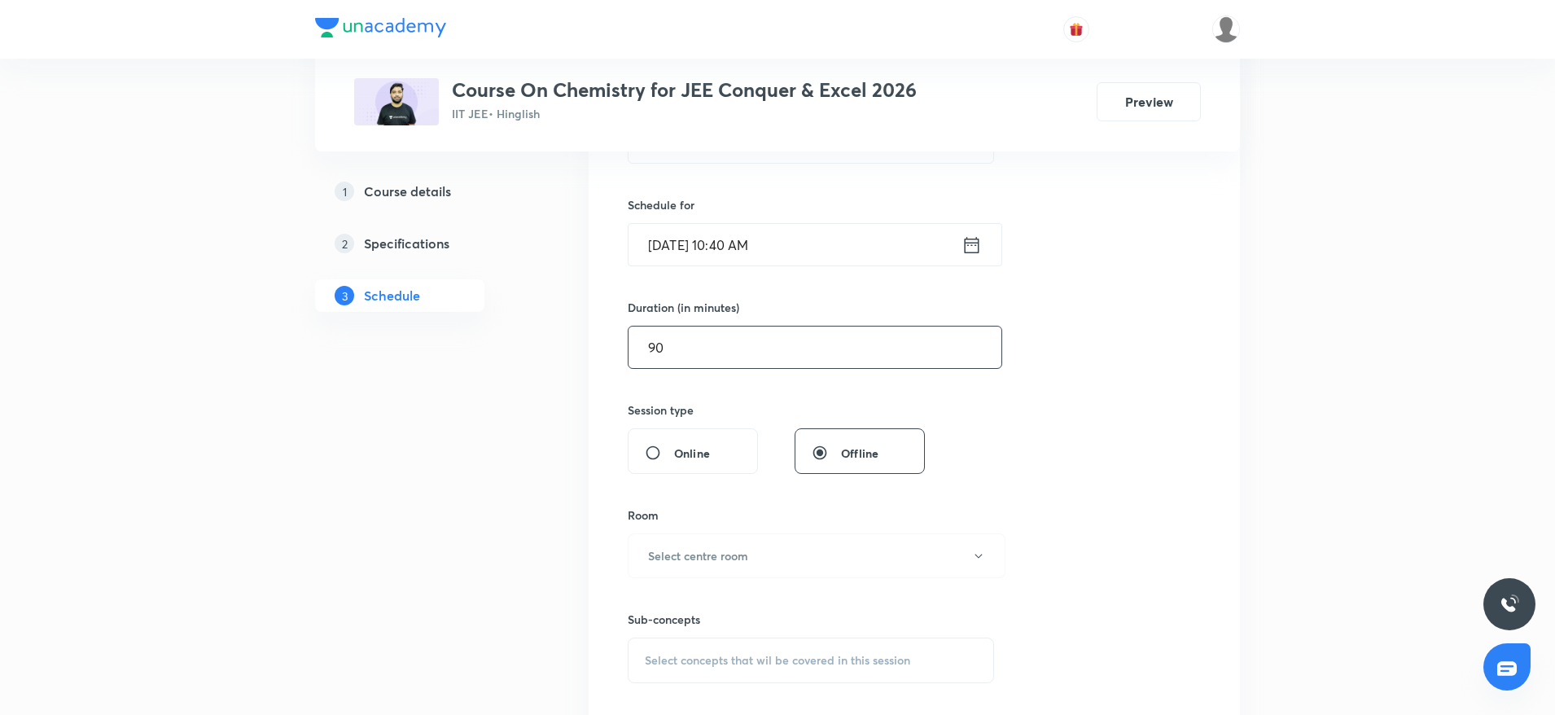
scroll to position [489, 0]
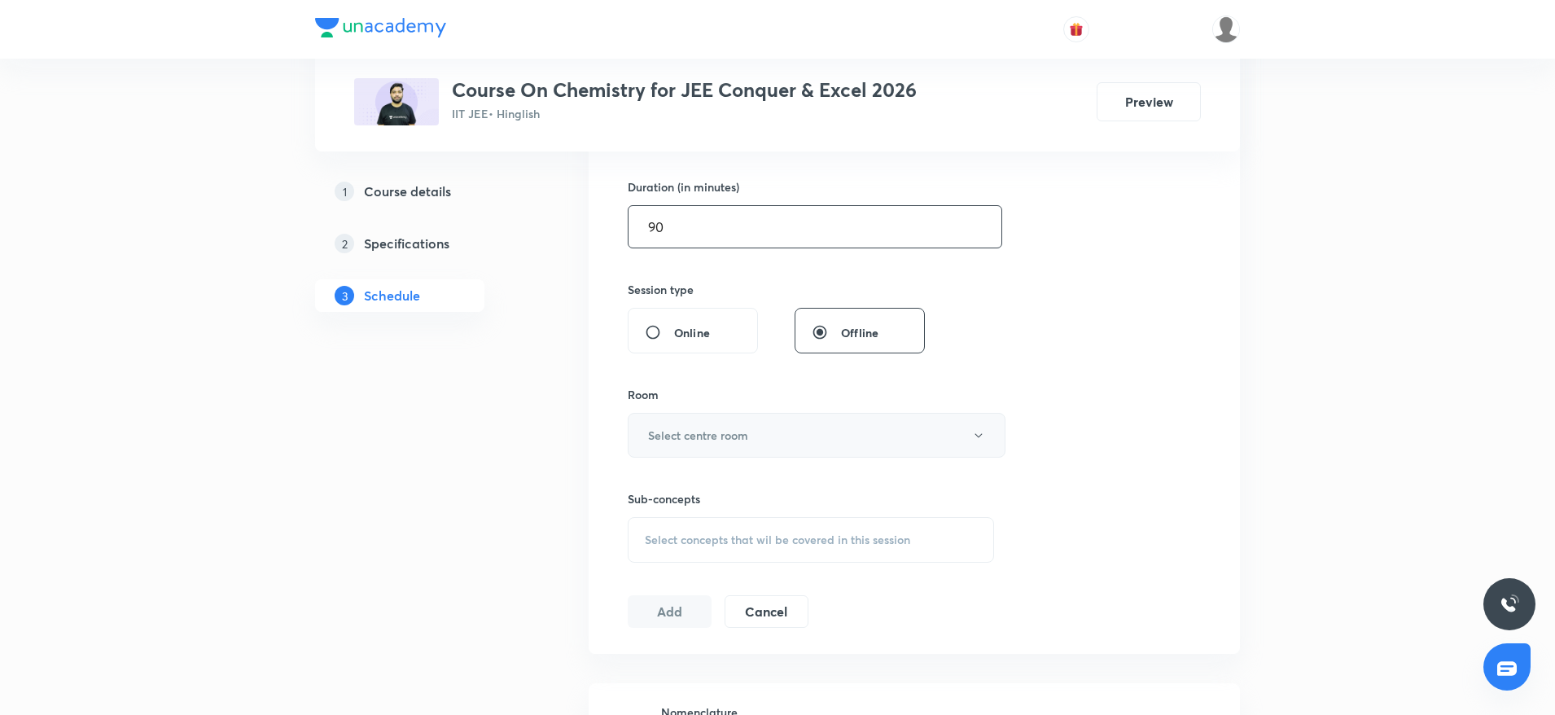
type input "90"
click at [697, 437] on h6 "Select centre room" at bounding box center [698, 435] width 100 height 17
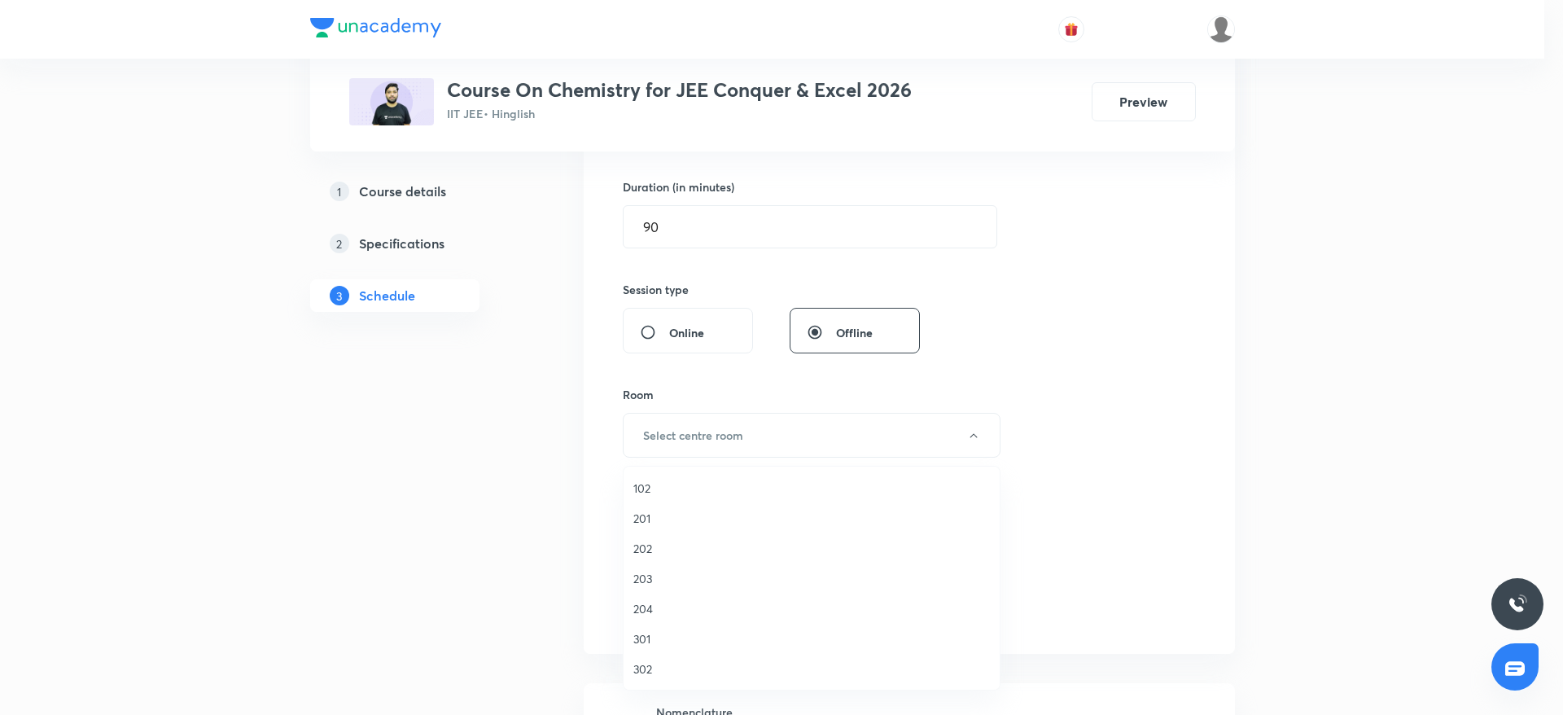
click at [644, 633] on span "301" at bounding box center [811, 638] width 357 height 17
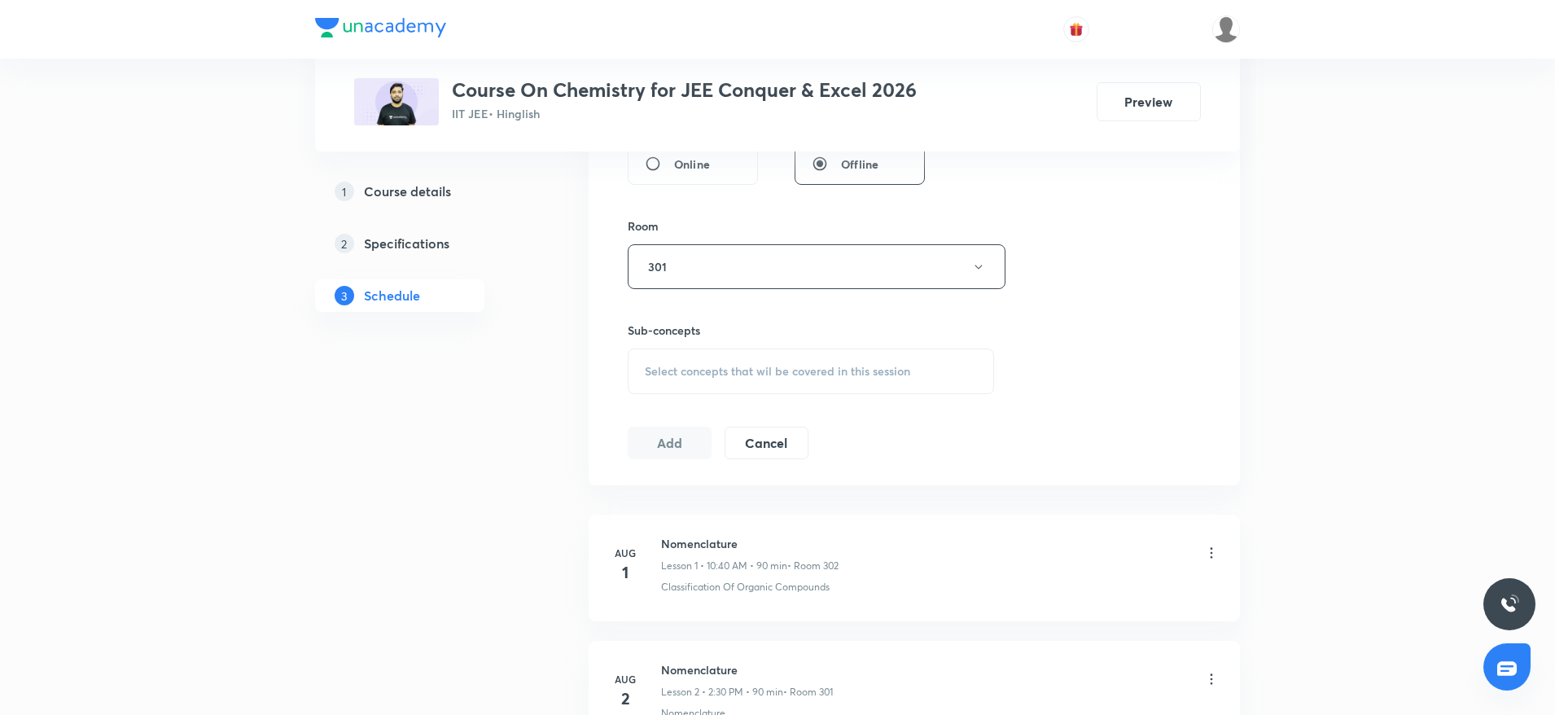
scroll to position [733, 0]
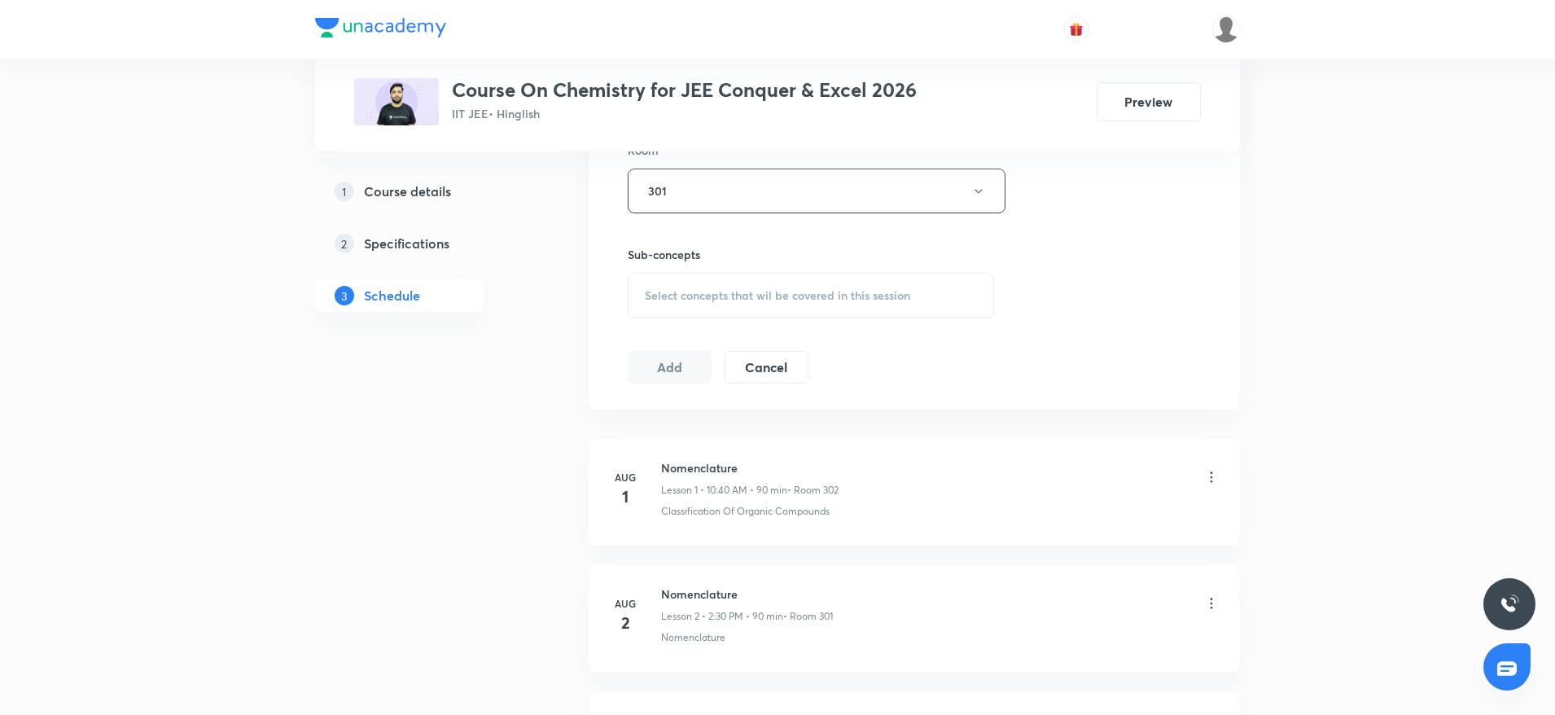
click at [802, 292] on span "Select concepts that wil be covered in this session" at bounding box center [777, 295] width 265 height 13
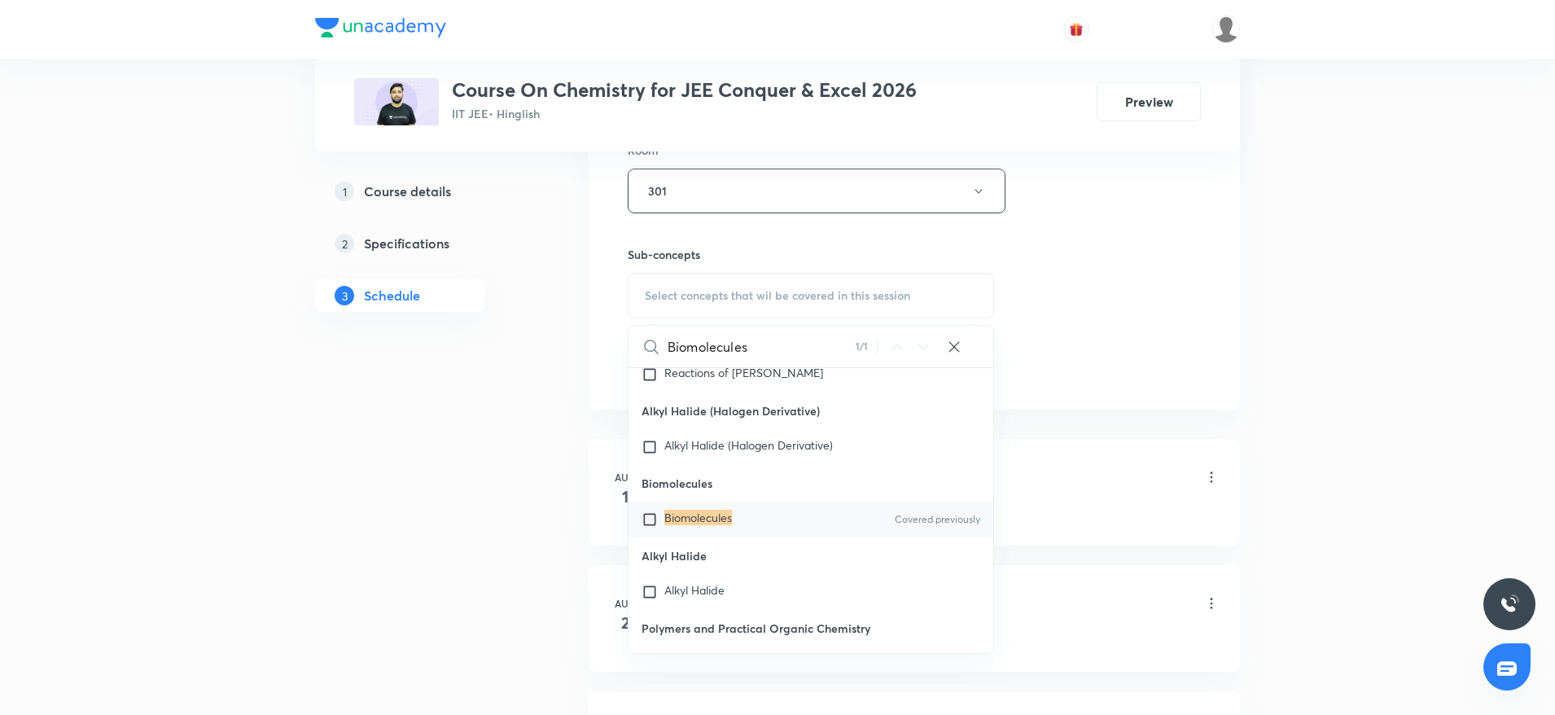
scroll to position [41598, 0]
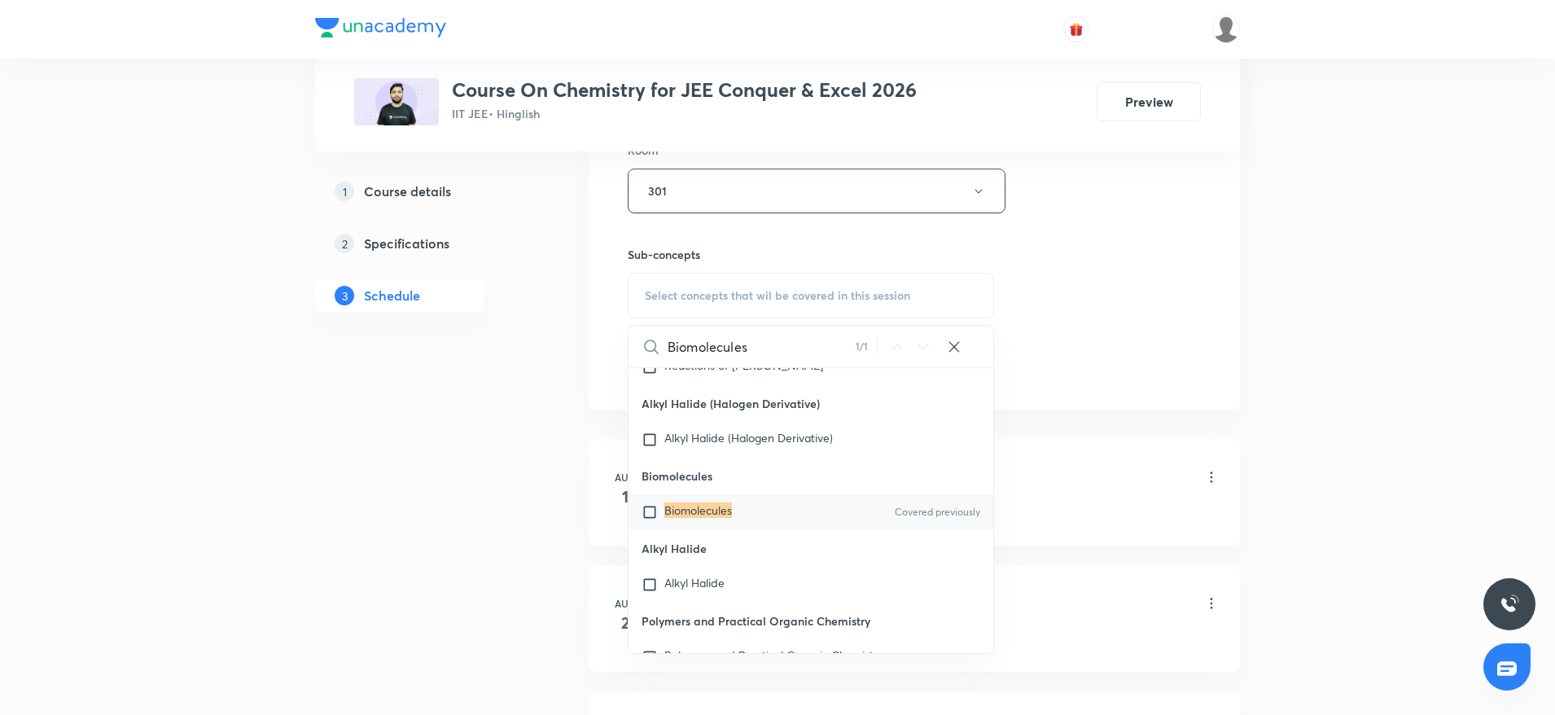
type input "Biomolecules"
click at [712, 518] on mark "Biomolecules" at bounding box center [698, 509] width 68 height 15
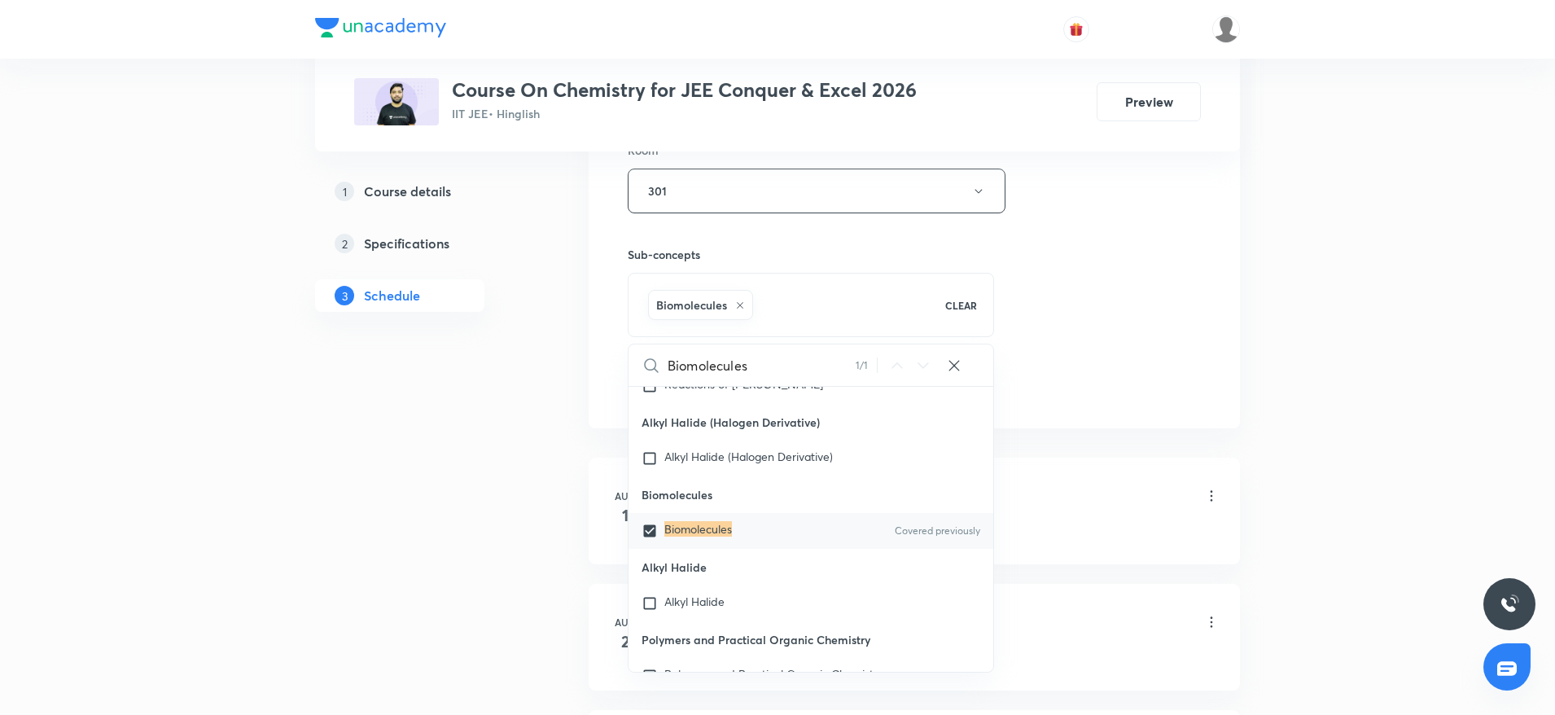
checkbox input "true"
click at [1084, 278] on div "Session 47 Live class Session title 12/99 Biomolecules ​ Schedule for [DATE] 10…" at bounding box center [914, 10] width 573 height 783
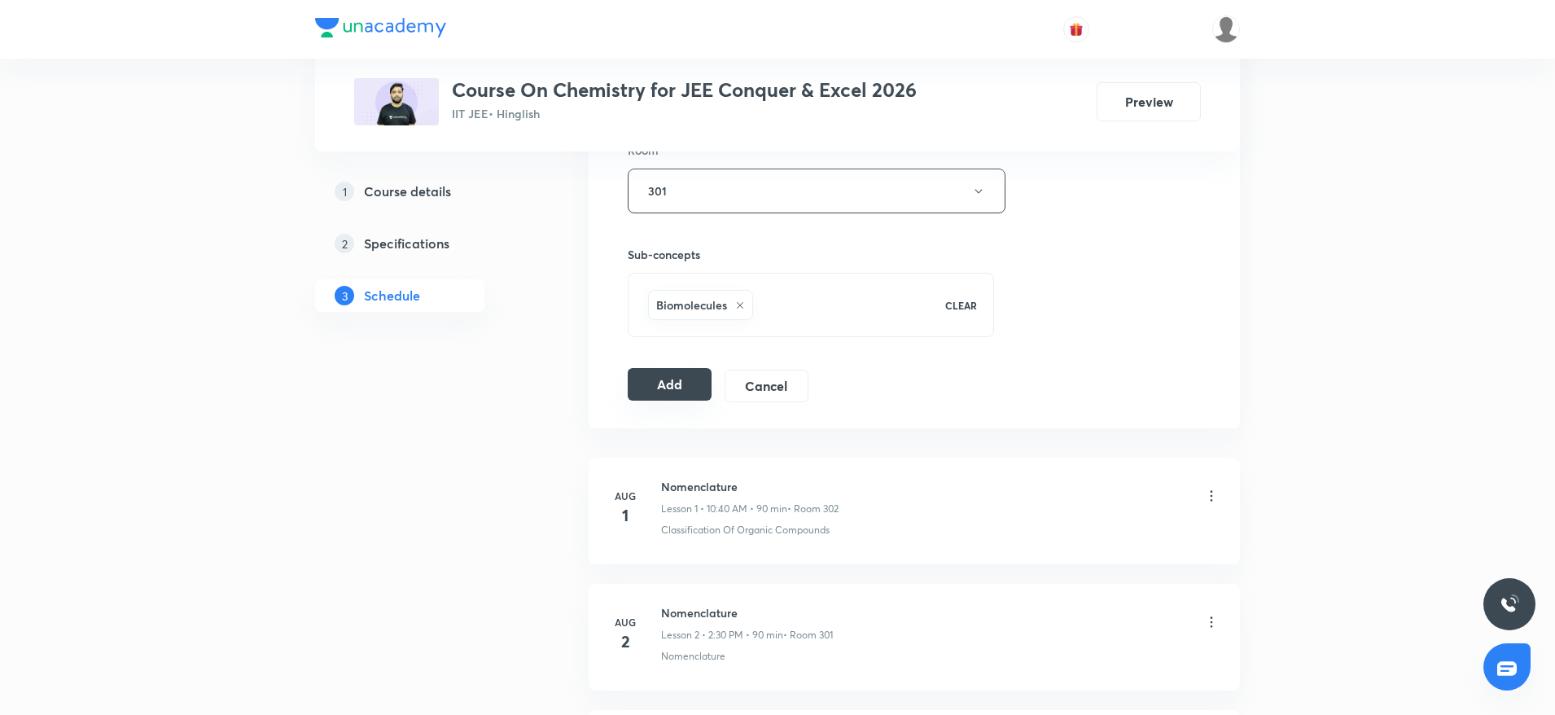
click at [681, 388] on button "Add" at bounding box center [670, 384] width 84 height 33
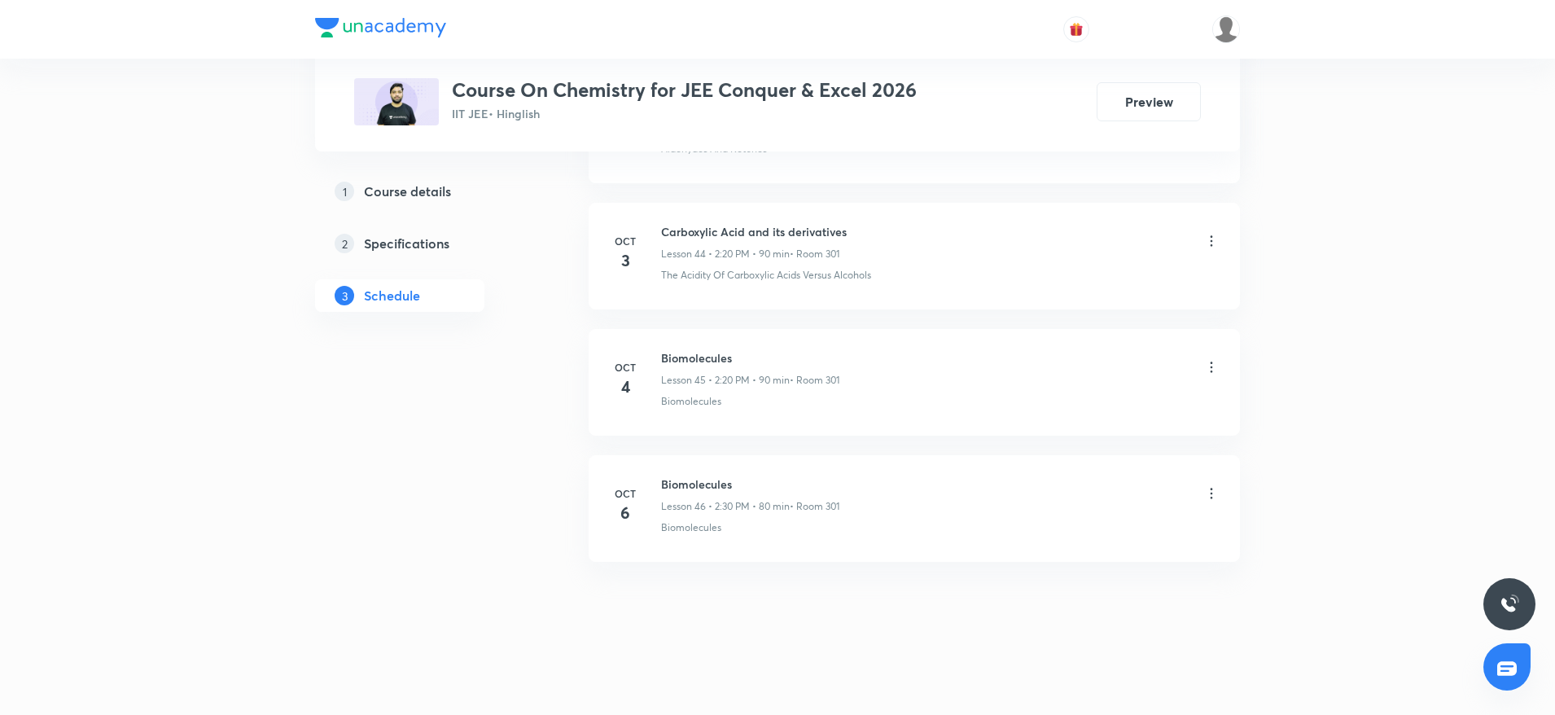
scroll to position [5647, 0]
